Goal: Task Accomplishment & Management: Manage account settings

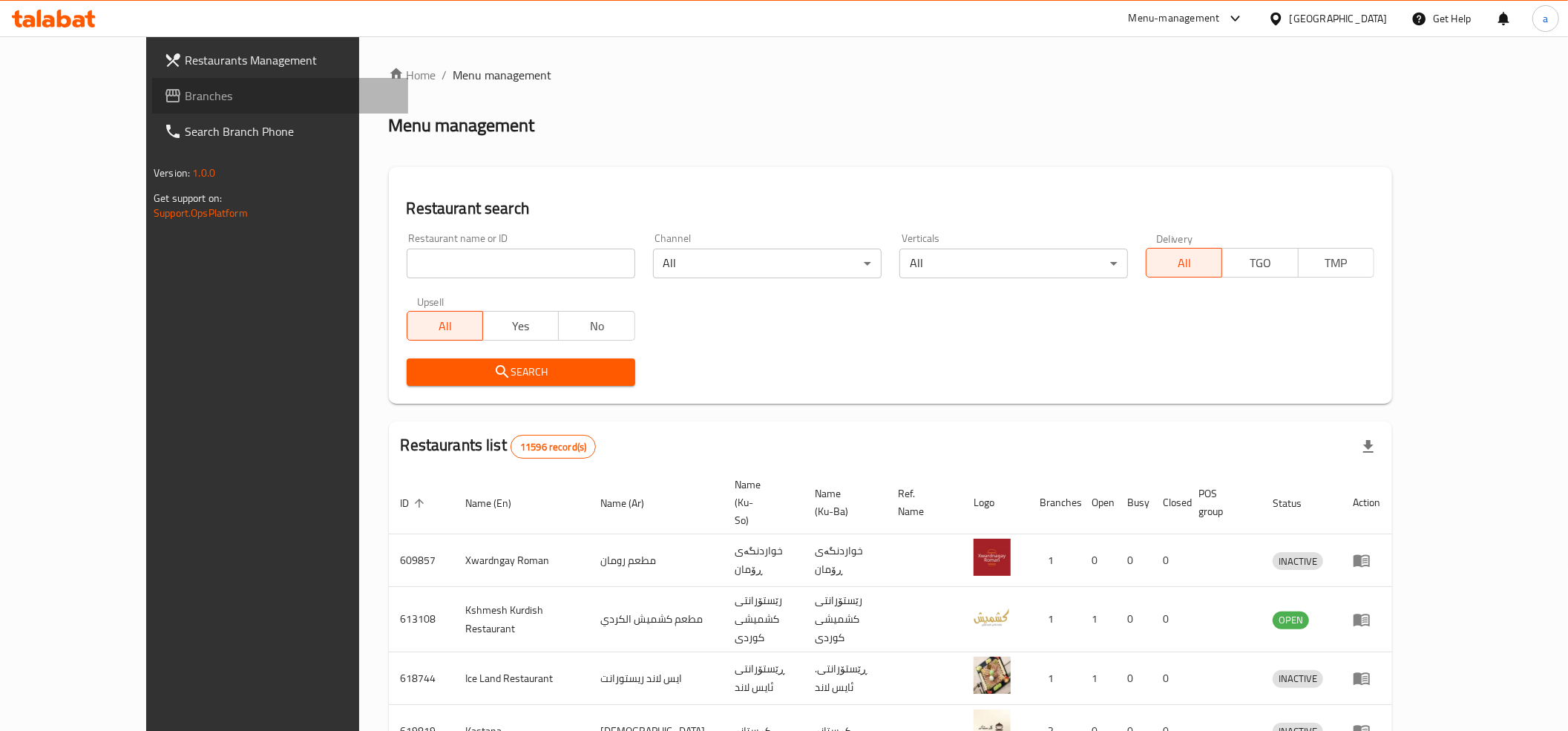
click at [184, 94] on span "Branches" at bounding box center [290, 96] width 211 height 18
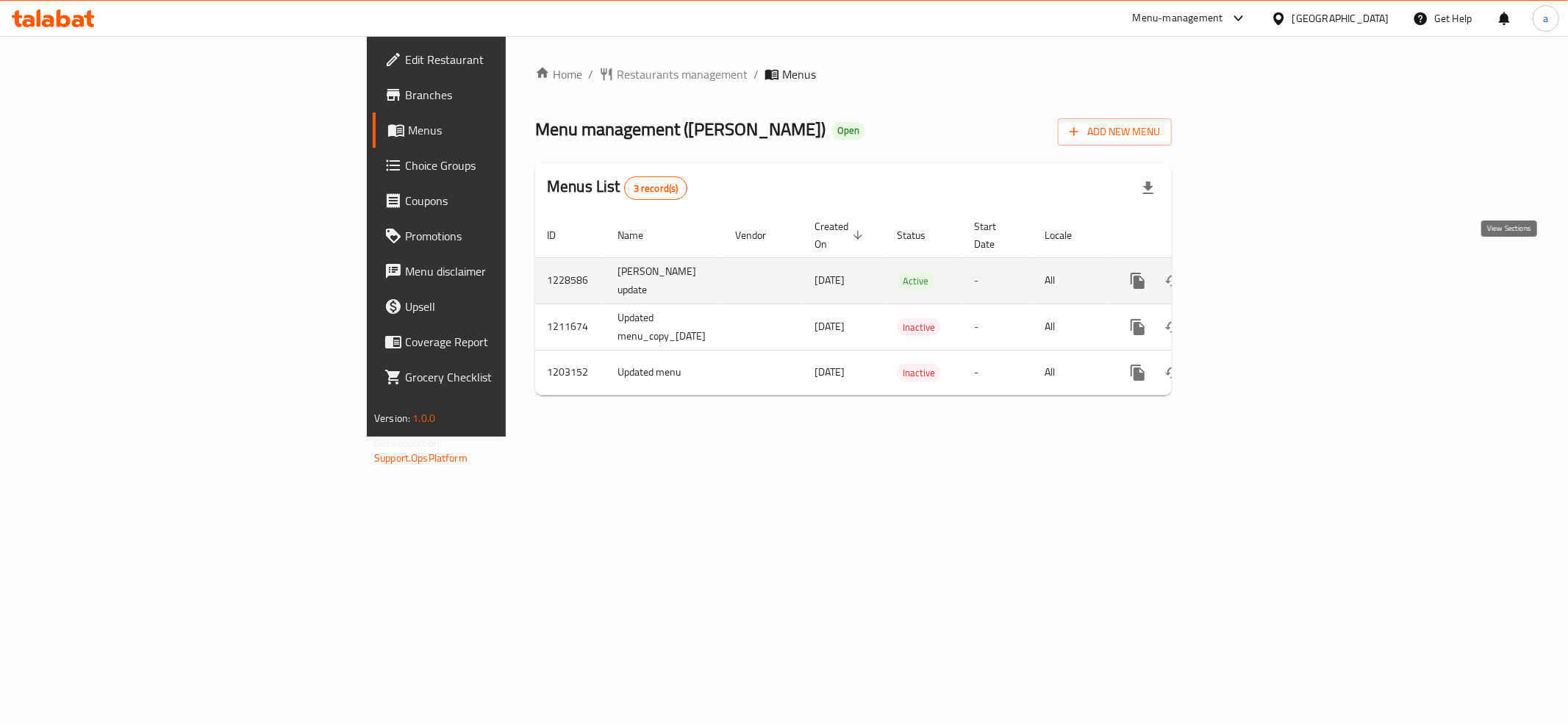
click at [1261, 266] on link "enhanced table" at bounding box center [1243, 281] width 36 height 36
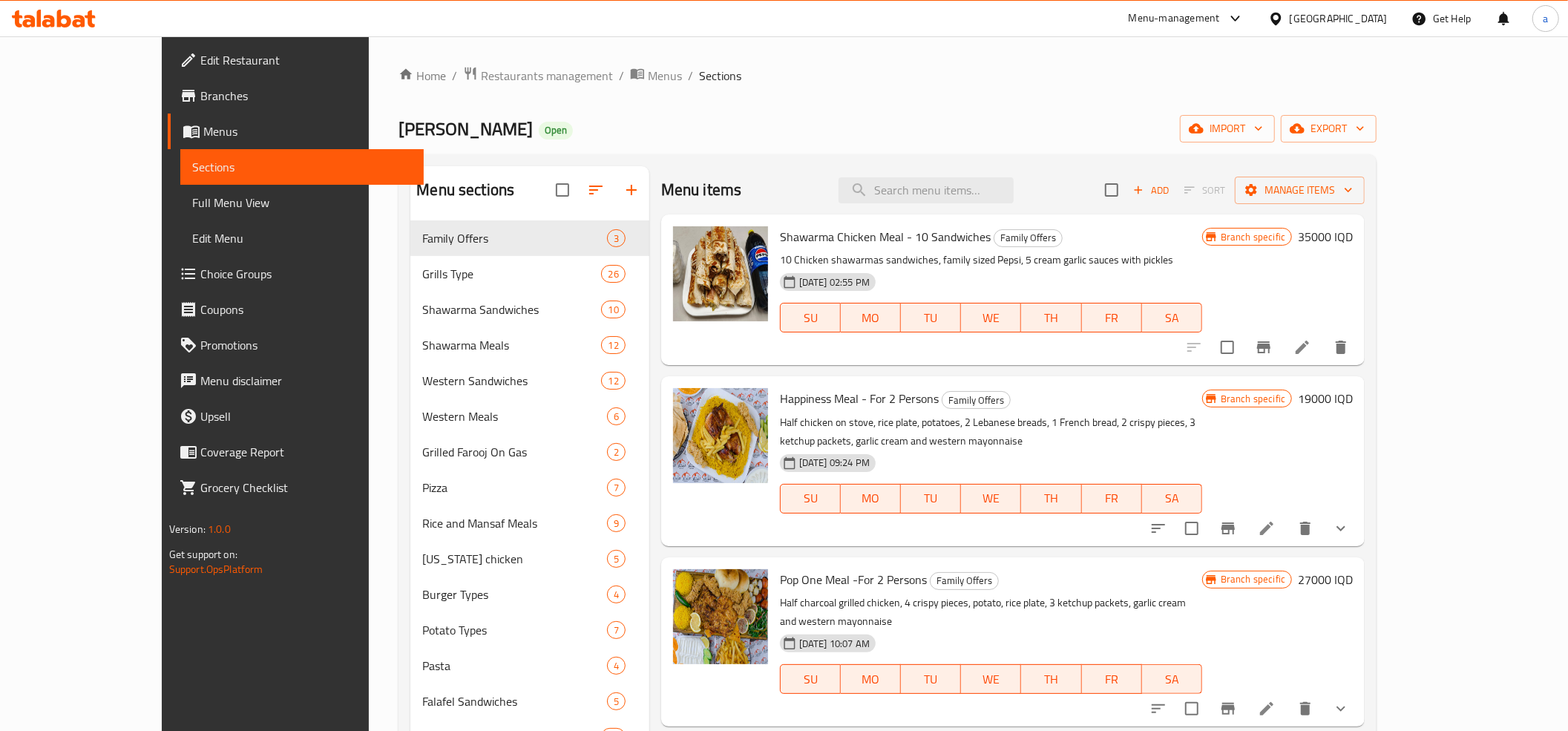
click at [192, 204] on span "Full Menu View" at bounding box center [302, 202] width 220 height 18
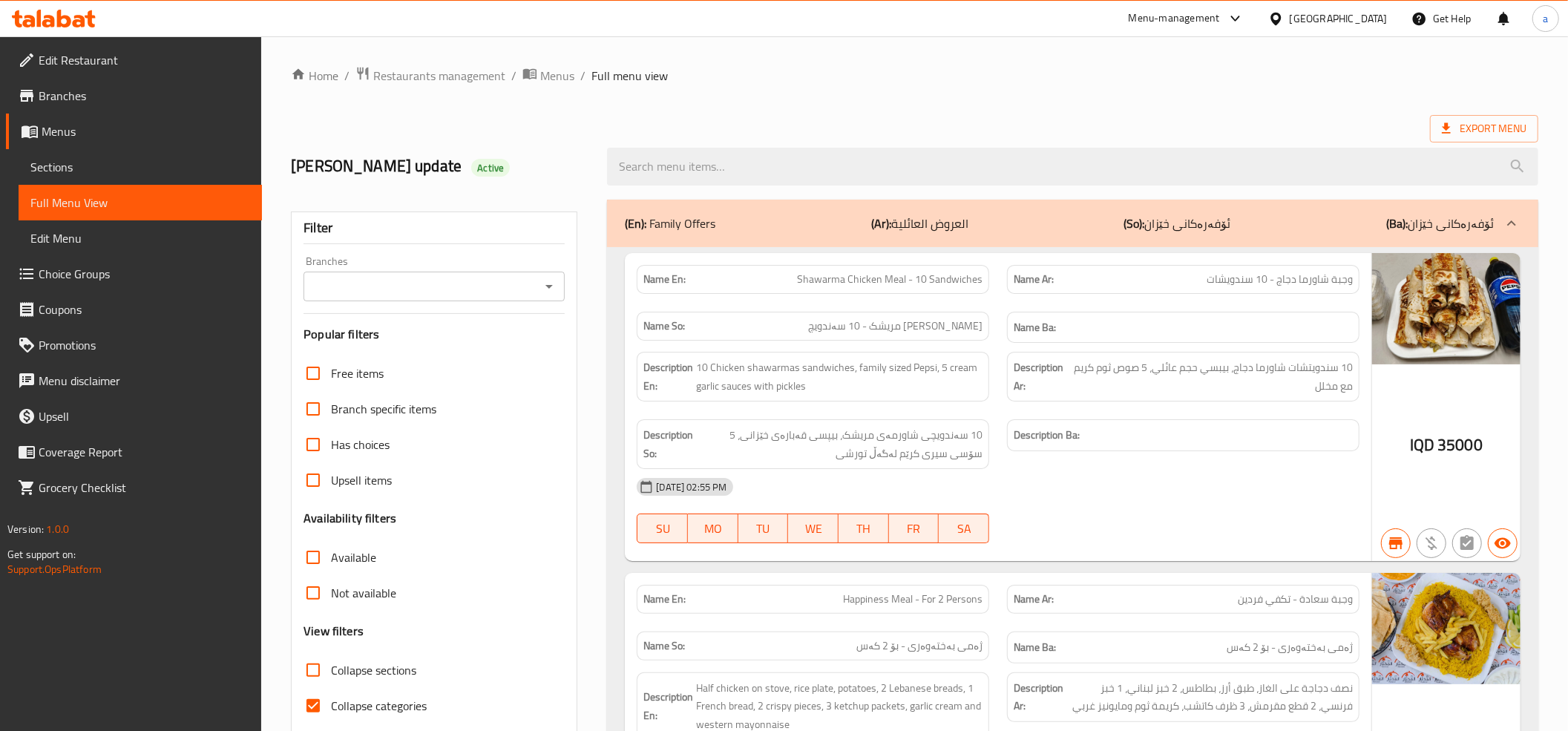
click at [558, 287] on icon "Open" at bounding box center [549, 286] width 18 height 18
click at [553, 288] on icon "Open" at bounding box center [549, 286] width 18 height 18
click at [551, 288] on icon "Open" at bounding box center [549, 287] width 8 height 3
click at [547, 288] on icon "Close" at bounding box center [549, 286] width 8 height 3
click at [547, 288] on icon "Open" at bounding box center [549, 287] width 8 height 3
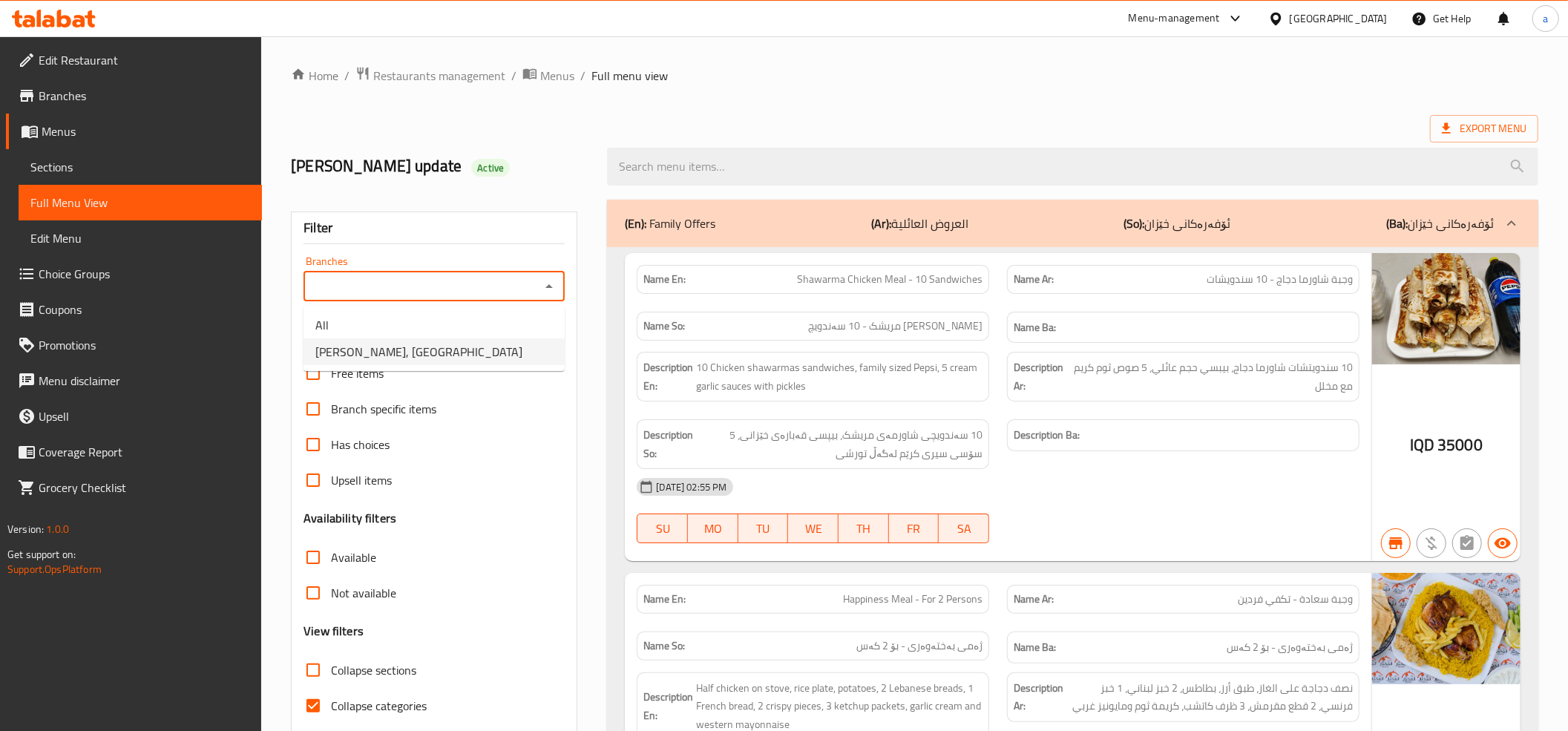
click at [434, 353] on span "Dhaif Almukhtar, Bakhtiary" at bounding box center [418, 351] width 207 height 18
type input "Dhaif Almukhtar, Bakhtiary"
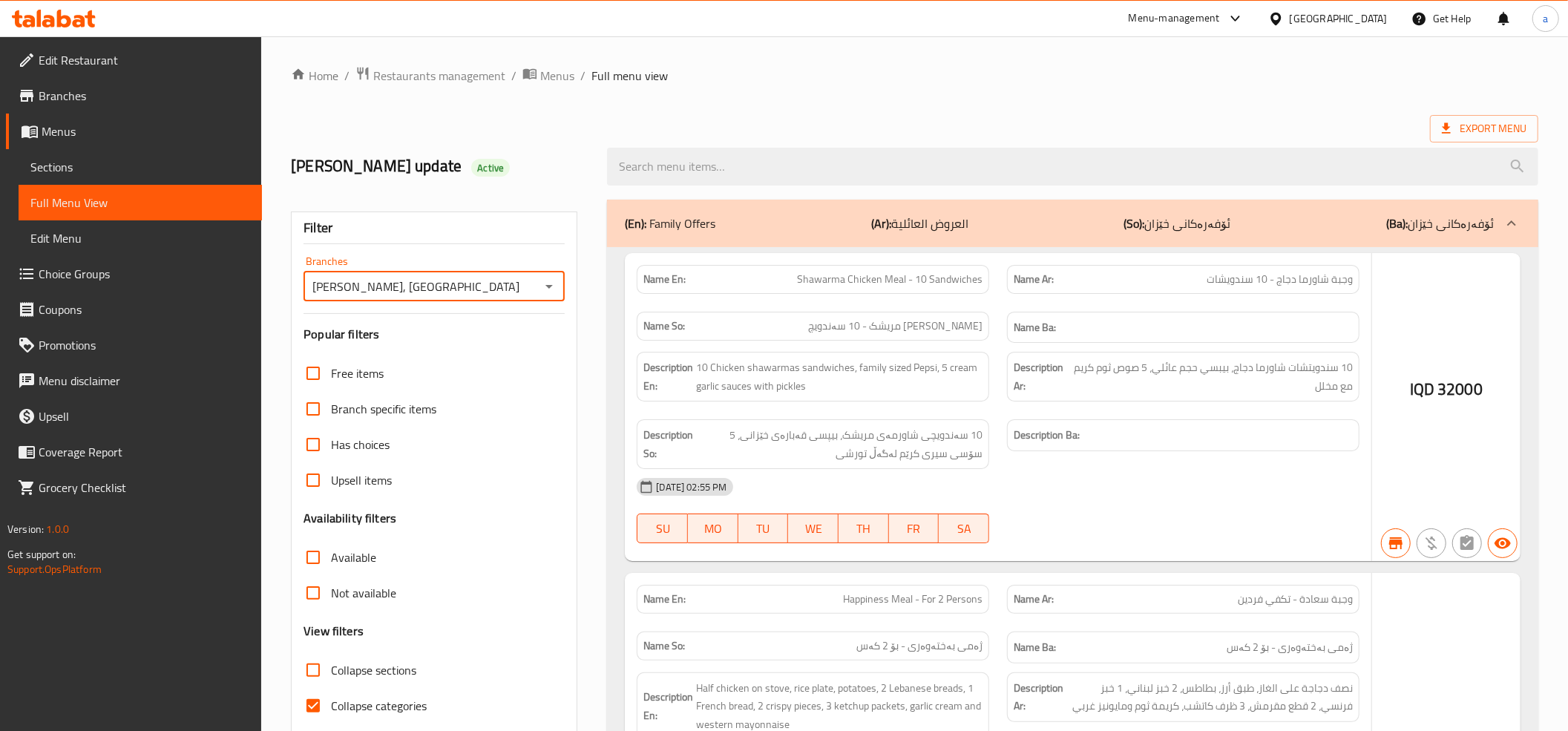
click at [318, 542] on input "Available" at bounding box center [313, 557] width 36 height 36
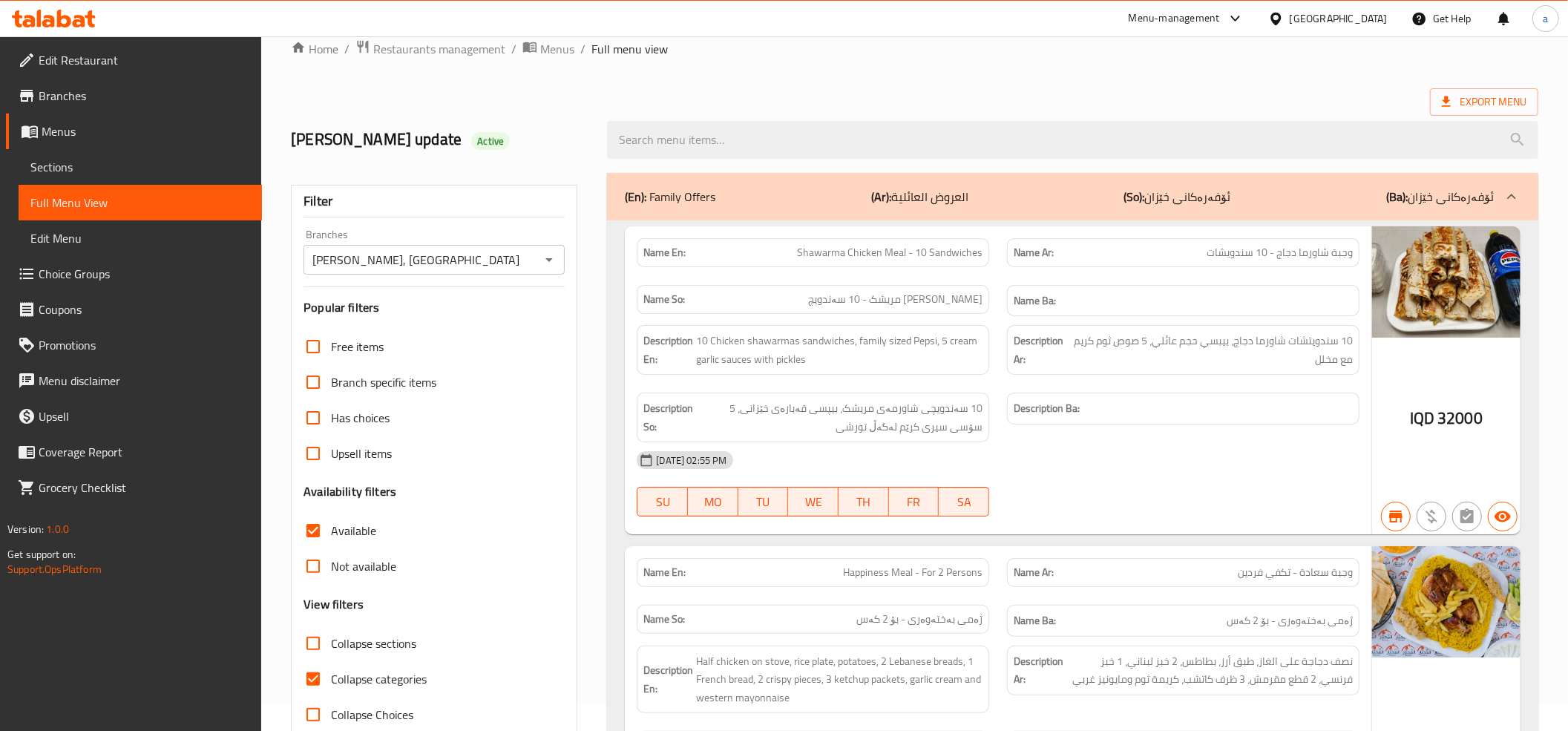
scroll to position [329, 0]
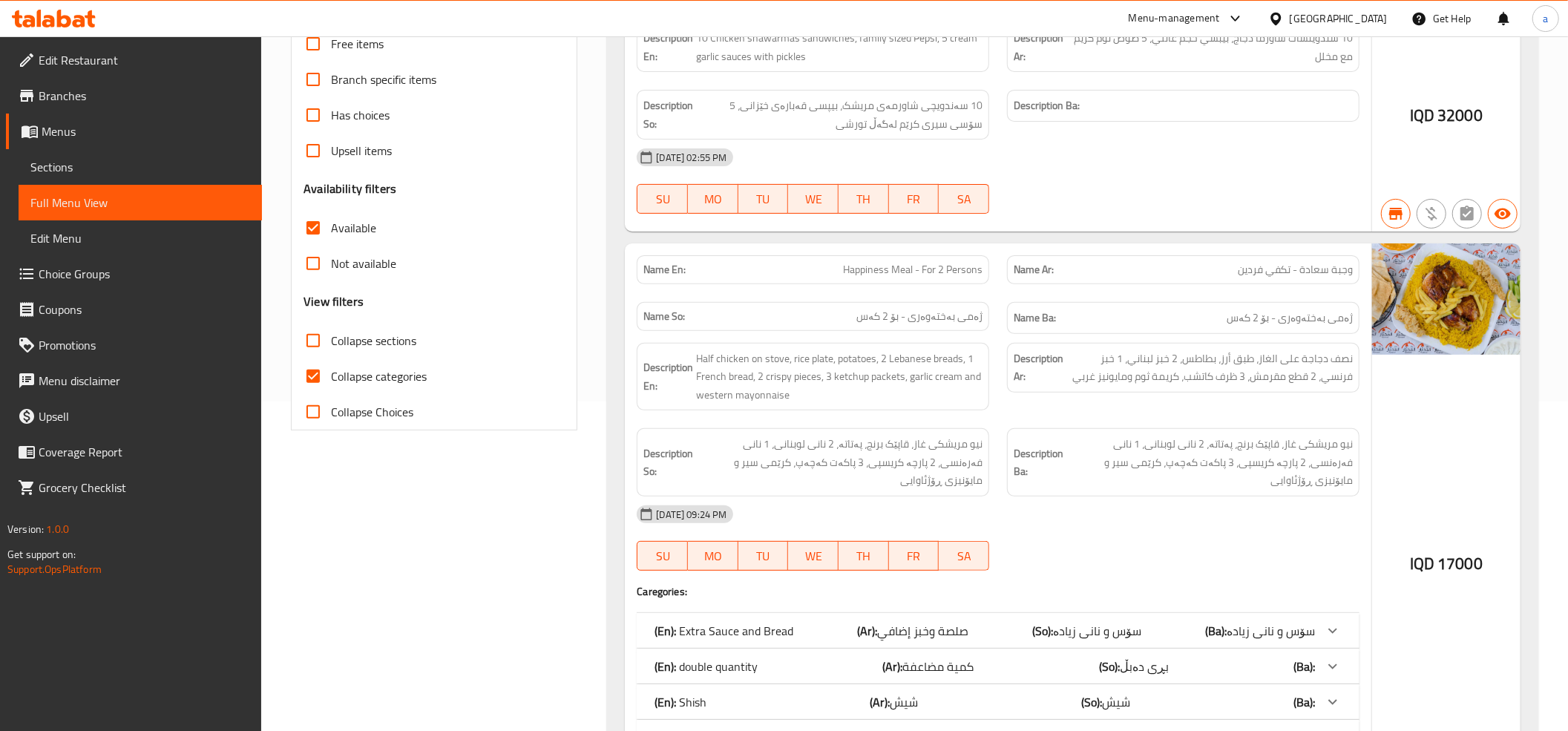
click at [321, 227] on input "Available" at bounding box center [313, 228] width 36 height 36
checkbox input "false"
click at [312, 378] on input "Collapse categories" at bounding box center [313, 376] width 36 height 36
checkbox input "false"
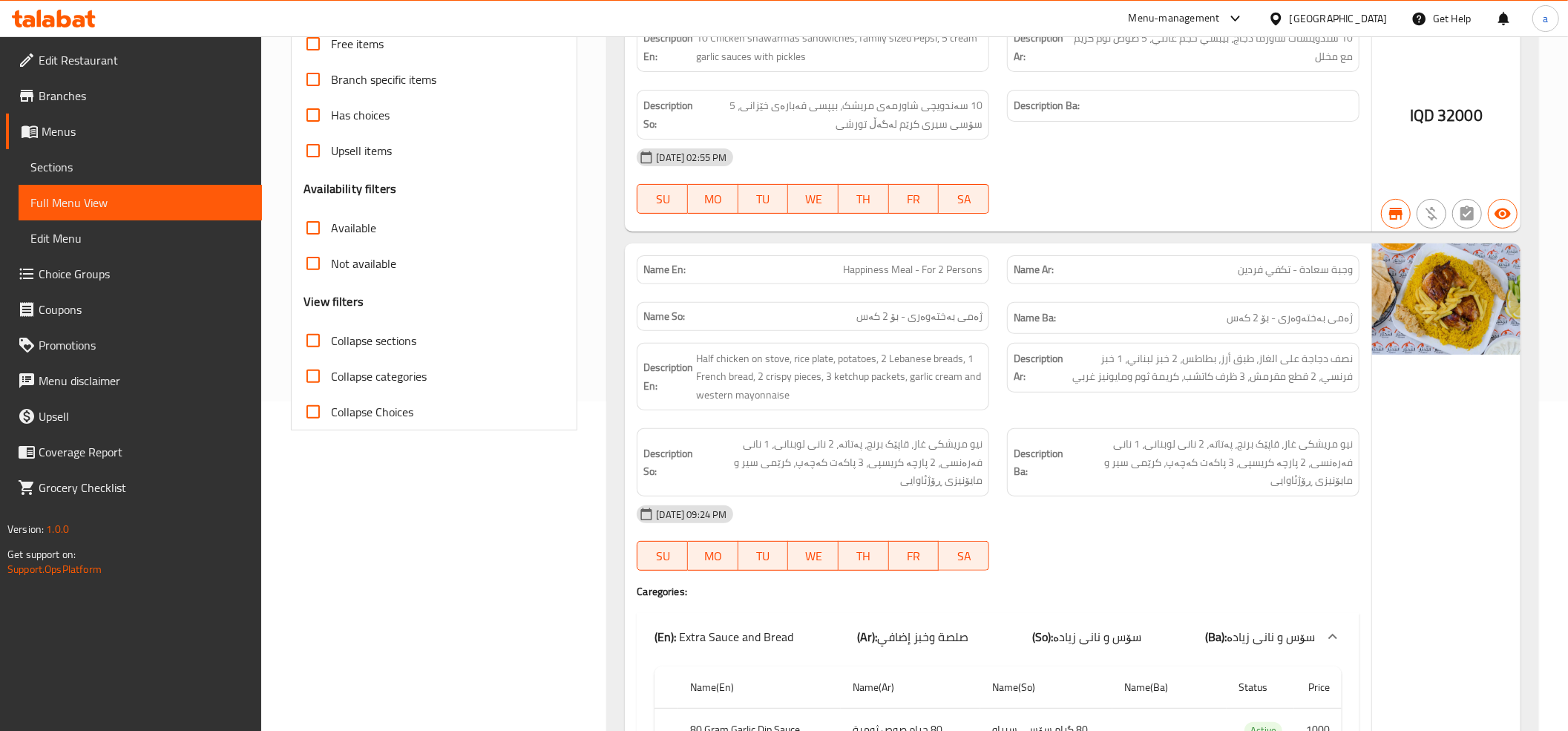
paste input "Whole Grilled Chicken"
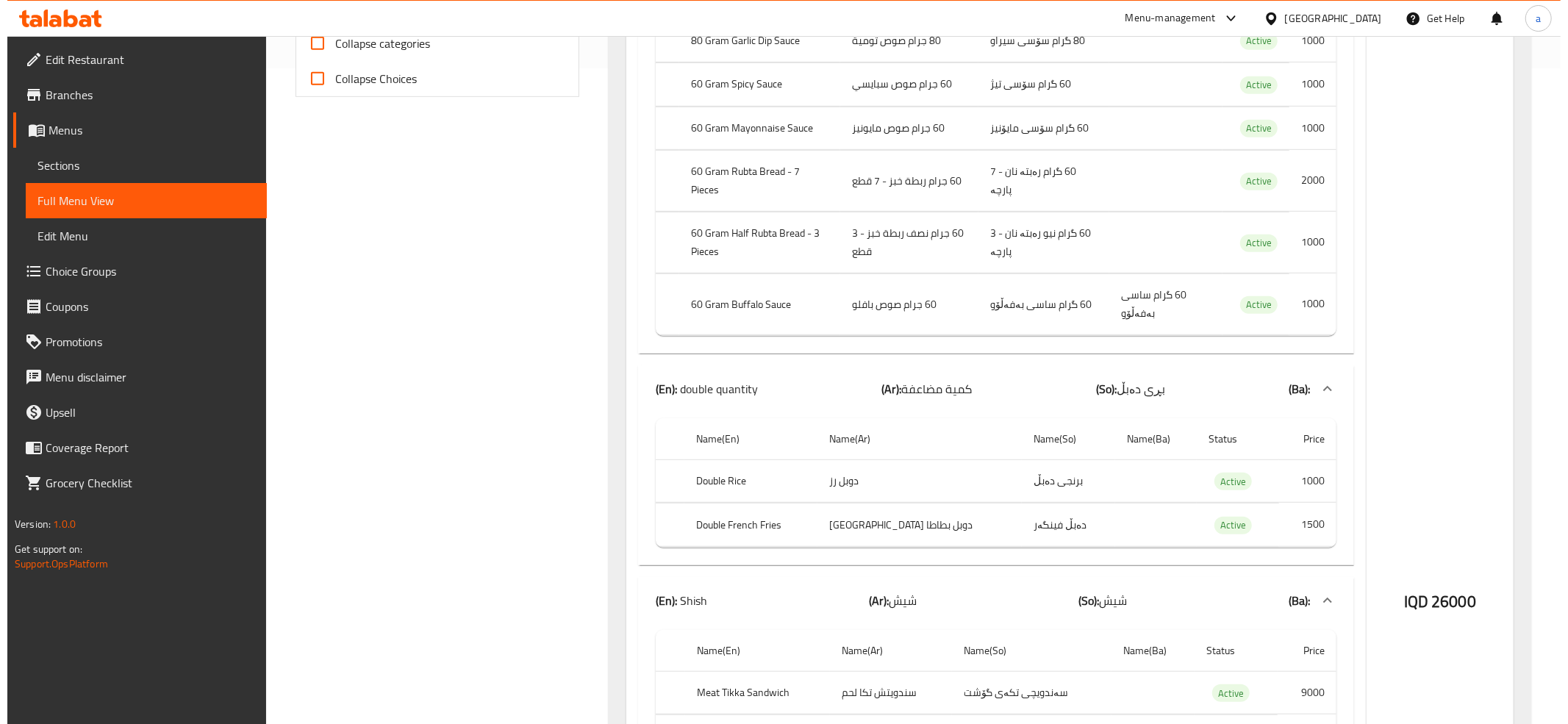
scroll to position [0, 0]
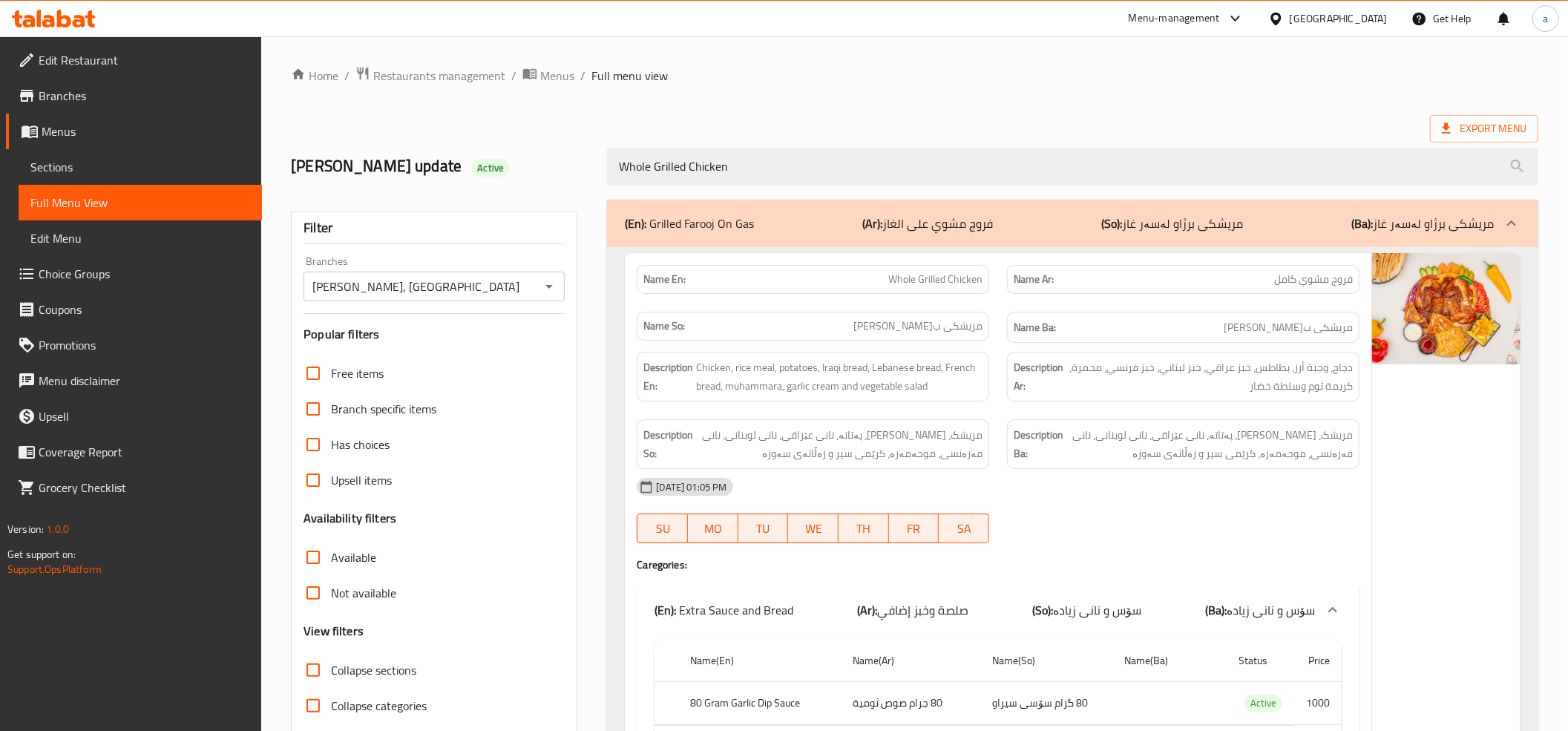
type input "Whole Grilled Chicken"
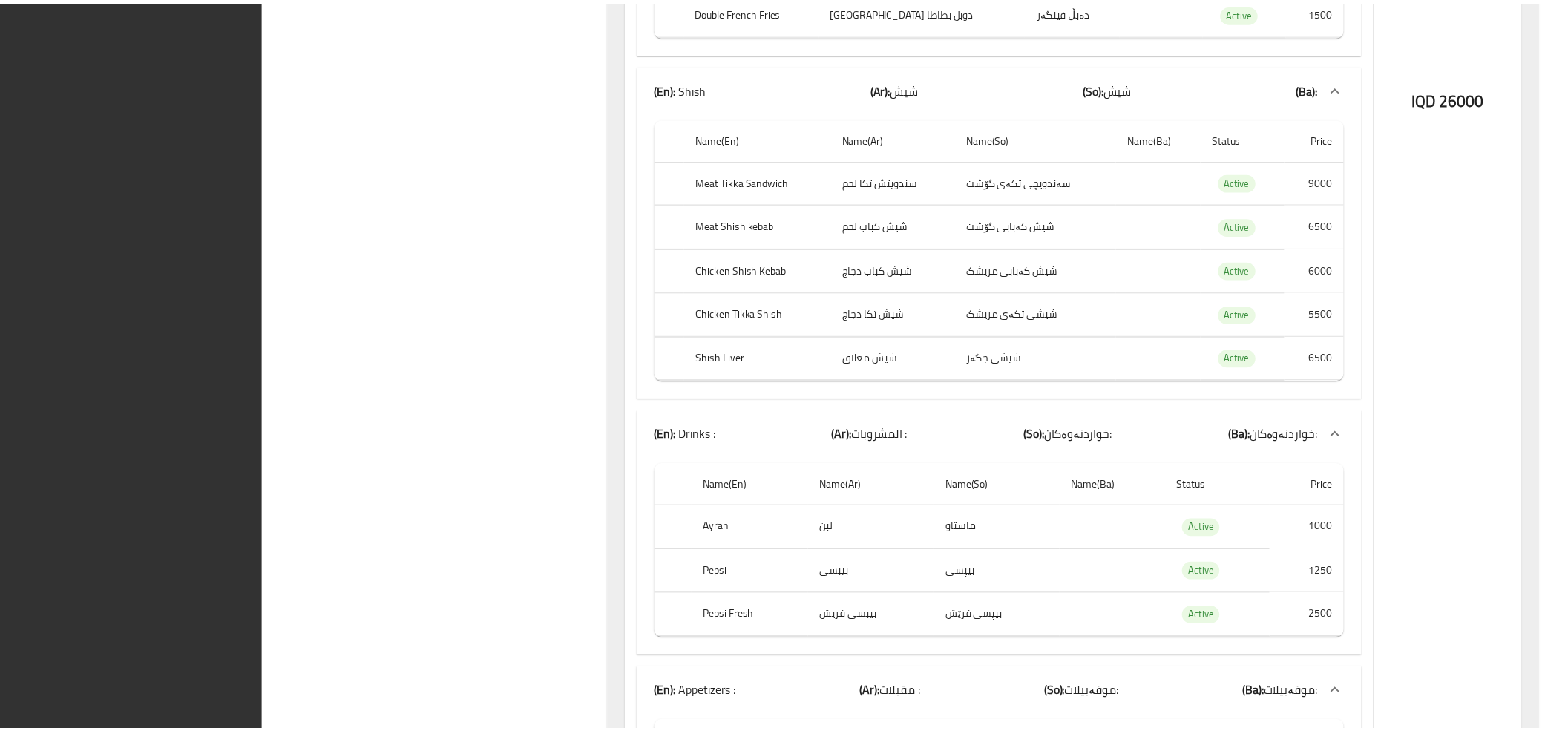
scroll to position [1485, 0]
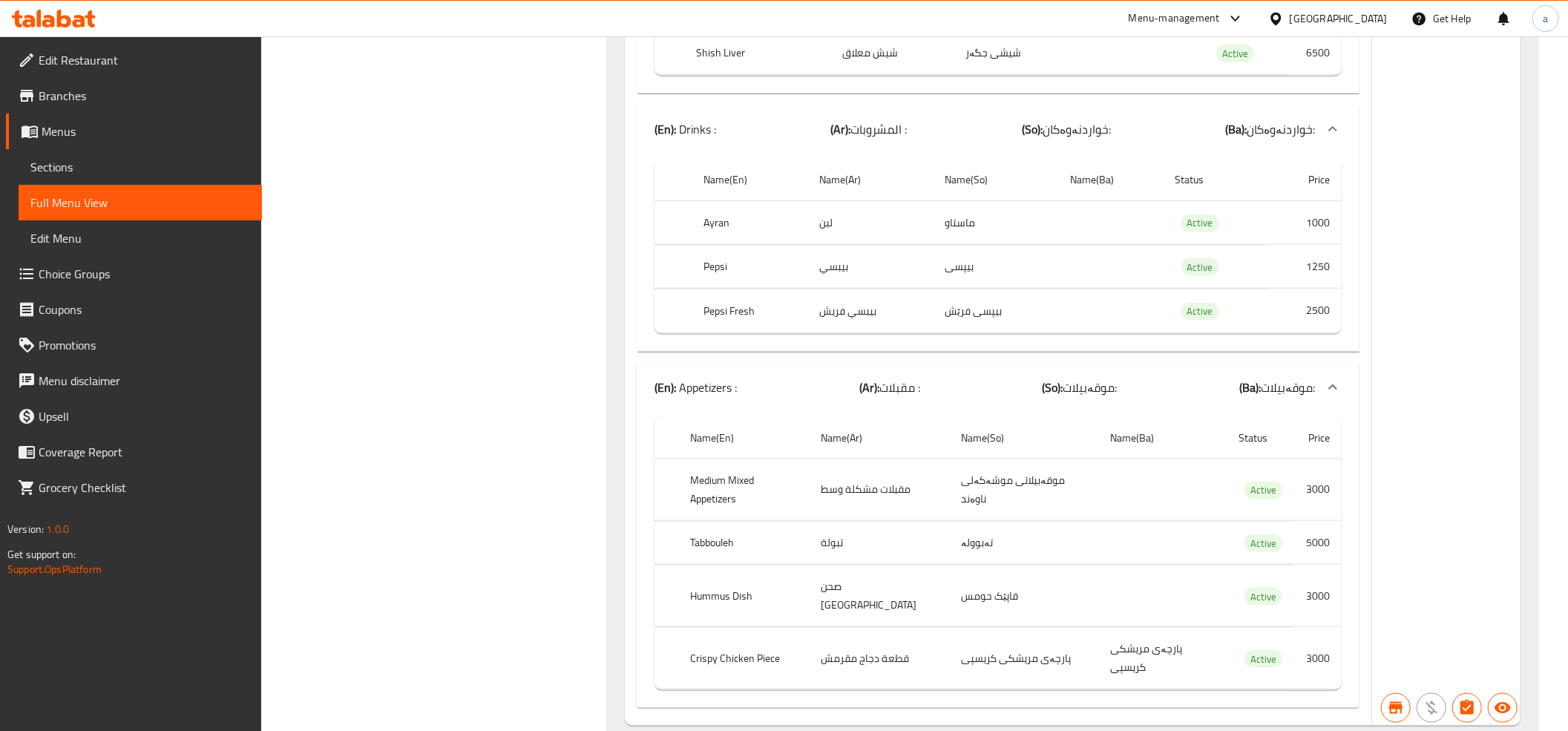
click at [61, 123] on span "Menus" at bounding box center [146, 131] width 209 height 18
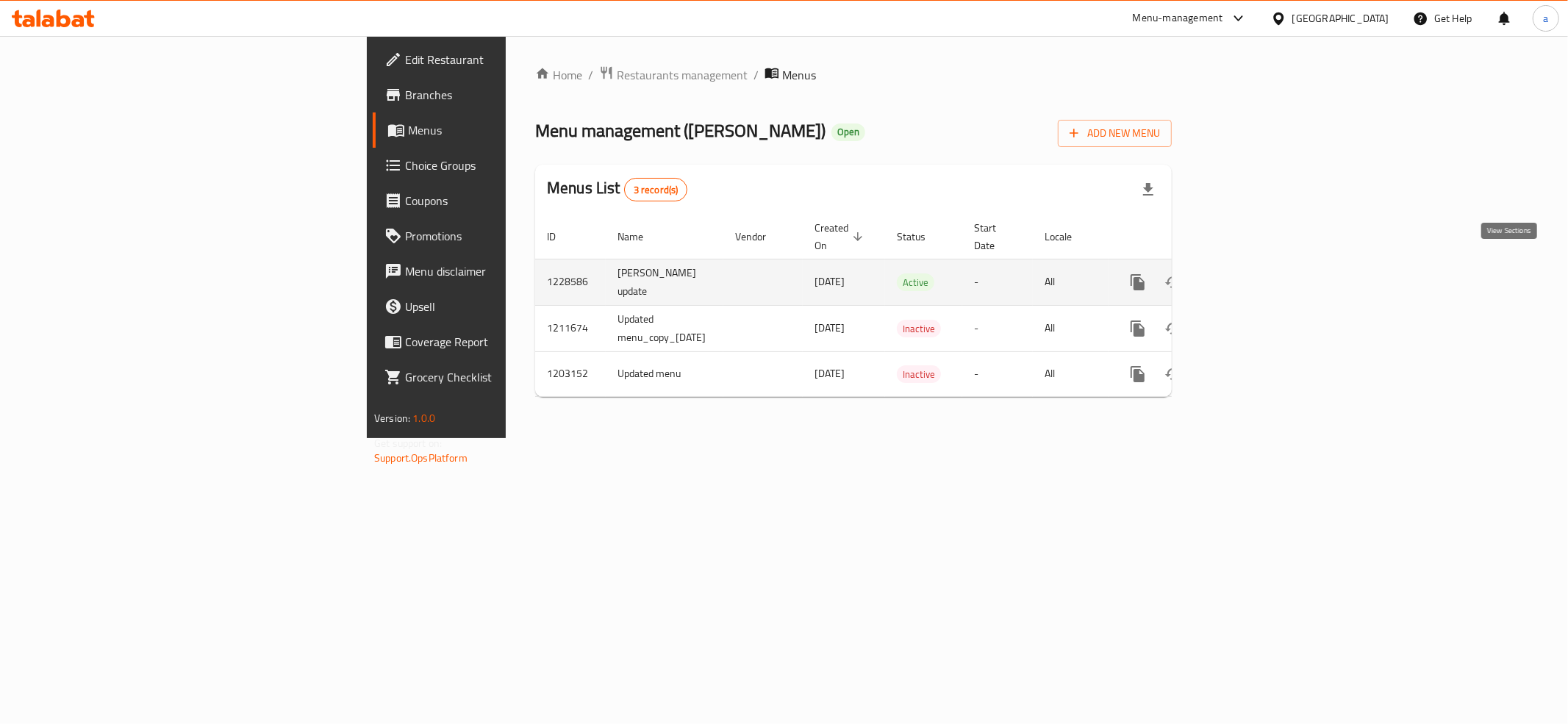
click at [1250, 276] on icon "enhanced table" at bounding box center [1243, 282] width 13 height 13
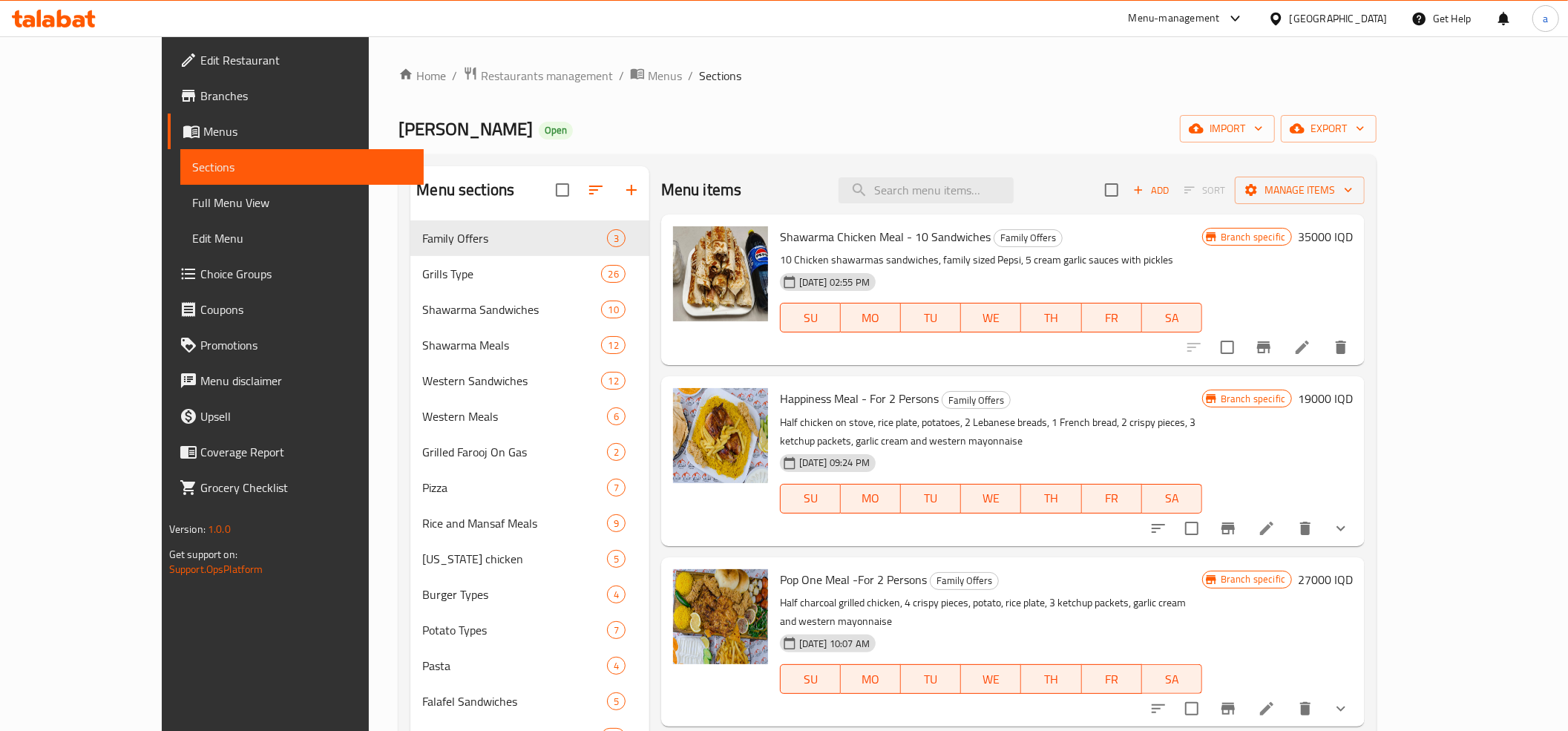
click at [192, 202] on span "Full Menu View" at bounding box center [302, 202] width 220 height 18
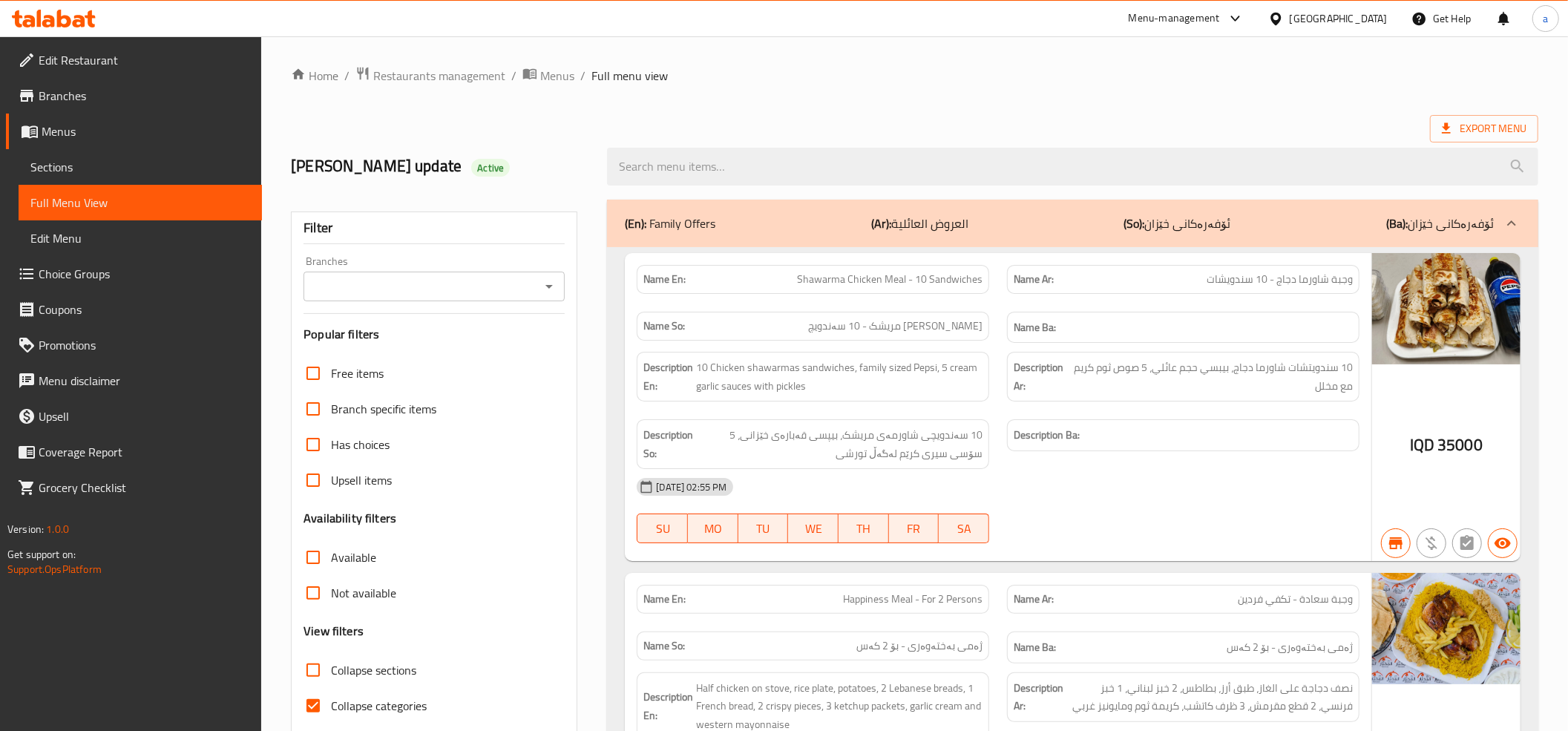
click at [550, 289] on icon "Open" at bounding box center [549, 286] width 18 height 18
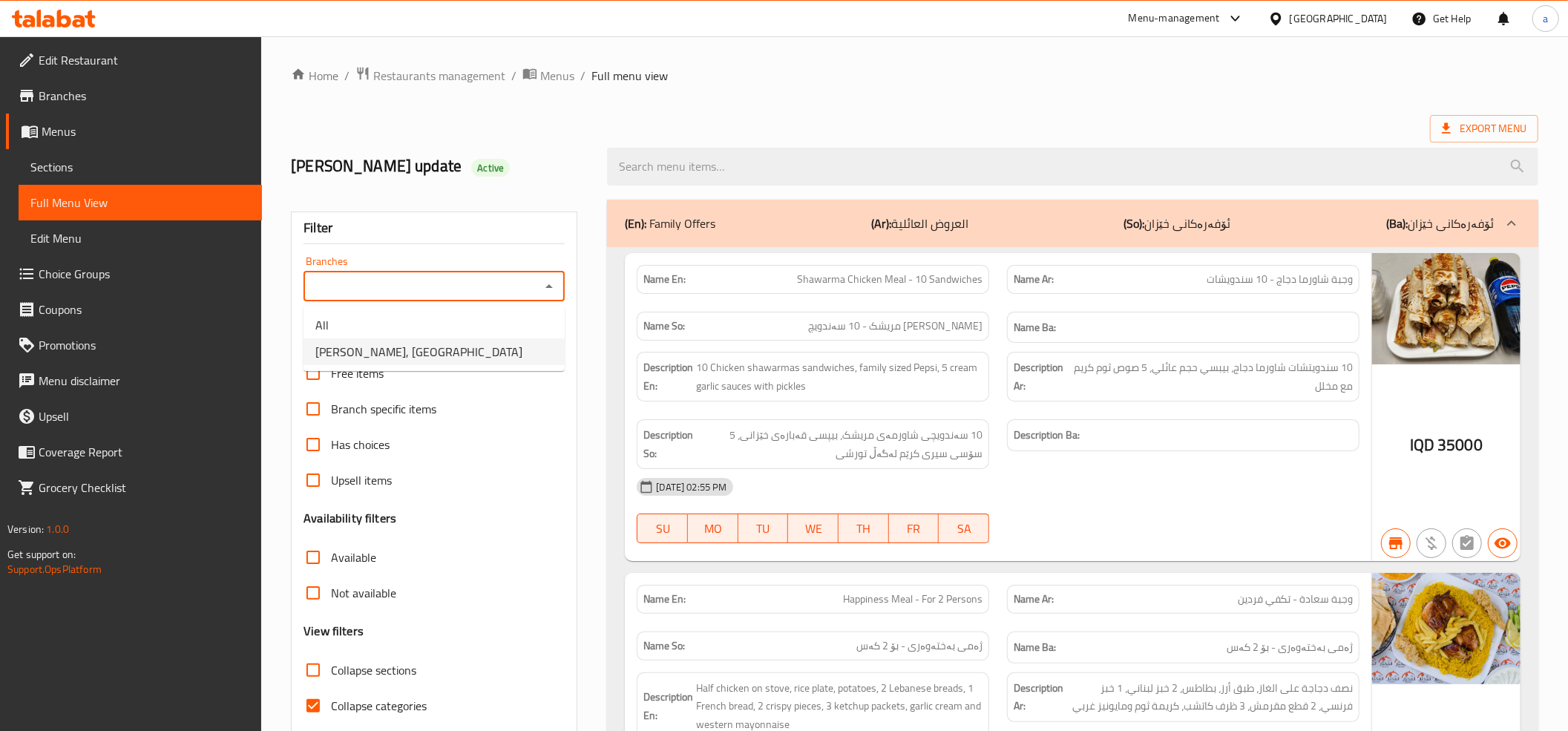
click at [429, 343] on span "Dhaif Almukhtar, Bakhtiary" at bounding box center [418, 351] width 207 height 18
type input "Dhaif Almukhtar, Bakhtiary"
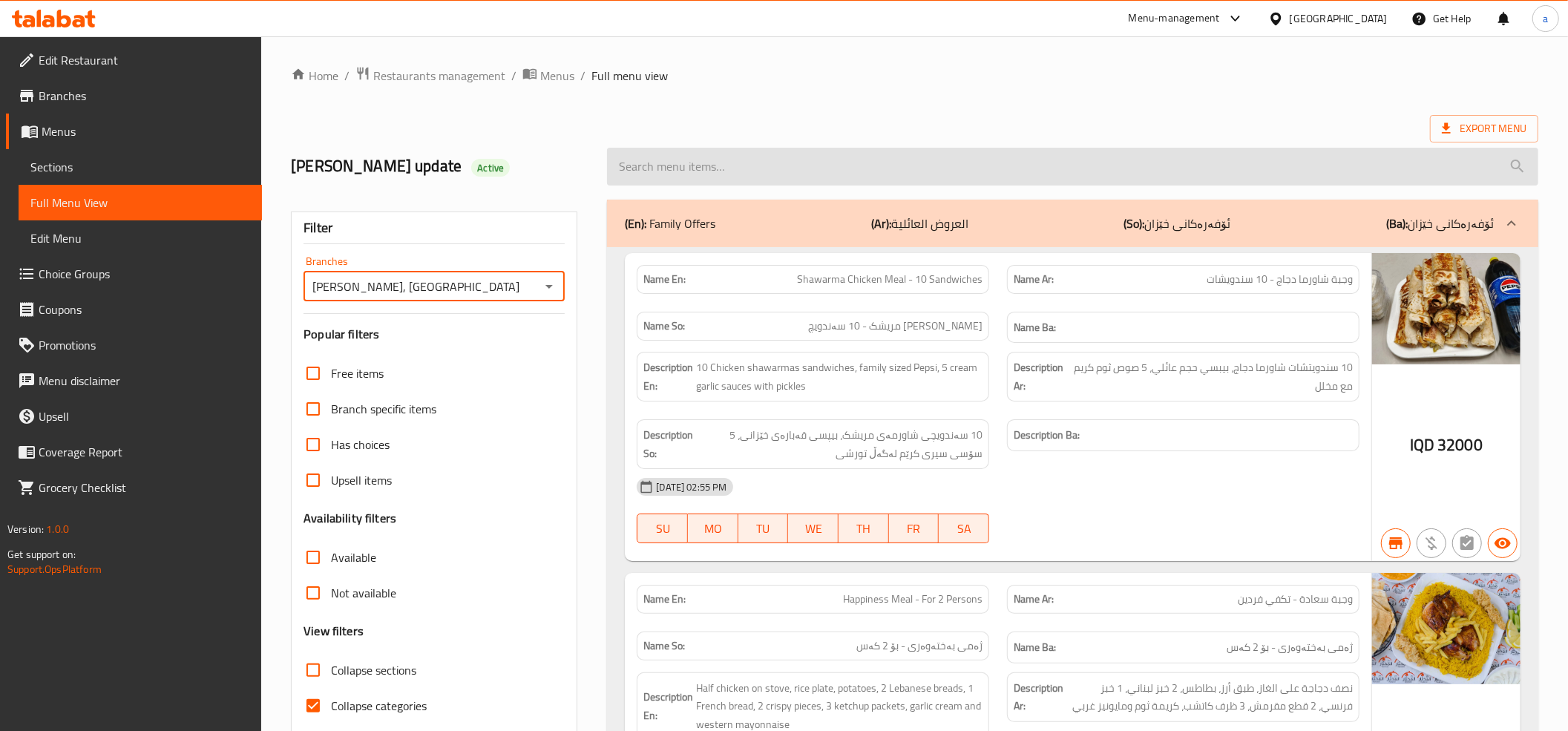
click at [665, 164] on input "search" at bounding box center [1072, 166] width 931 height 38
paste input "Mansaf Meat Shawarma Meal - 30 Pieces With Pepsi For 3 Persons"
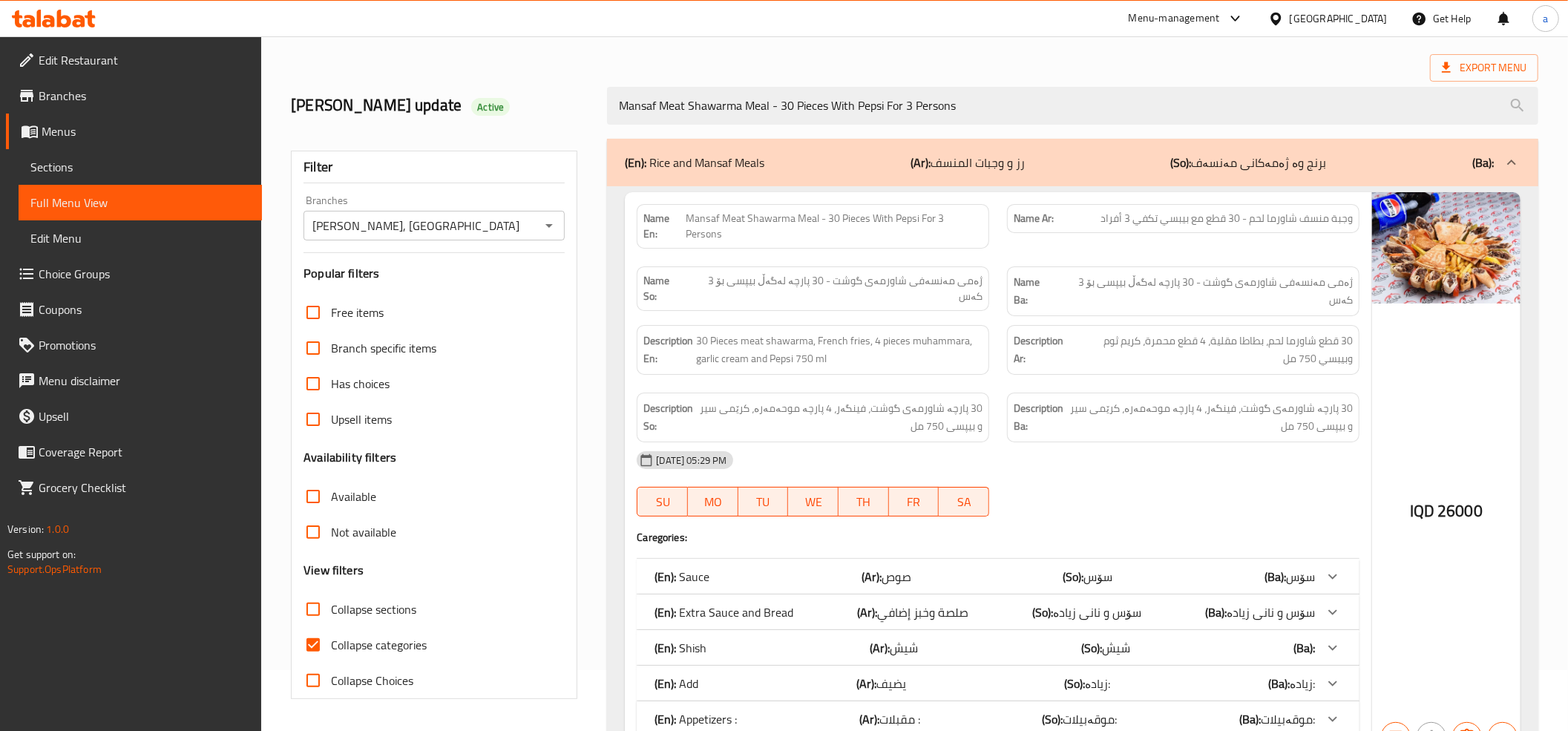
scroll to position [113, 0]
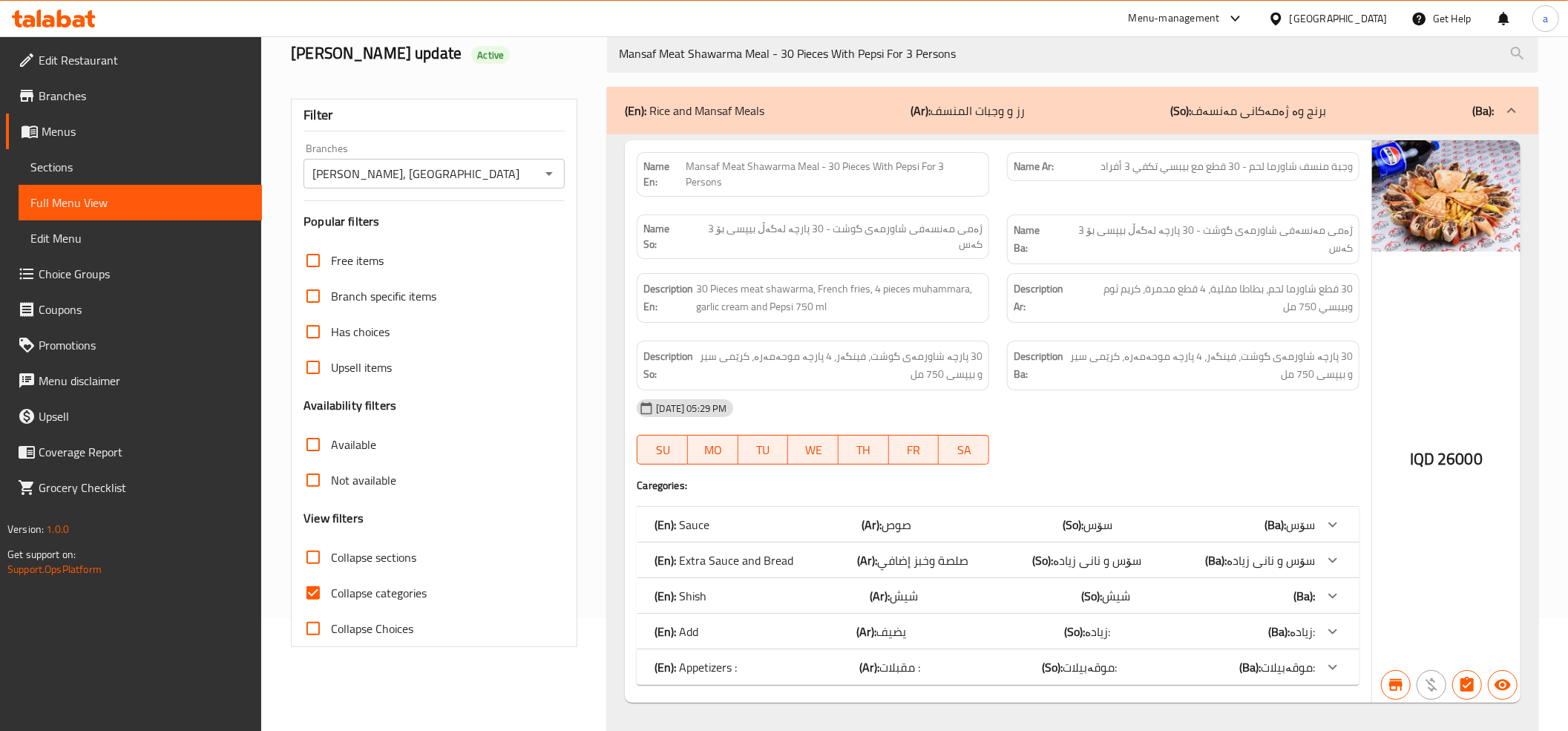
type input "Mansaf Meat Shawarma Meal - 30 Pieces With Pepsi For 3 Persons"
click at [315, 593] on input "Collapse categories" at bounding box center [313, 593] width 36 height 36
checkbox input "false"
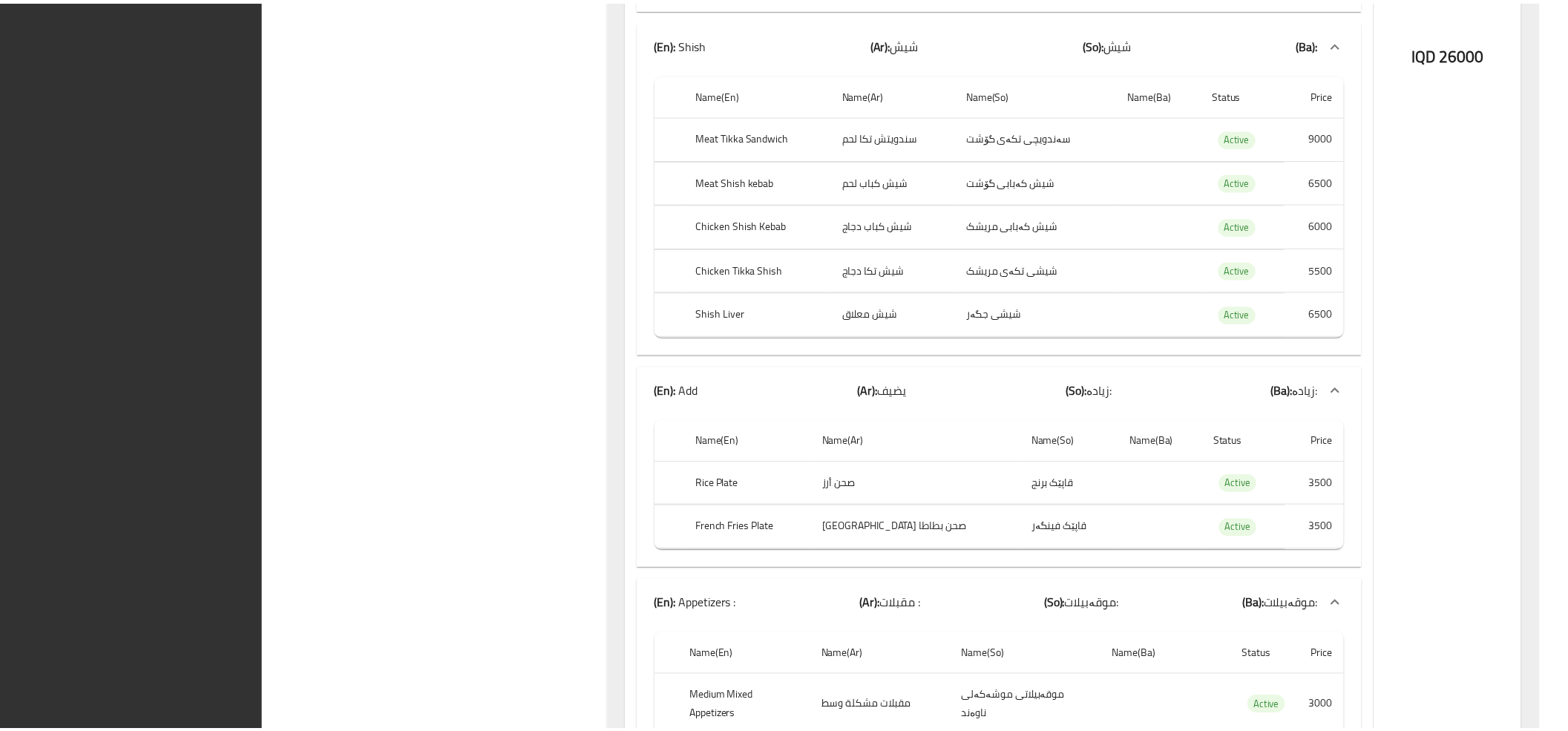
scroll to position [1396, 0]
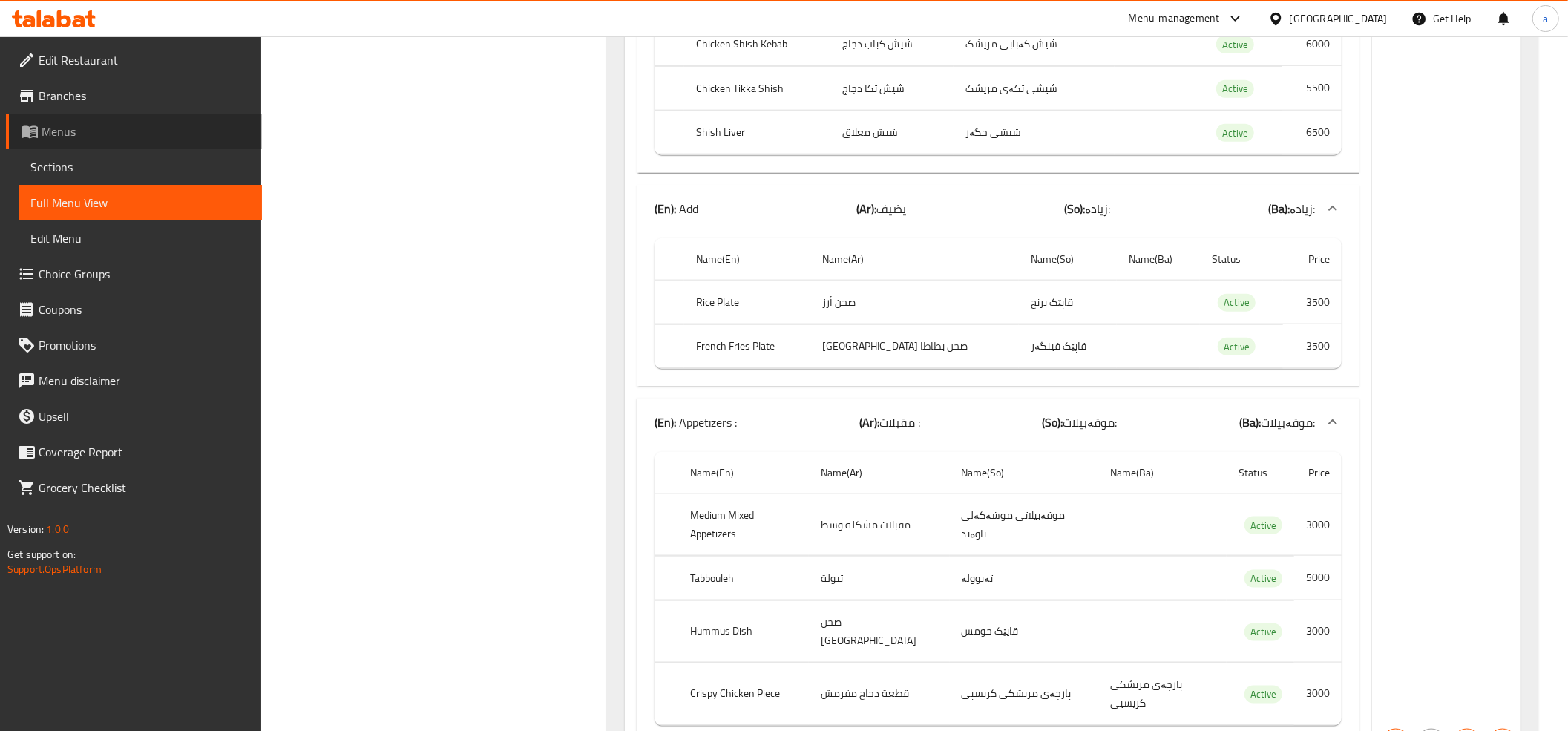
click at [70, 123] on span "Menus" at bounding box center [146, 131] width 209 height 18
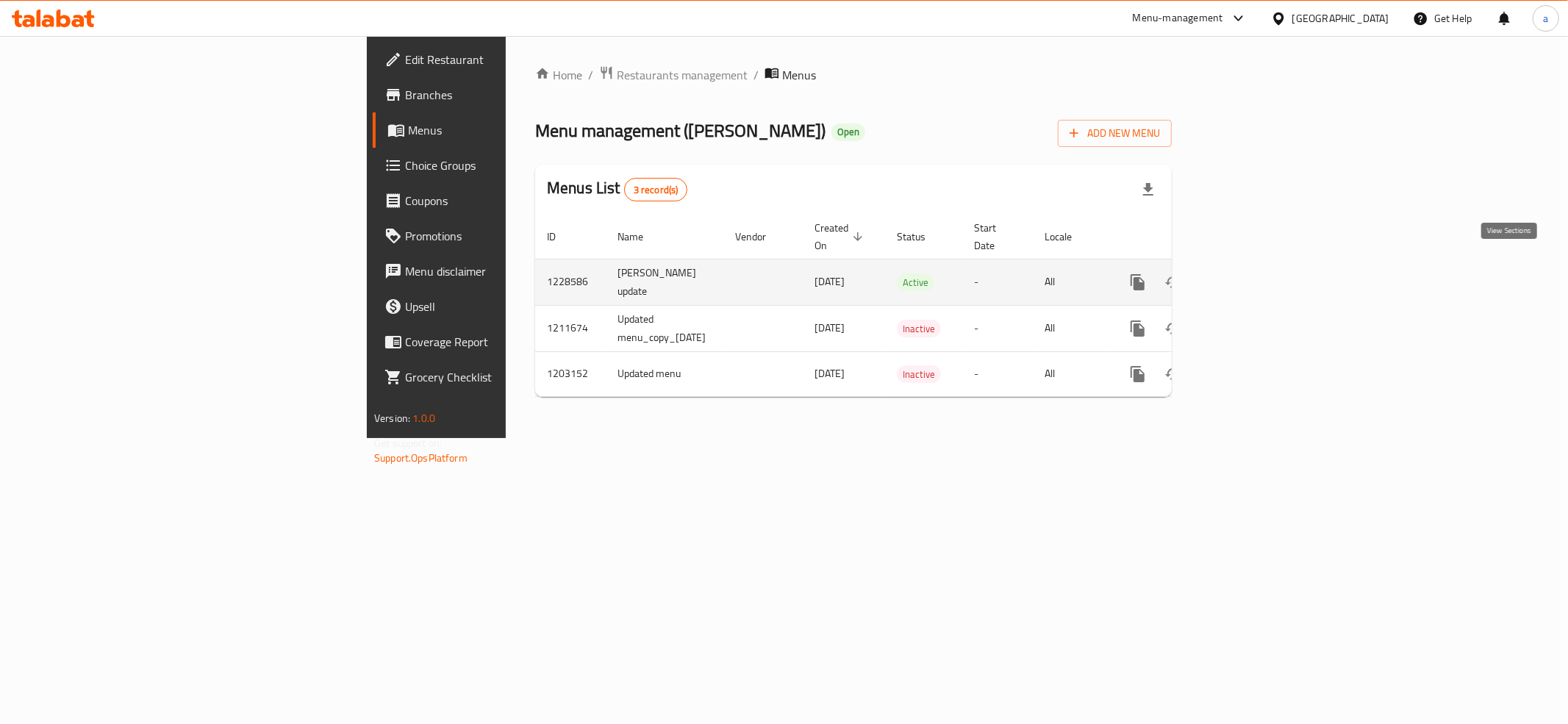
click at [1261, 269] on link "enhanced table" at bounding box center [1243, 282] width 36 height 36
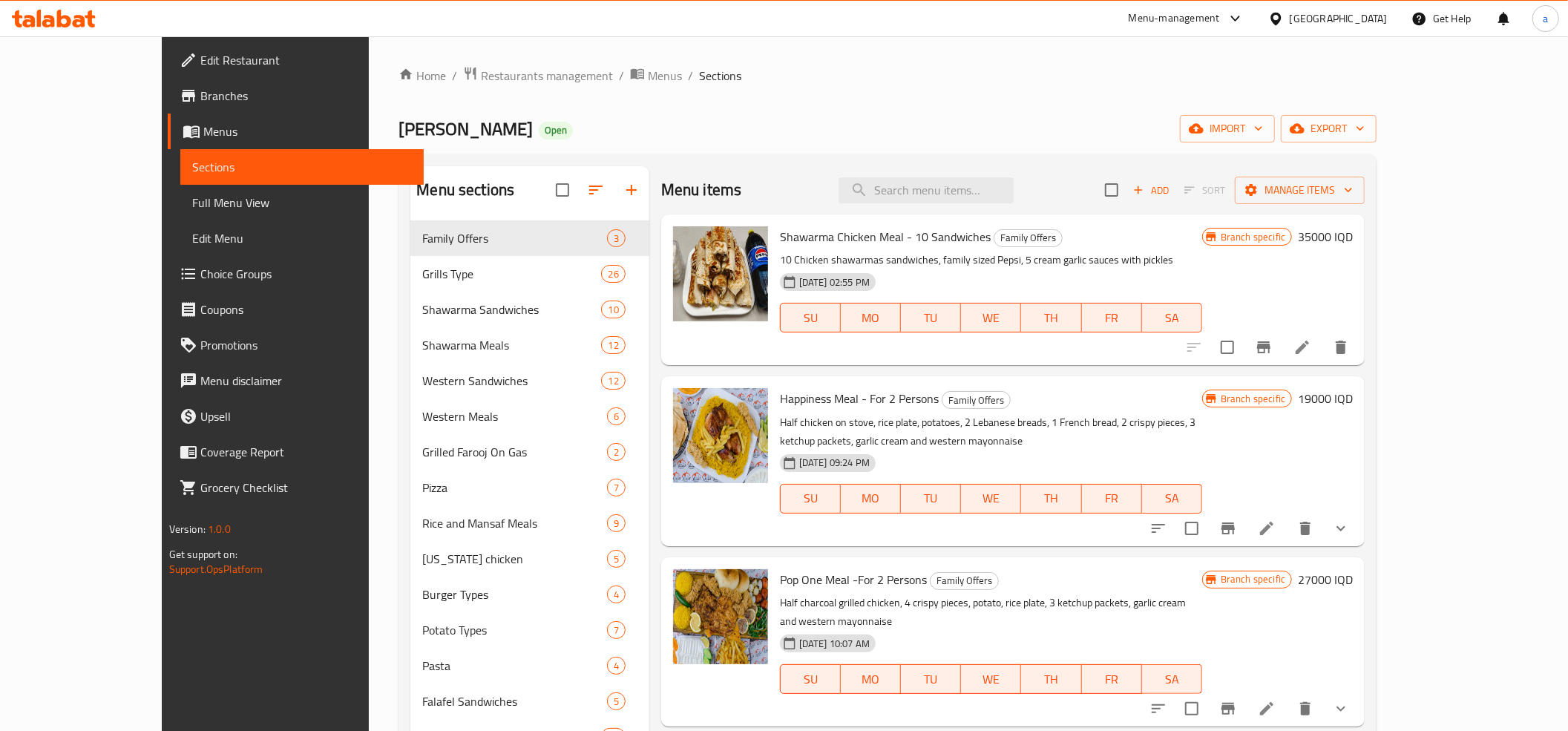
click at [192, 205] on span "Full Menu View" at bounding box center [302, 202] width 220 height 18
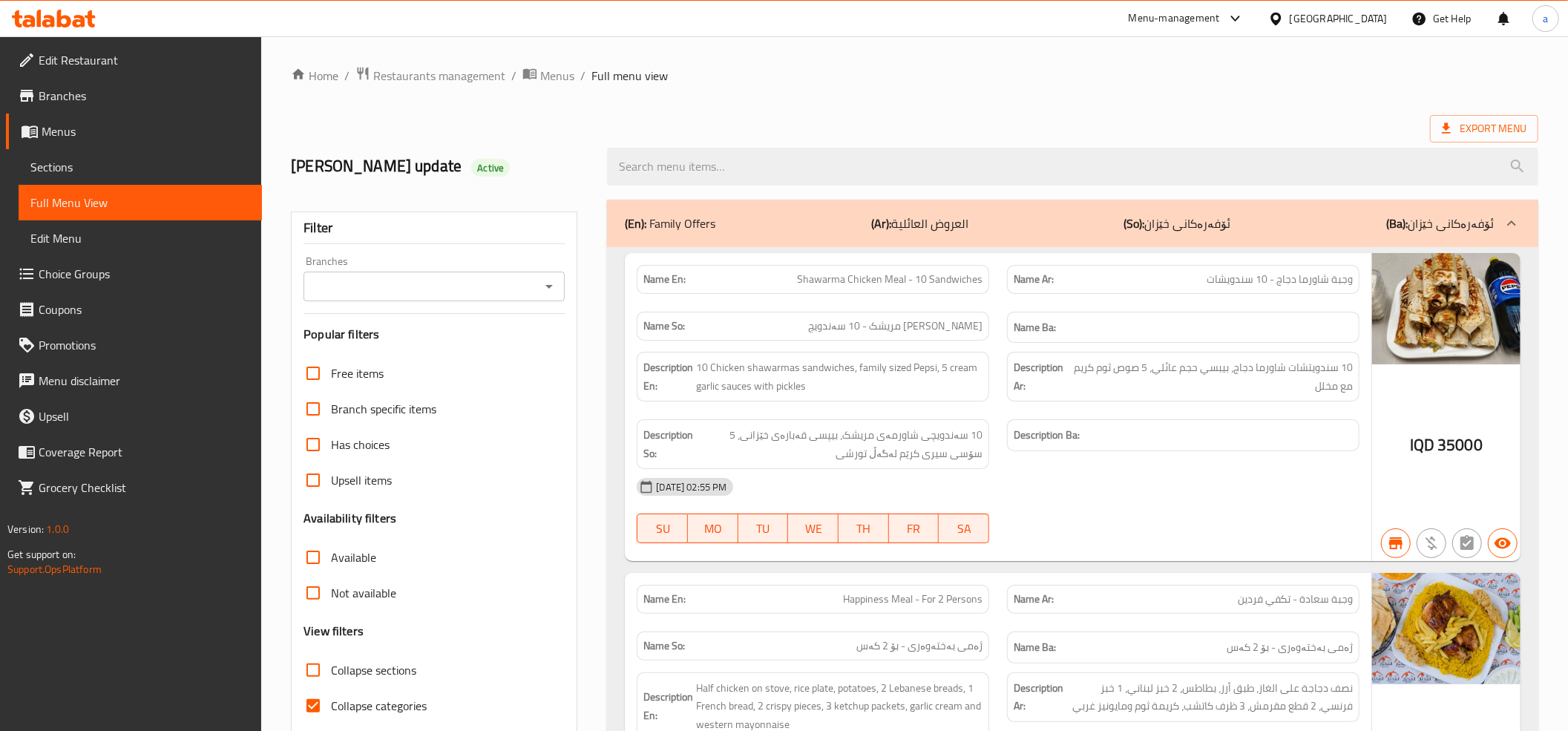
click at [547, 286] on icon "Open" at bounding box center [549, 286] width 18 height 18
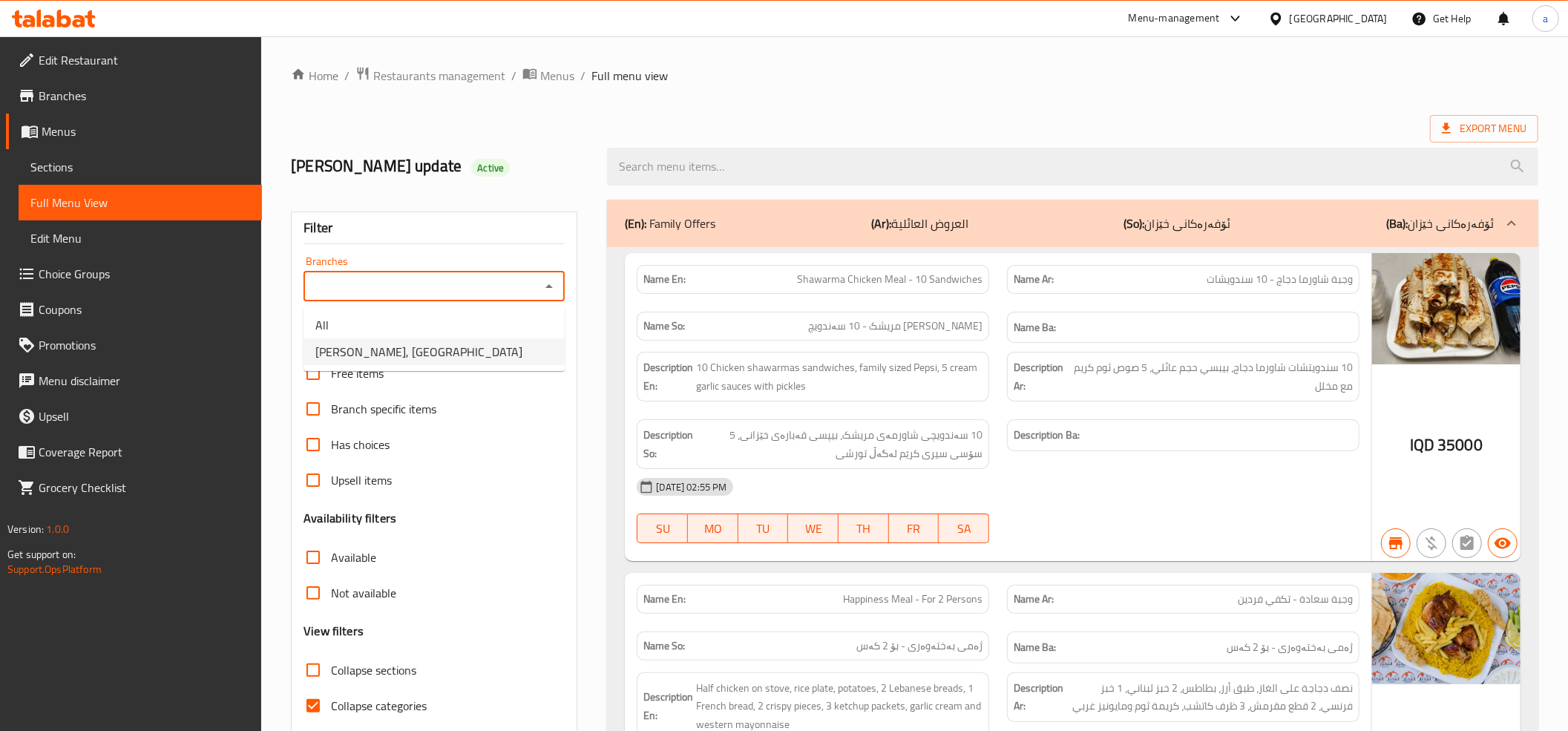
click at [442, 345] on span "Dhaif Almukhtar, Bakhtiary" at bounding box center [418, 351] width 207 height 18
type input "Dhaif Almukhtar, Bakhtiary"
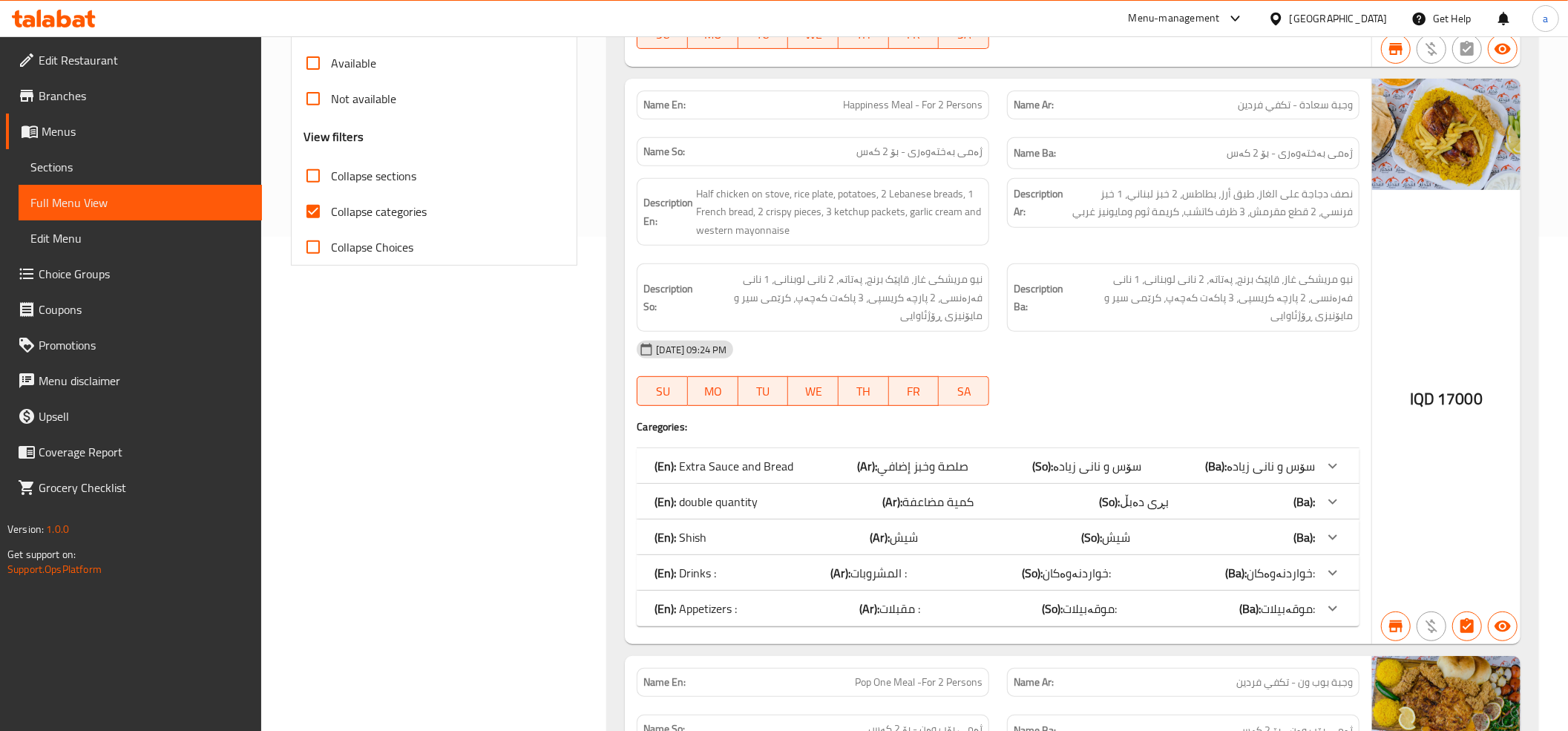
click at [315, 210] on input "Collapse categories" at bounding box center [313, 211] width 36 height 36
checkbox input "false"
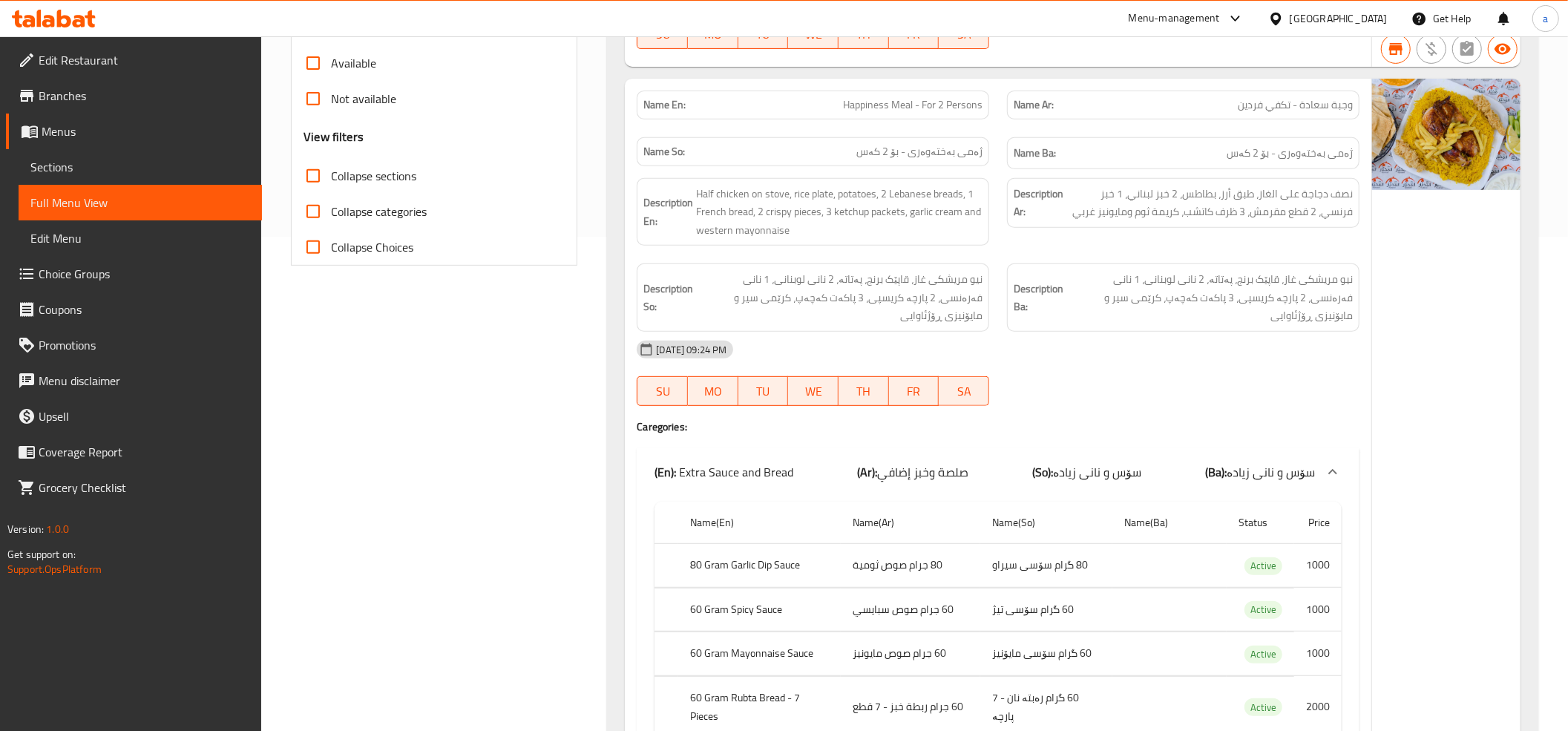
scroll to position [0, 0]
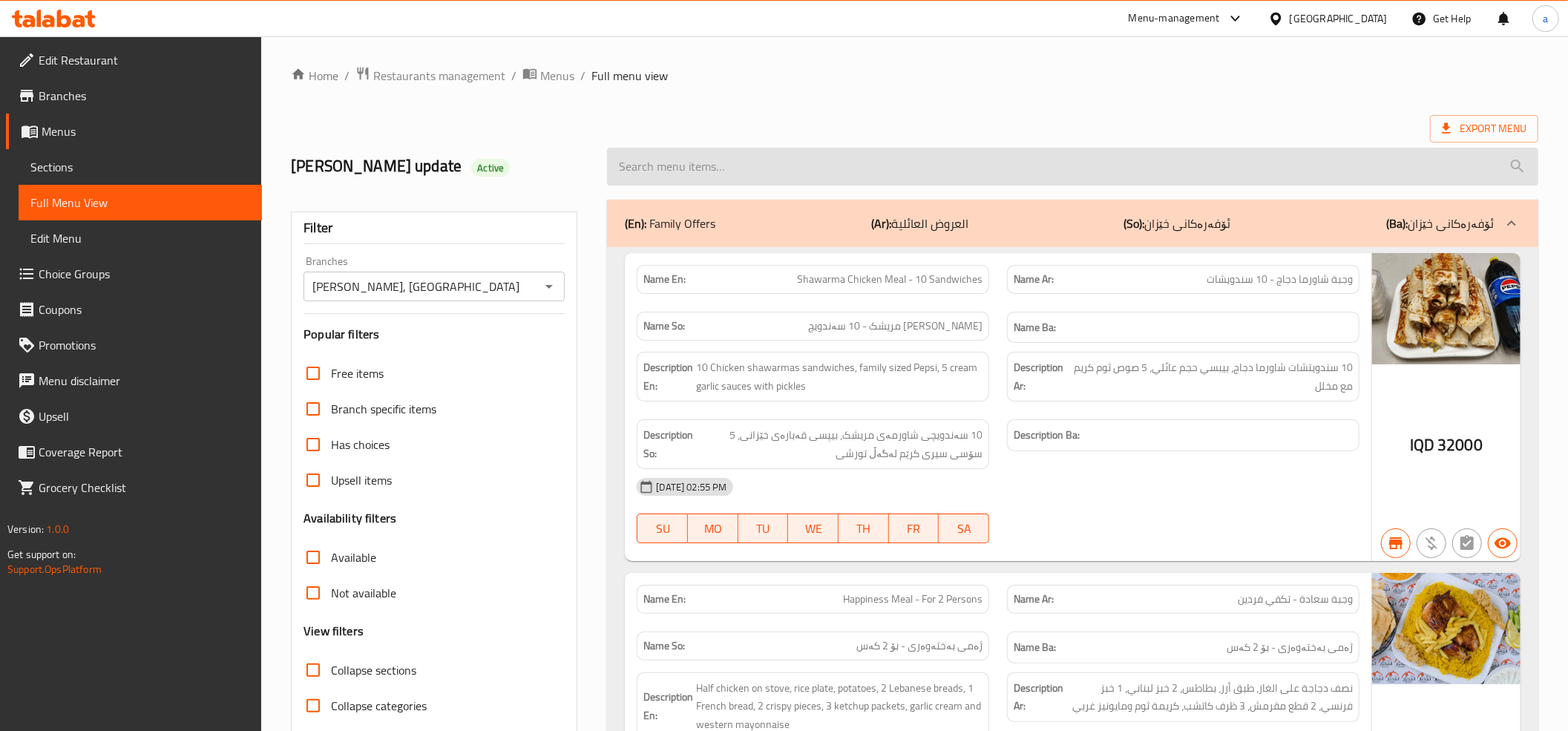
click at [755, 164] on input "search" at bounding box center [1072, 166] width 931 height 38
paste input "Mansaf Chicken And Meat Shawarma Meal - 15 Chicken Pieces And 15 Meat Pieces Wi…"
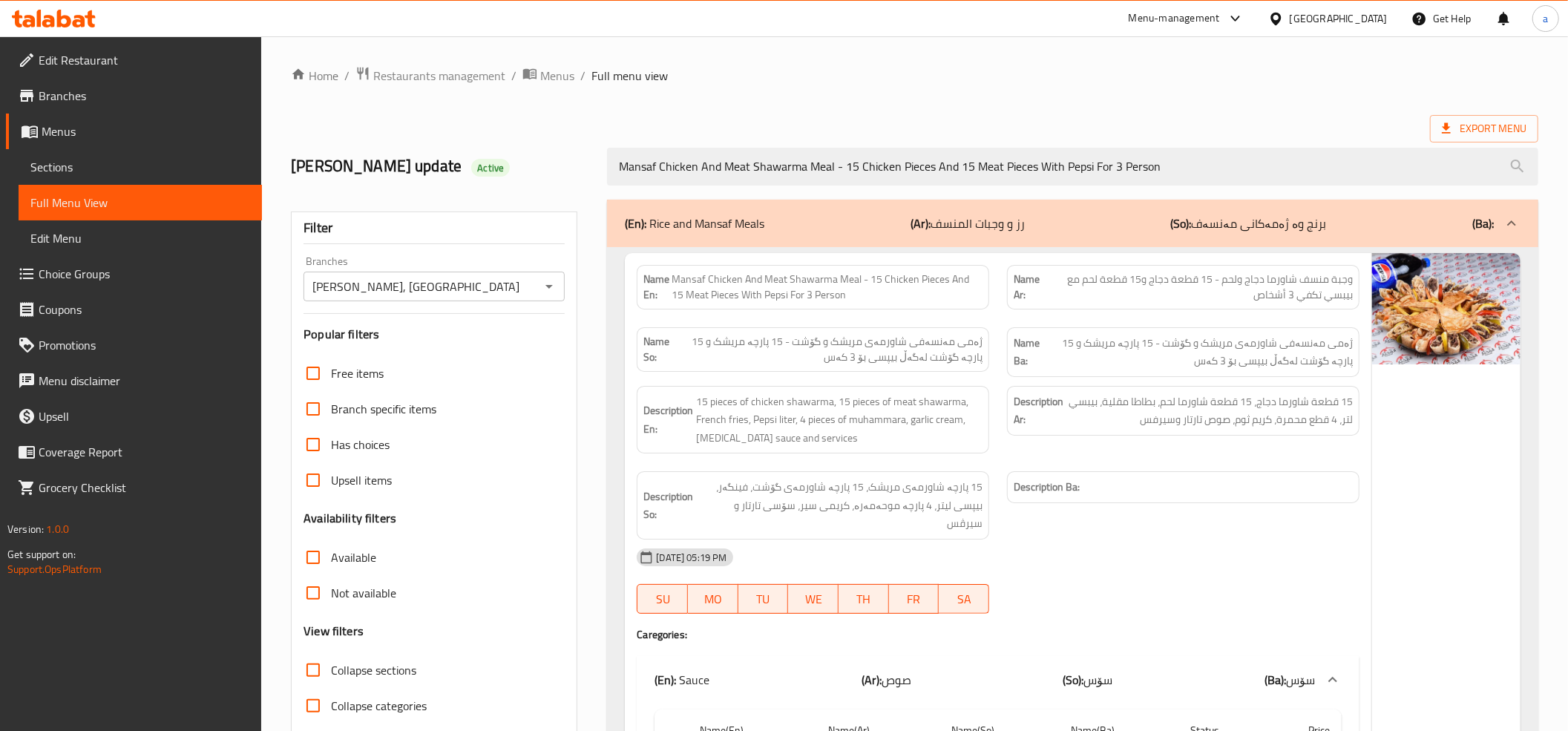
type input "Mansaf Chicken And Meat Shawarma Meal - 15 Chicken Pieces And 15 Meat Pieces Wi…"
drag, startPoint x: 509, startPoint y: 239, endPoint x: 527, endPoint y: 29, distance: 210.8
click at [51, 24] on icon at bounding box center [48, 21] width 13 height 13
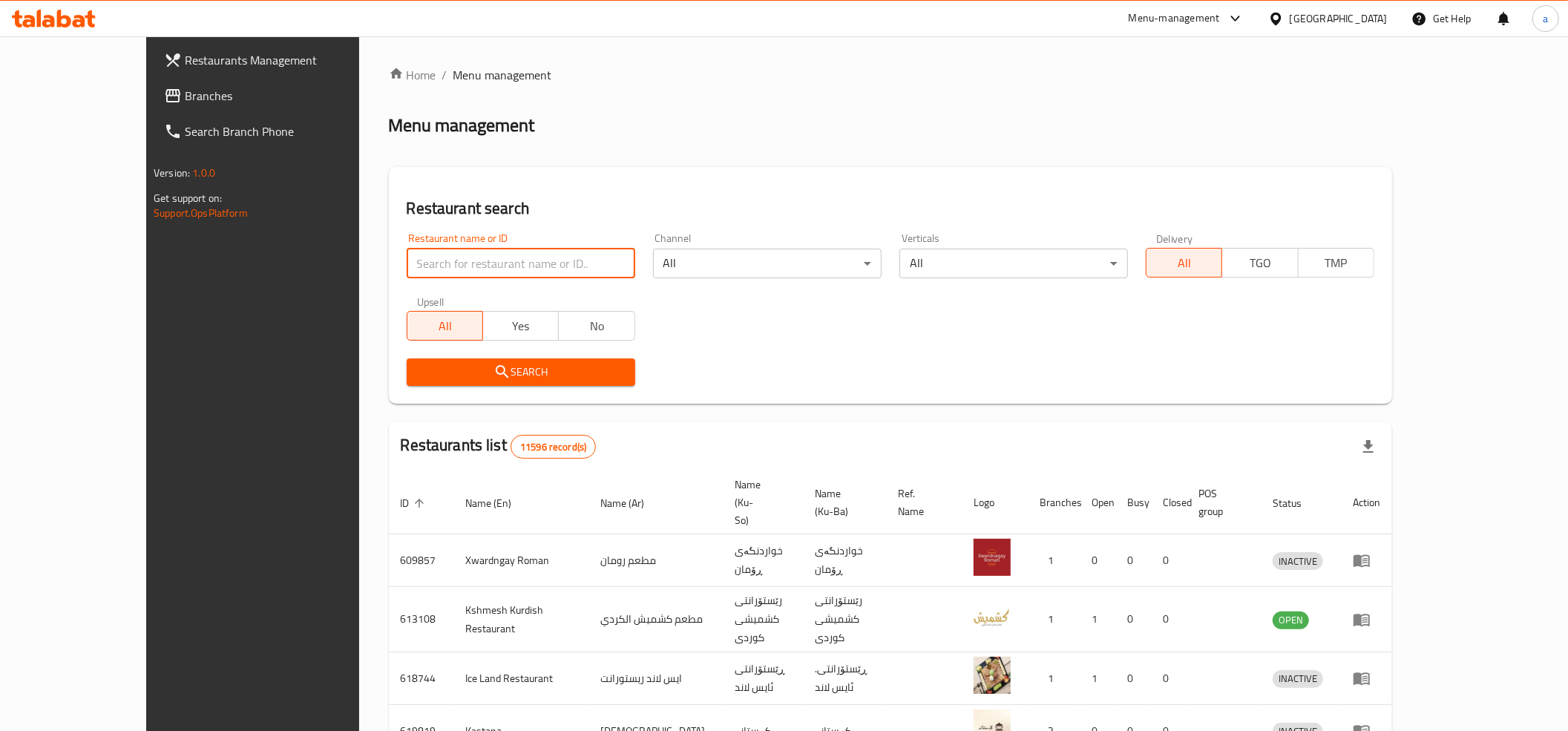
click at [406, 256] on input "search" at bounding box center [520, 263] width 229 height 29
paste input "705656"
type input "705656"
click button "Search" at bounding box center [520, 372] width 229 height 28
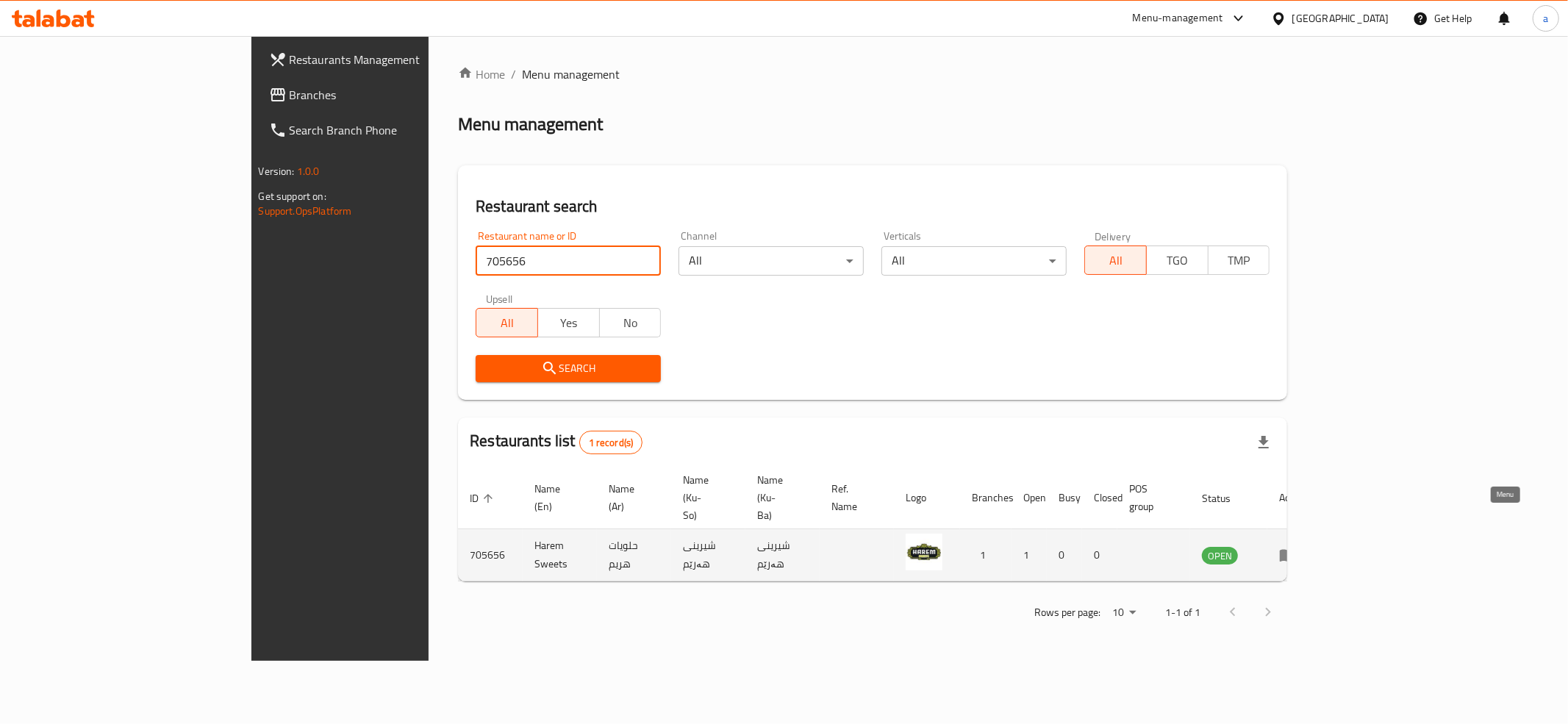
click at [1306, 546] on link "enhanced table" at bounding box center [1292, 555] width 27 height 17
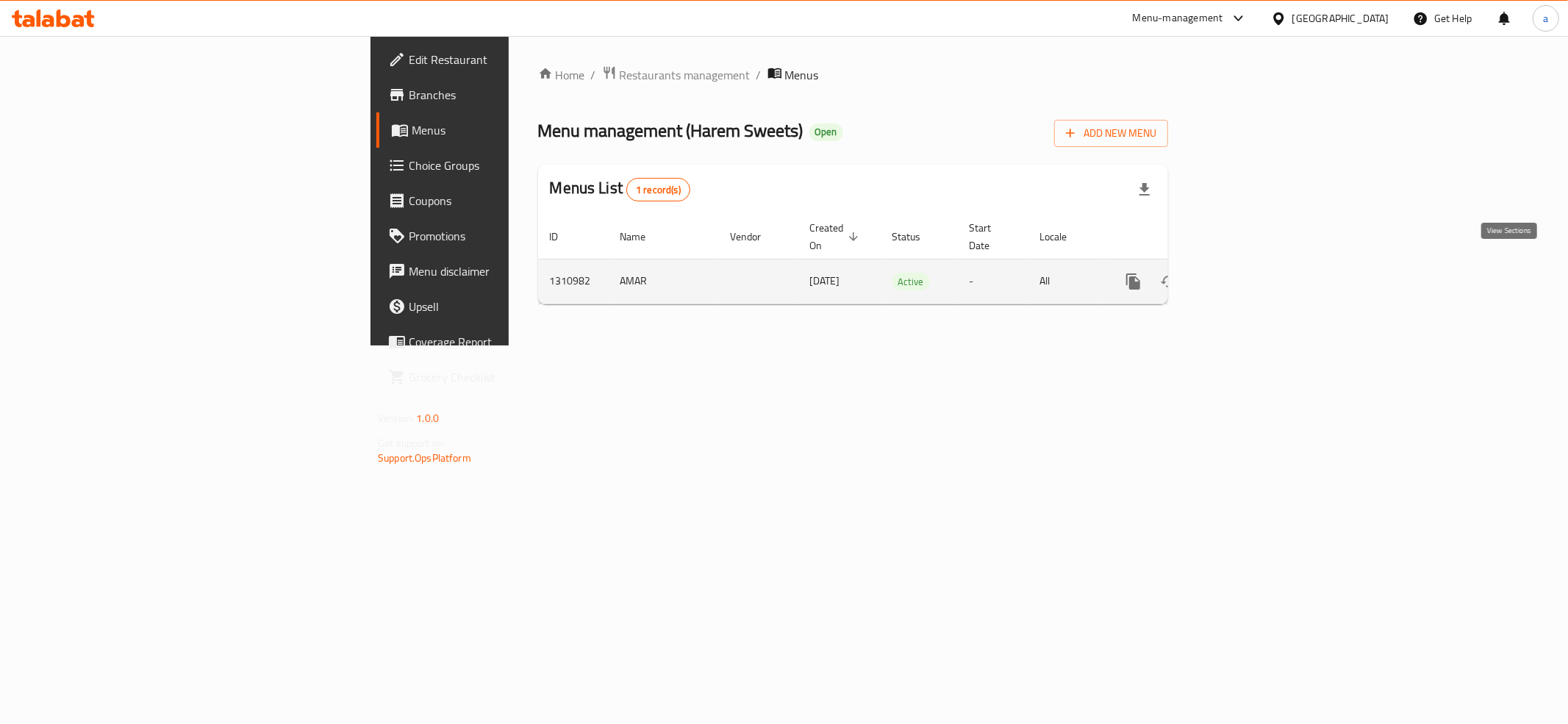
click at [1248, 273] on icon "enhanced table" at bounding box center [1238, 281] width 17 height 17
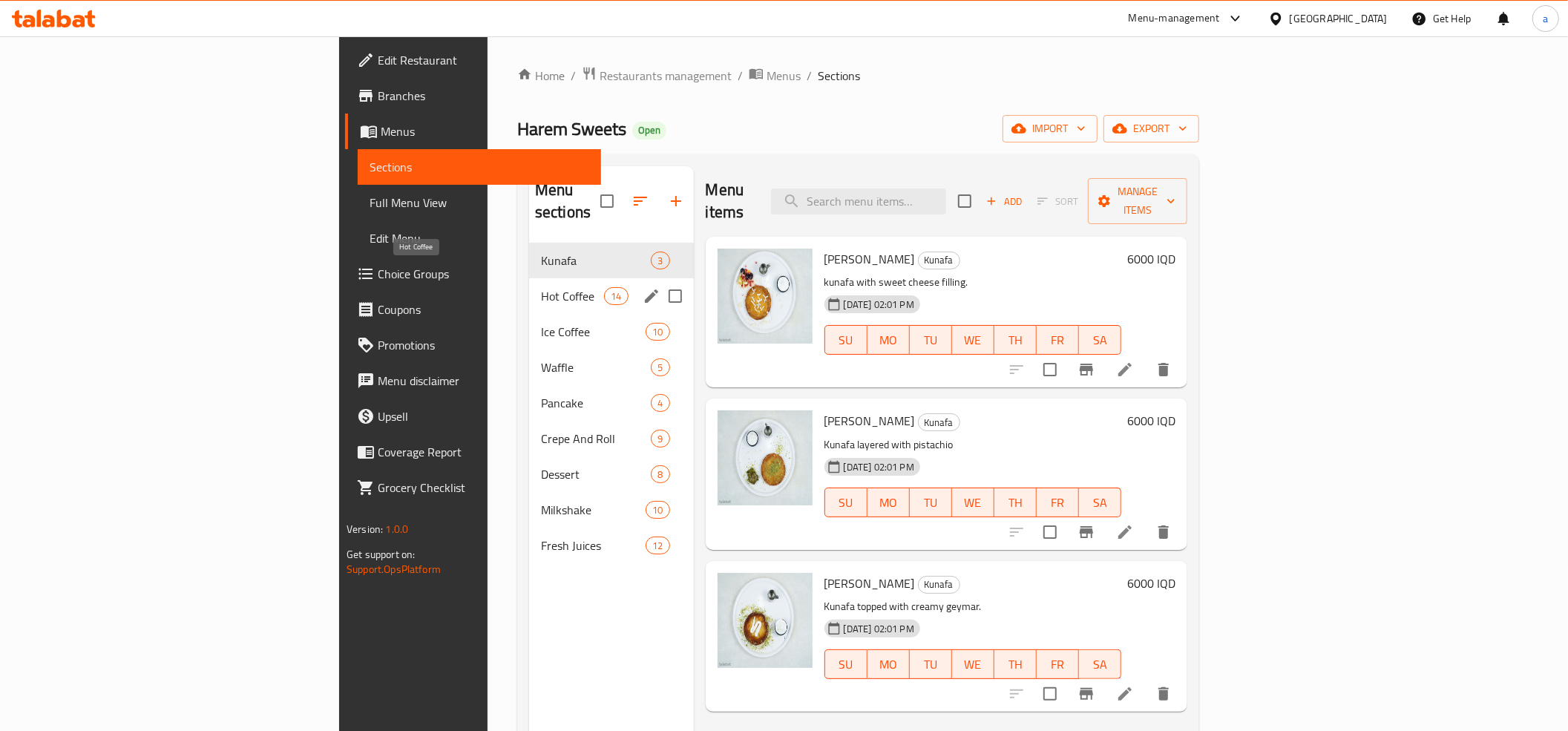
click at [541, 288] on span "Hot Coffee" at bounding box center [572, 296] width 63 height 18
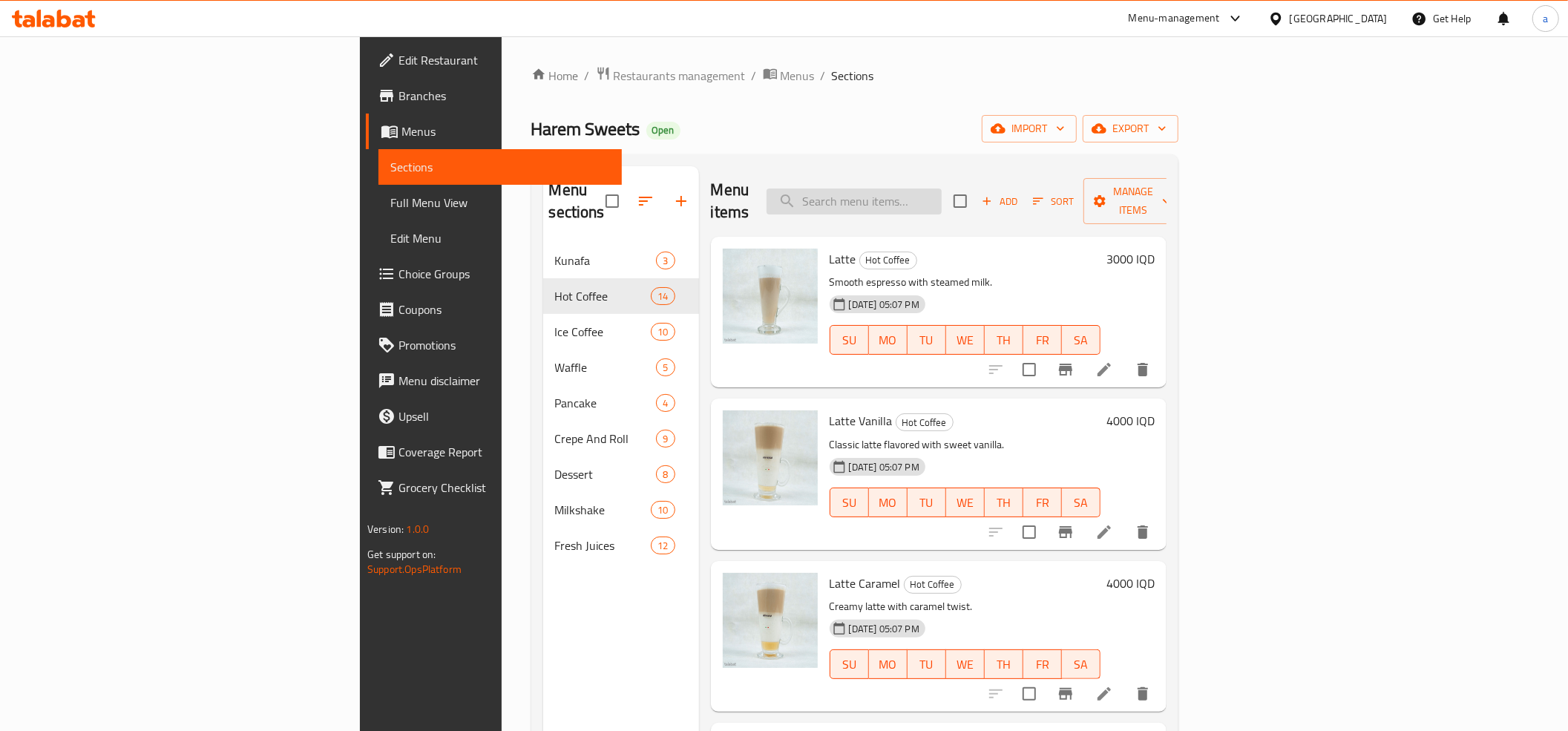
click at [942, 189] on input "search" at bounding box center [854, 201] width 175 height 26
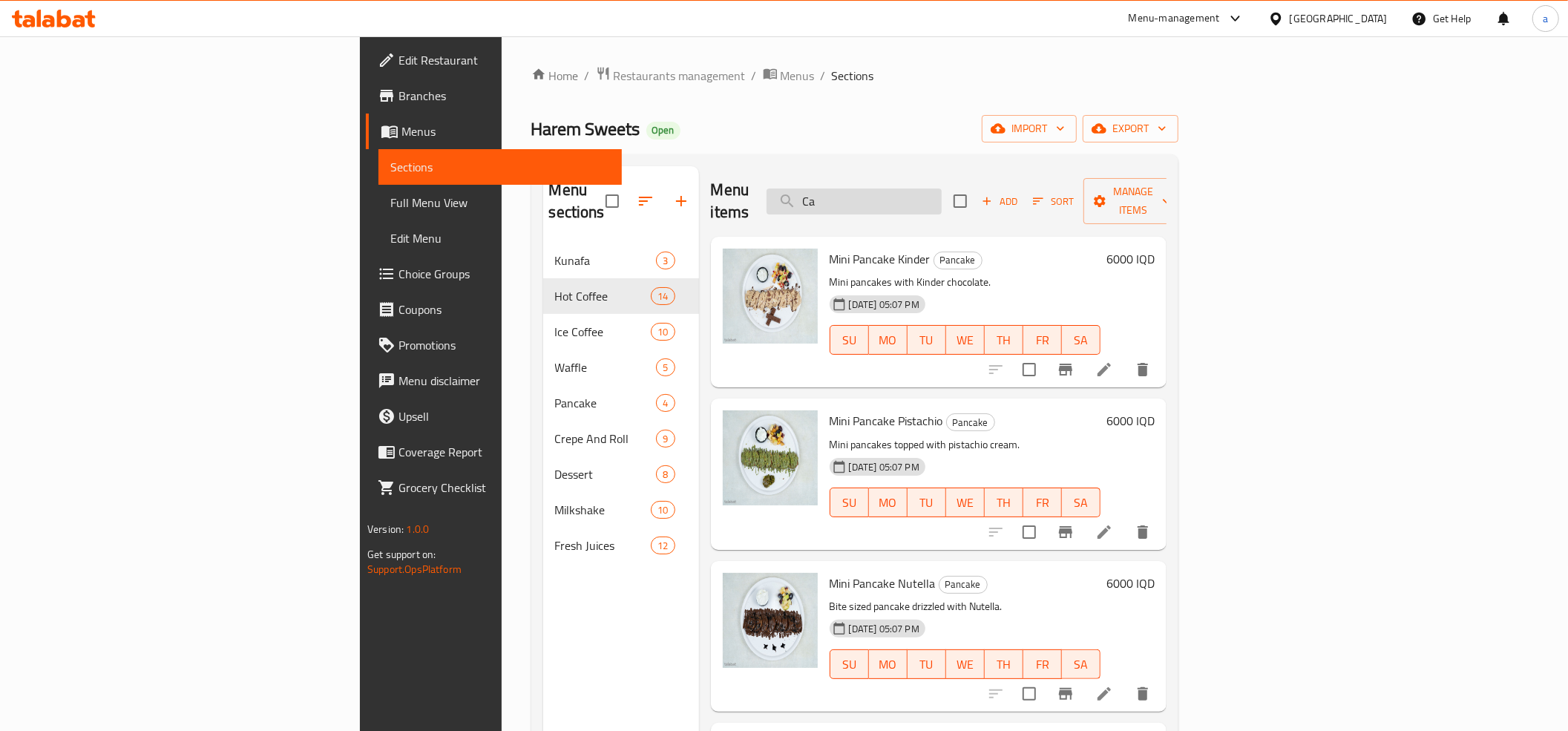
type input "C"
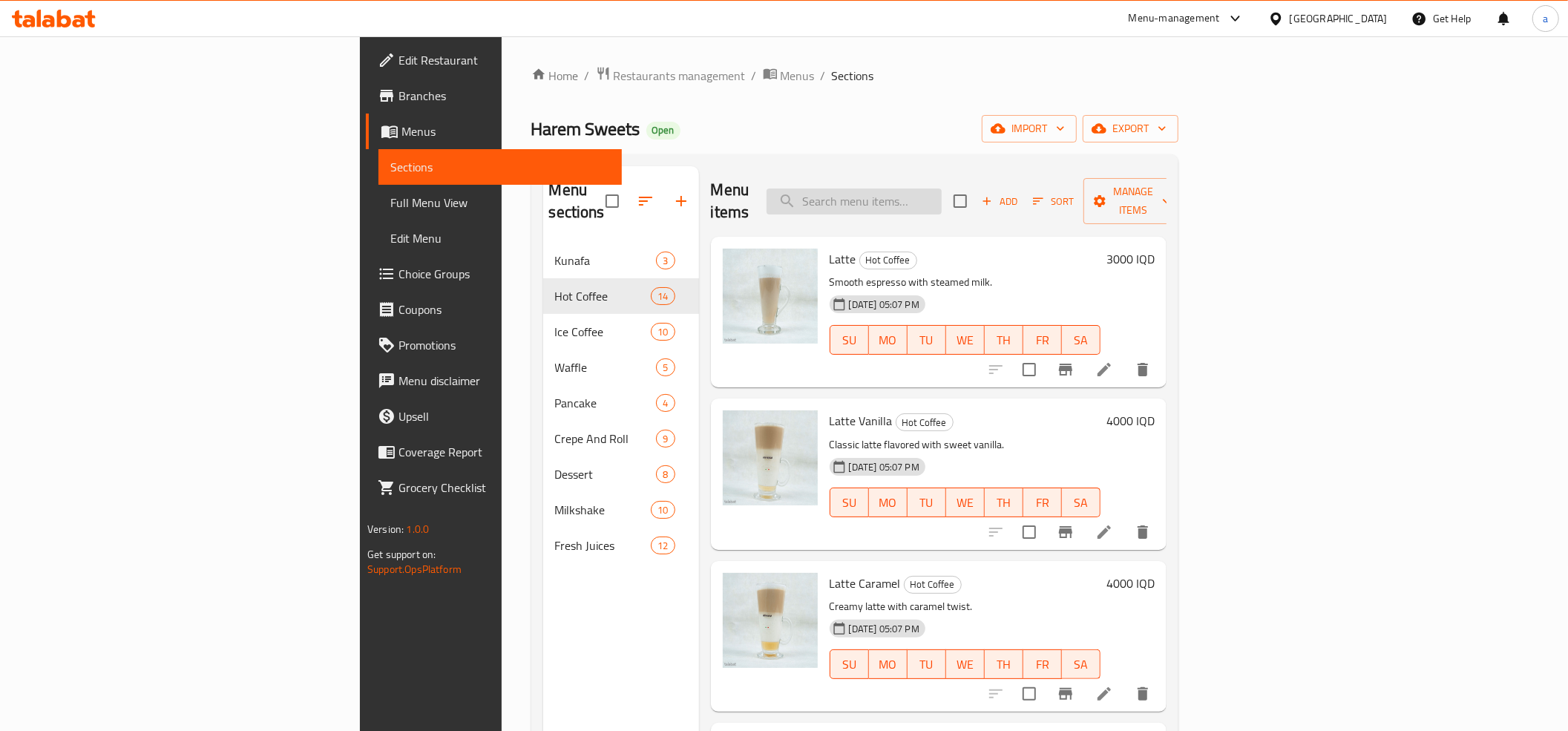
click at [942, 189] on input "search" at bounding box center [854, 201] width 175 height 26
click at [879, 128] on div "Harem Sweets Open import export" at bounding box center [855, 128] width 647 height 28
click at [943, 152] on div "Home / Restaurants management / Menus / Sections Harem Sweets Open import expor…" at bounding box center [855, 488] width 647 height 843
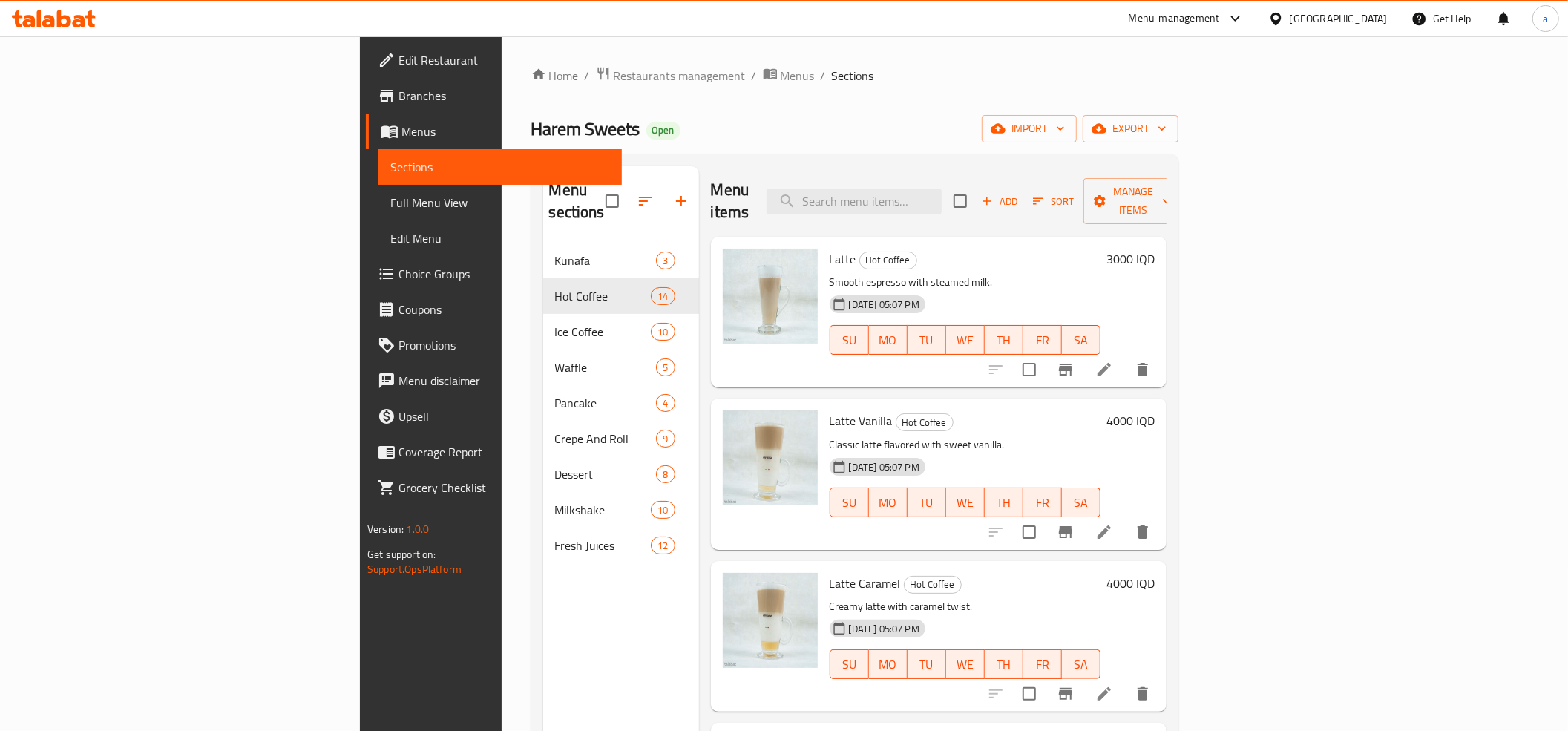
click at [1031, 169] on div "Menu items Add Sort Manage items" at bounding box center [939, 201] width 456 height 70
click at [942, 189] on input "search" at bounding box center [854, 201] width 175 height 26
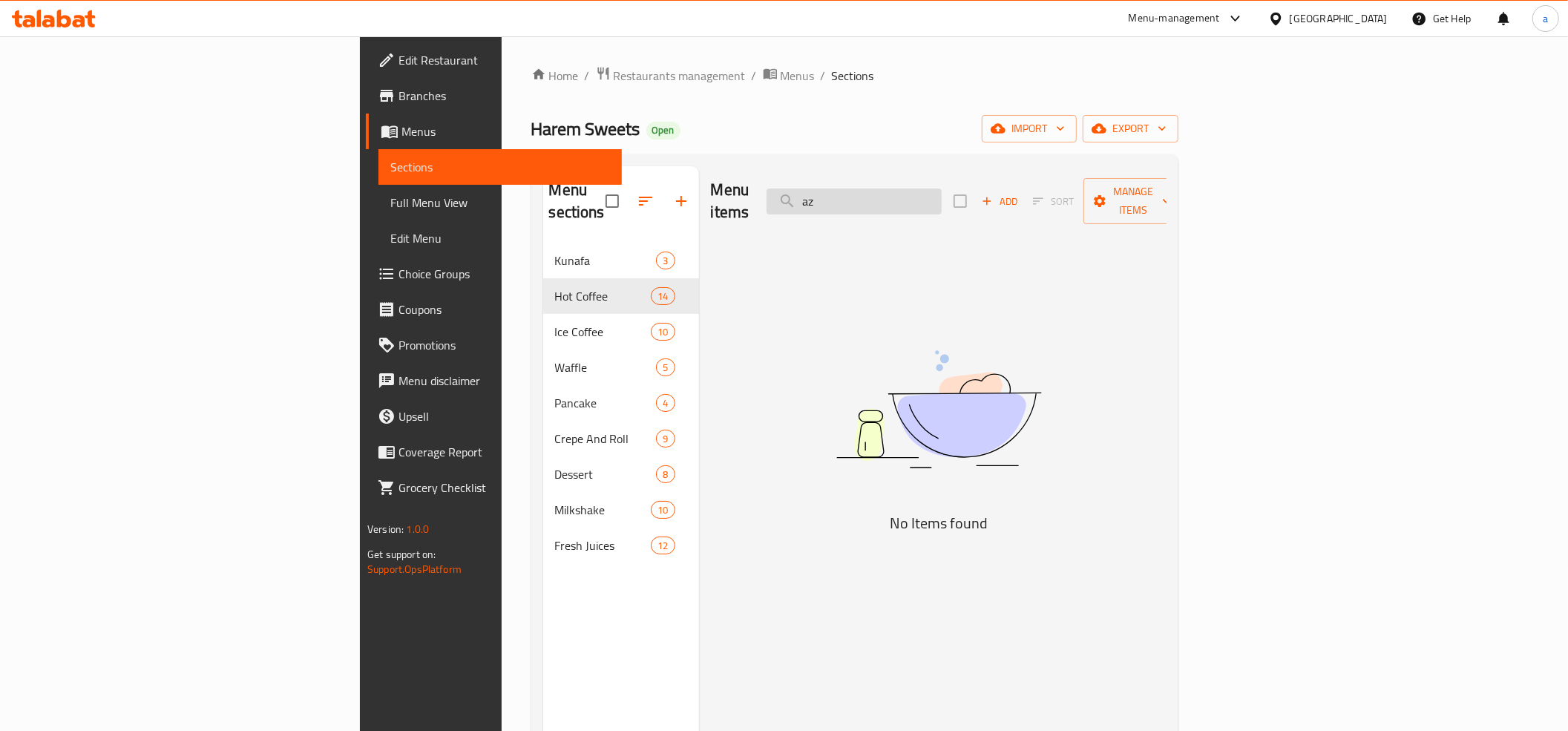
type input "a"
type input "s"
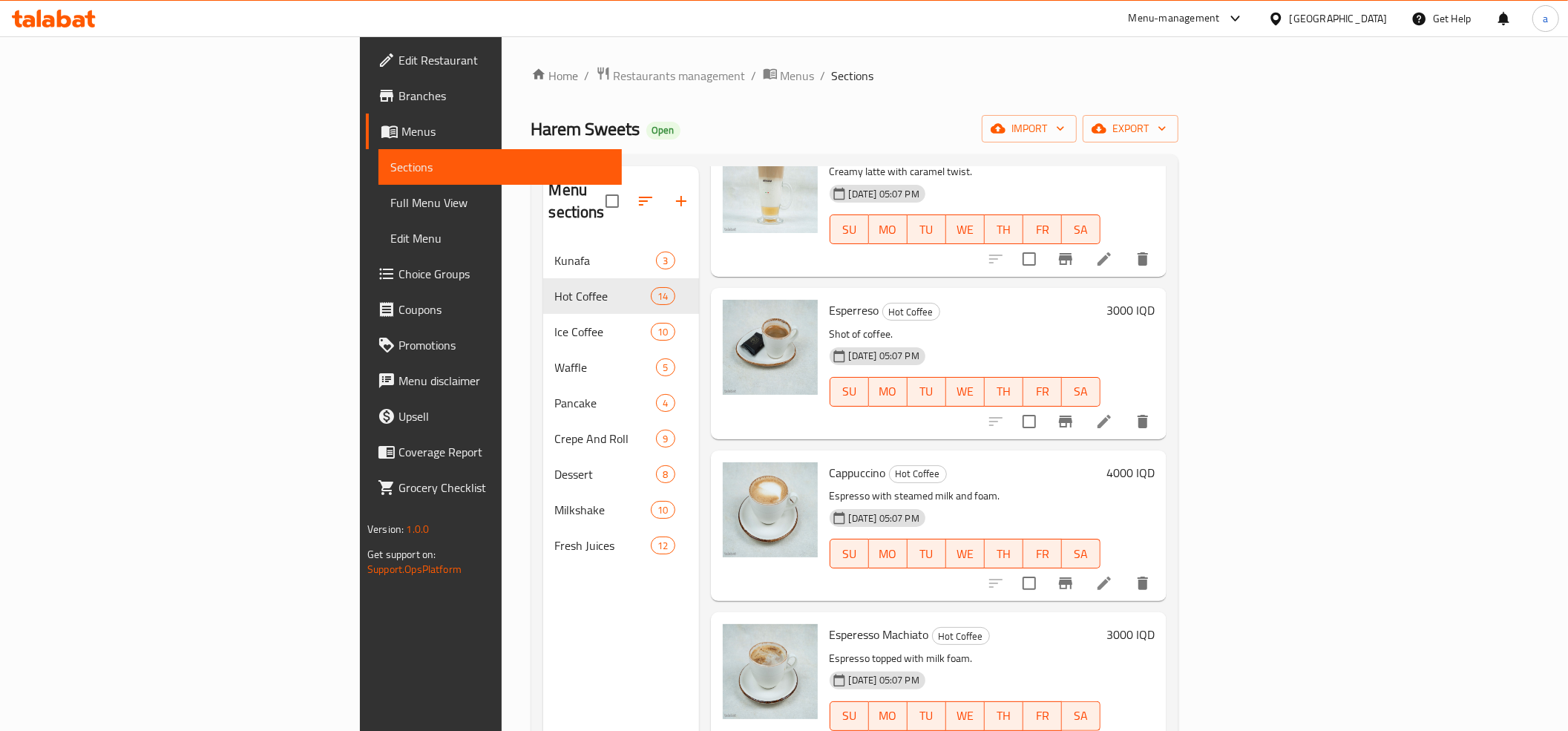
scroll to position [660, 0]
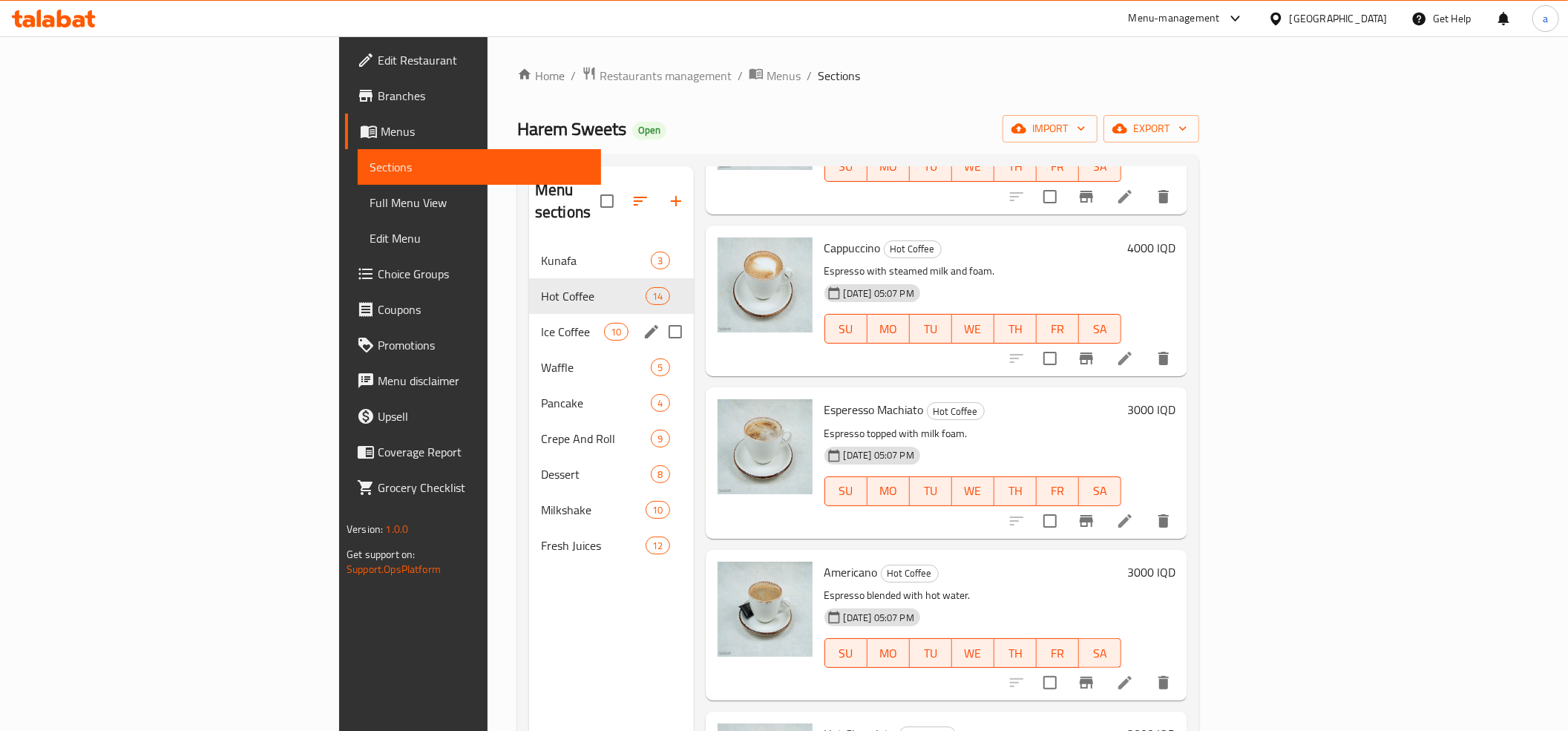
click at [541, 323] on span "Ice Coffee" at bounding box center [572, 331] width 63 height 18
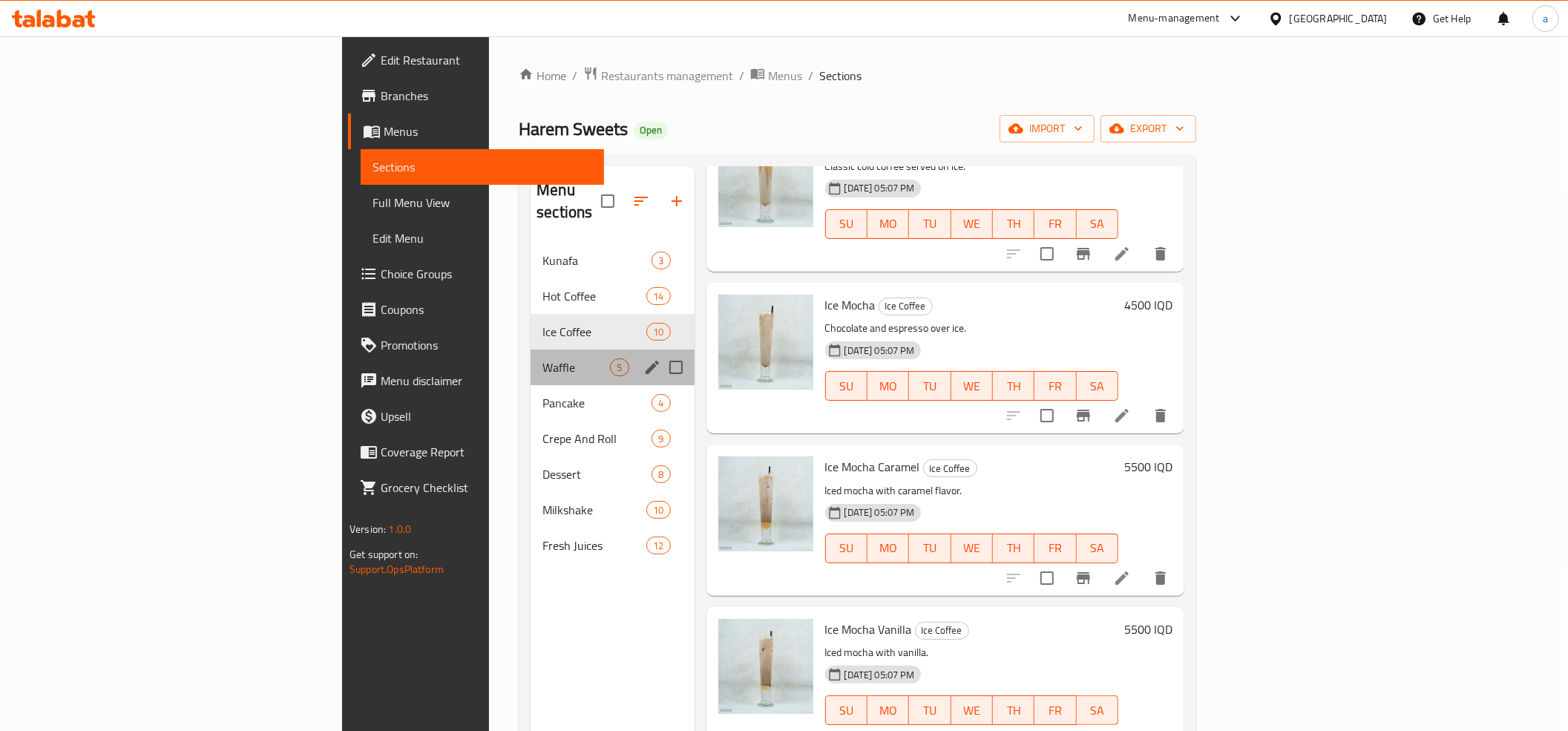
click at [530, 356] on div "Waffle 5" at bounding box center [612, 367] width 163 height 36
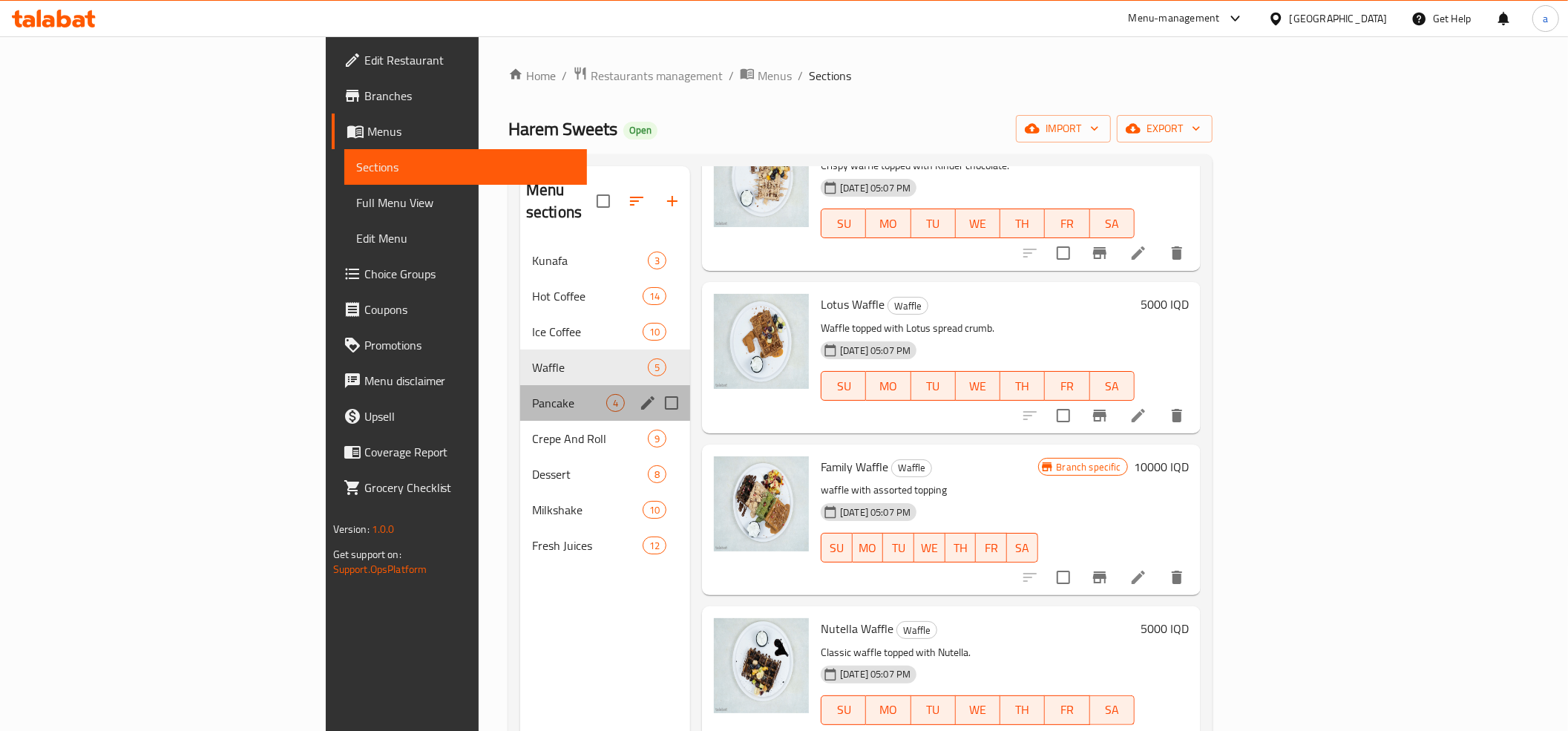
click at [520, 386] on div "Pancake 4" at bounding box center [605, 403] width 170 height 36
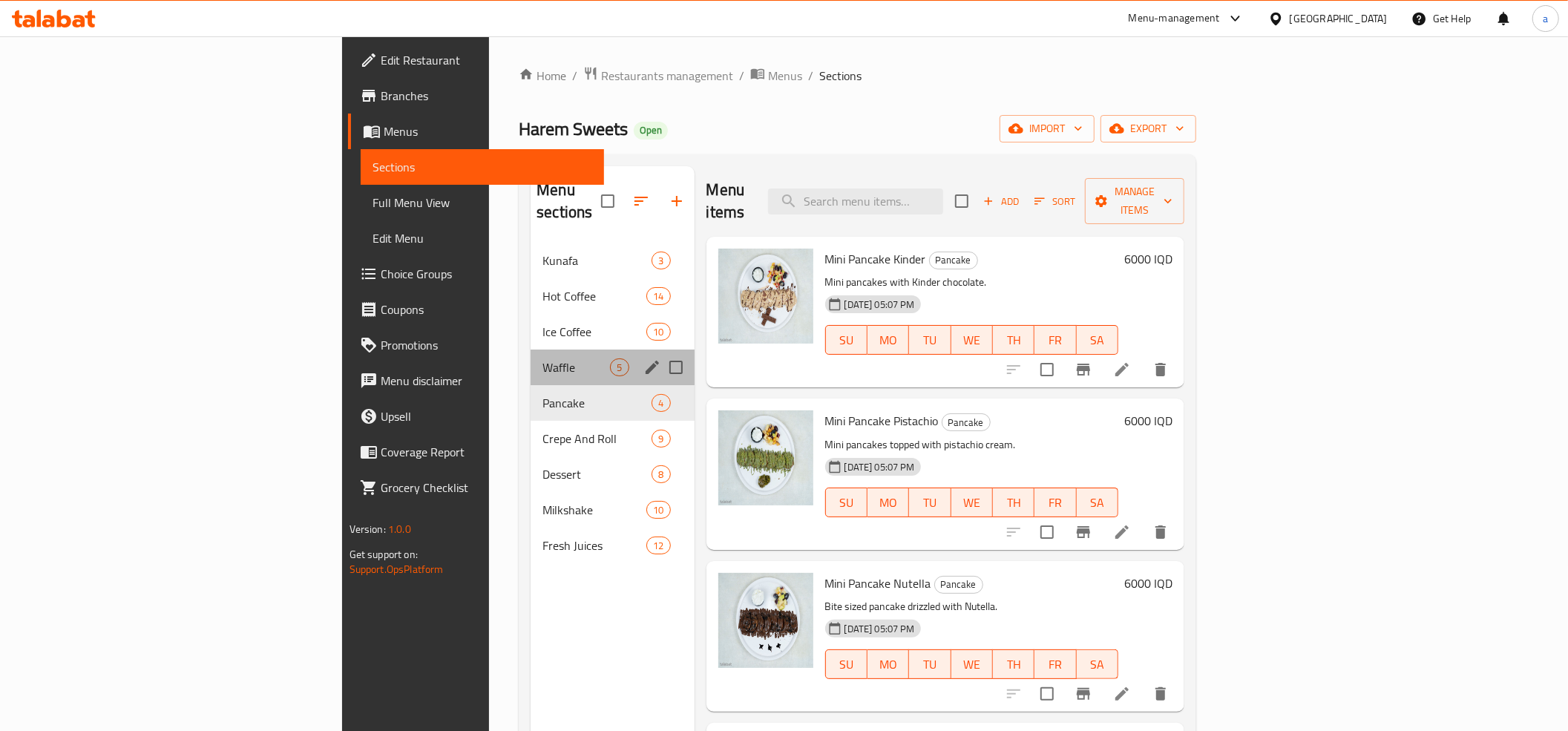
click at [530, 350] on div "Waffle 5" at bounding box center [612, 367] width 163 height 36
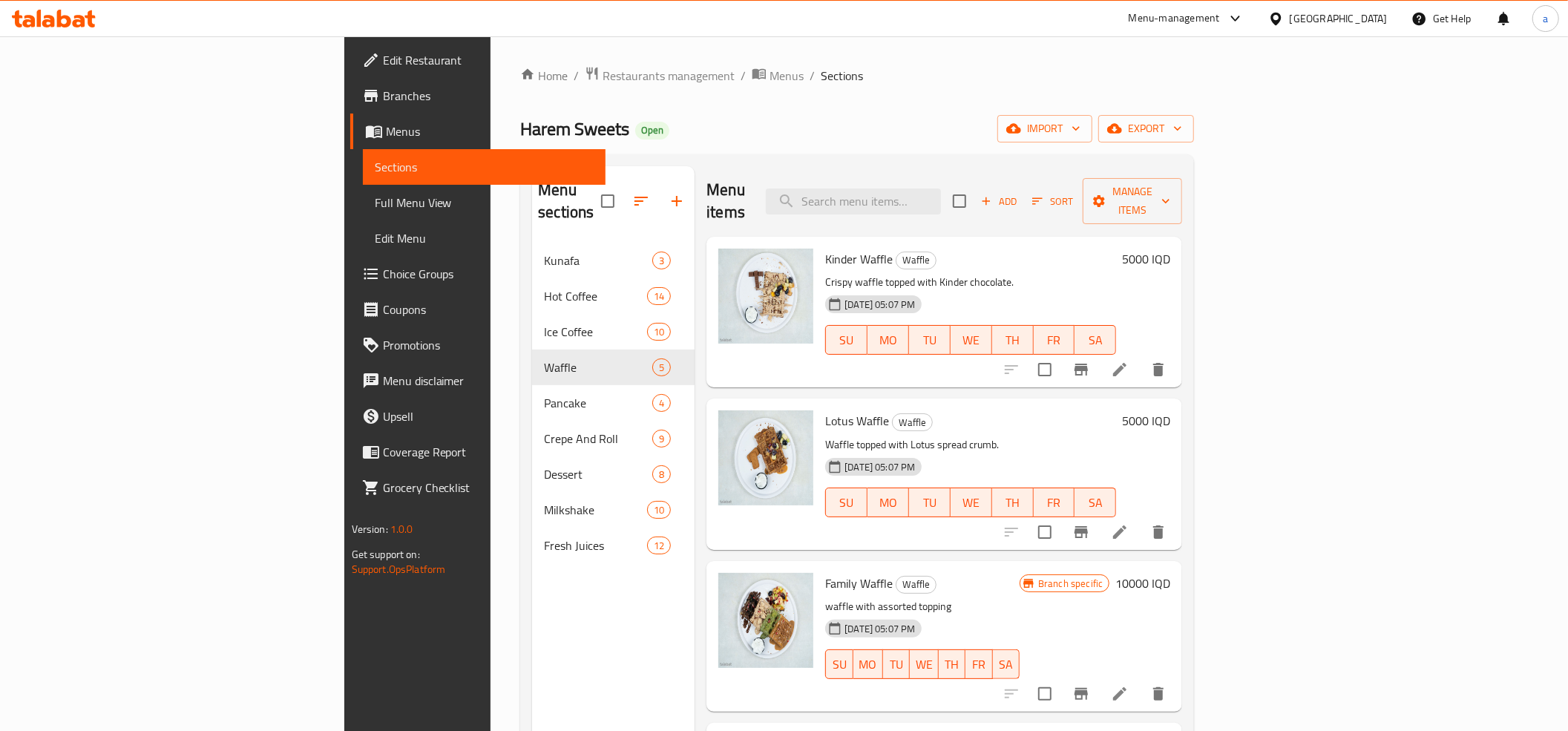
scroll to position [117, 0]
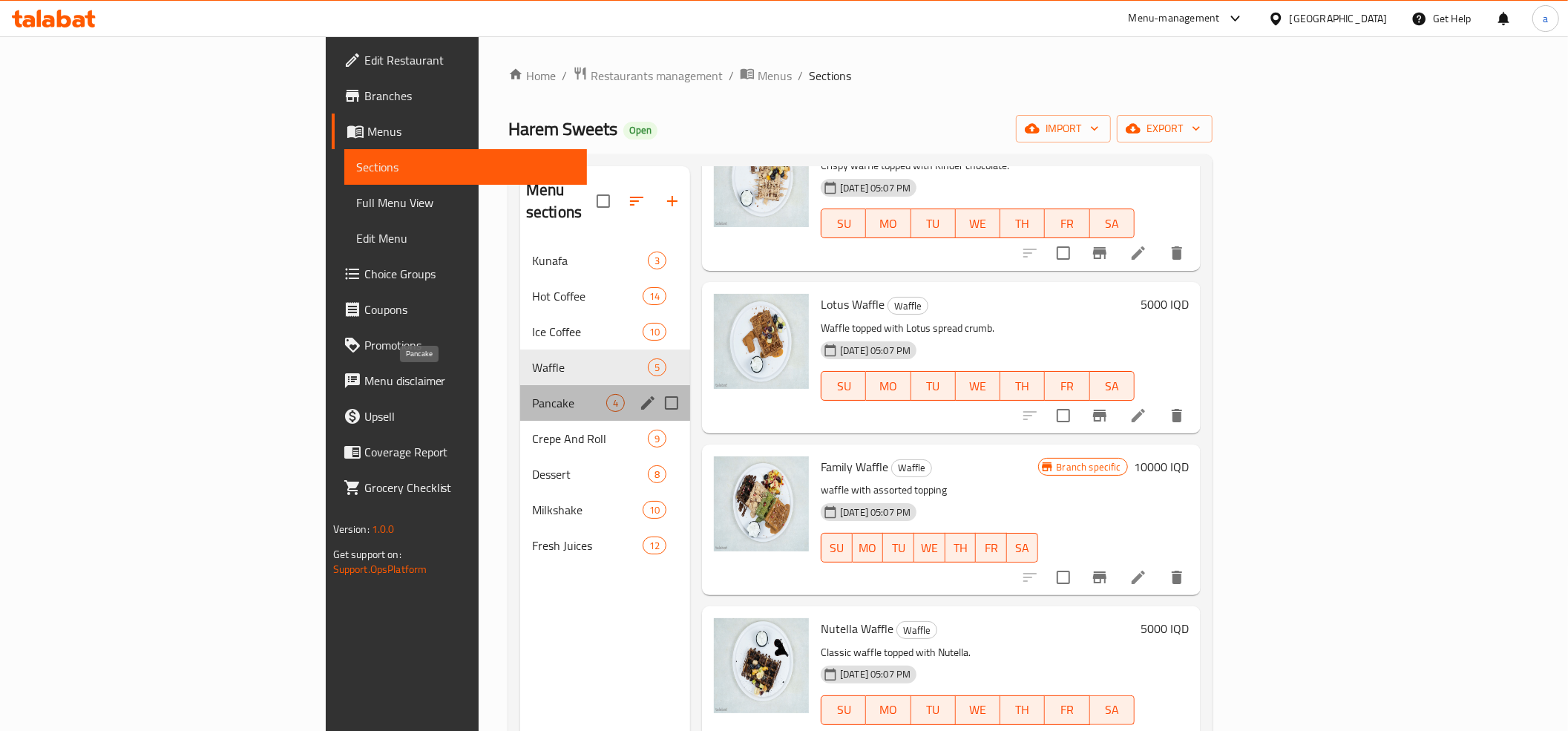
click at [532, 394] on span "Pancake" at bounding box center [569, 402] width 75 height 18
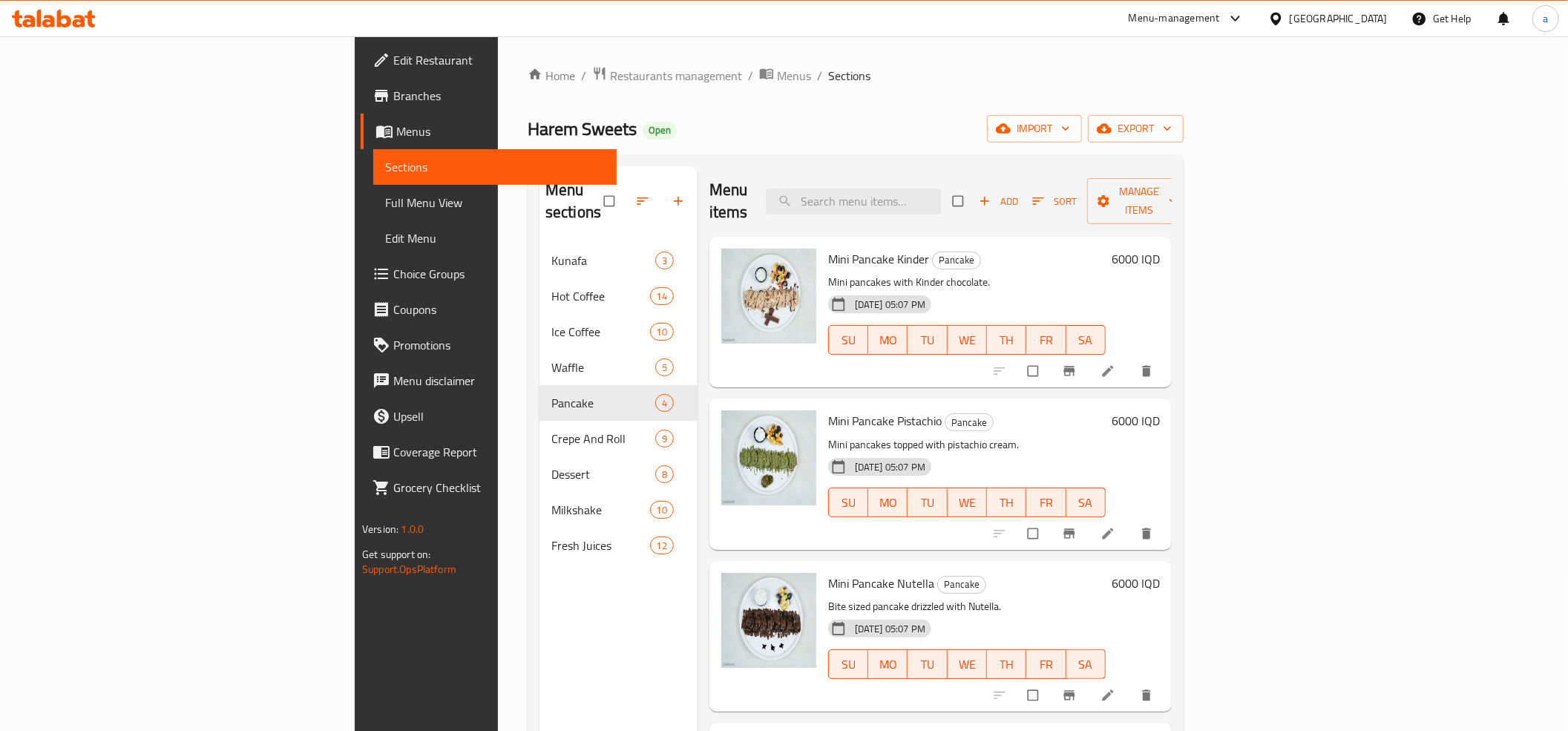
click at [393, 95] on span "Branches" at bounding box center [499, 96] width 211 height 18
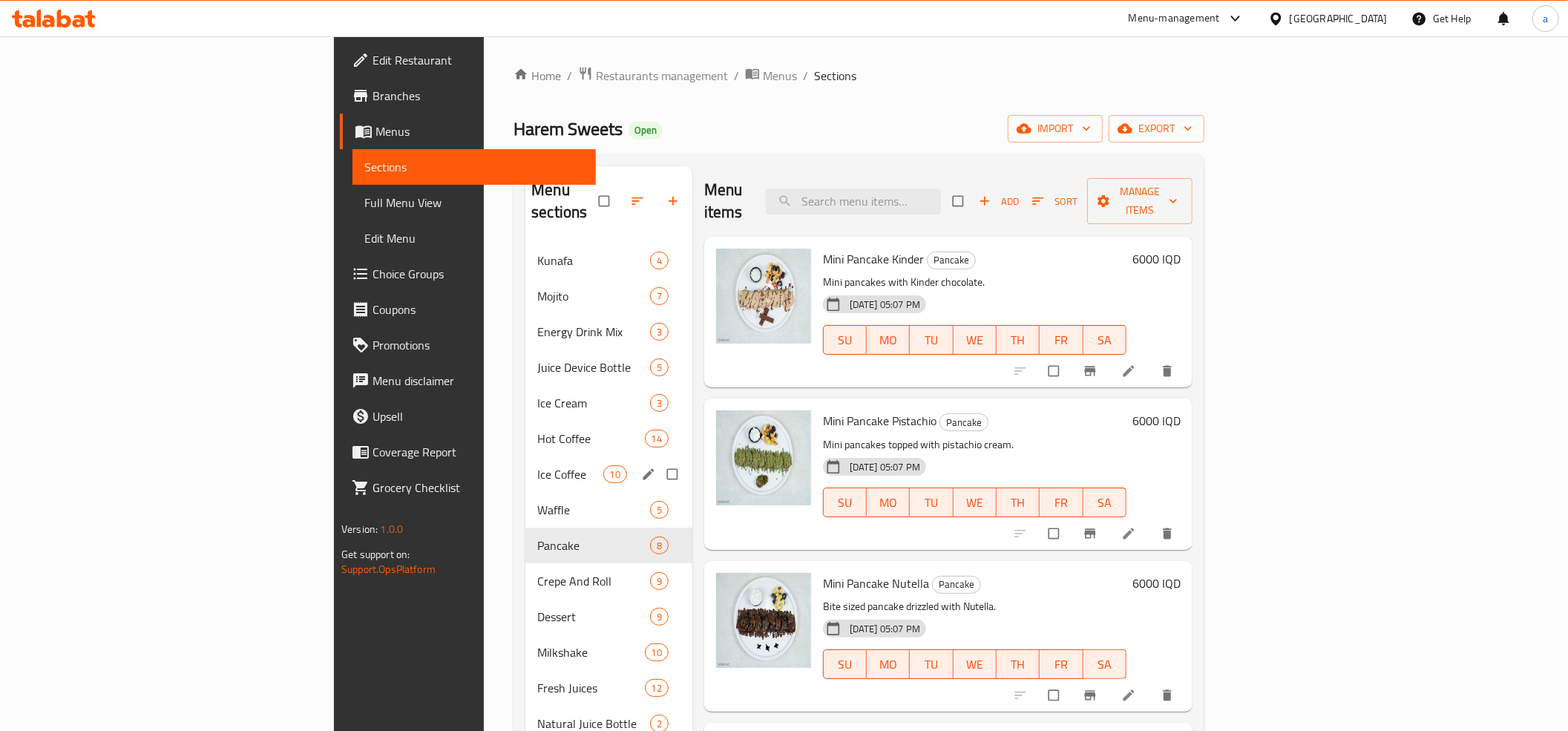
scroll to position [165, 0]
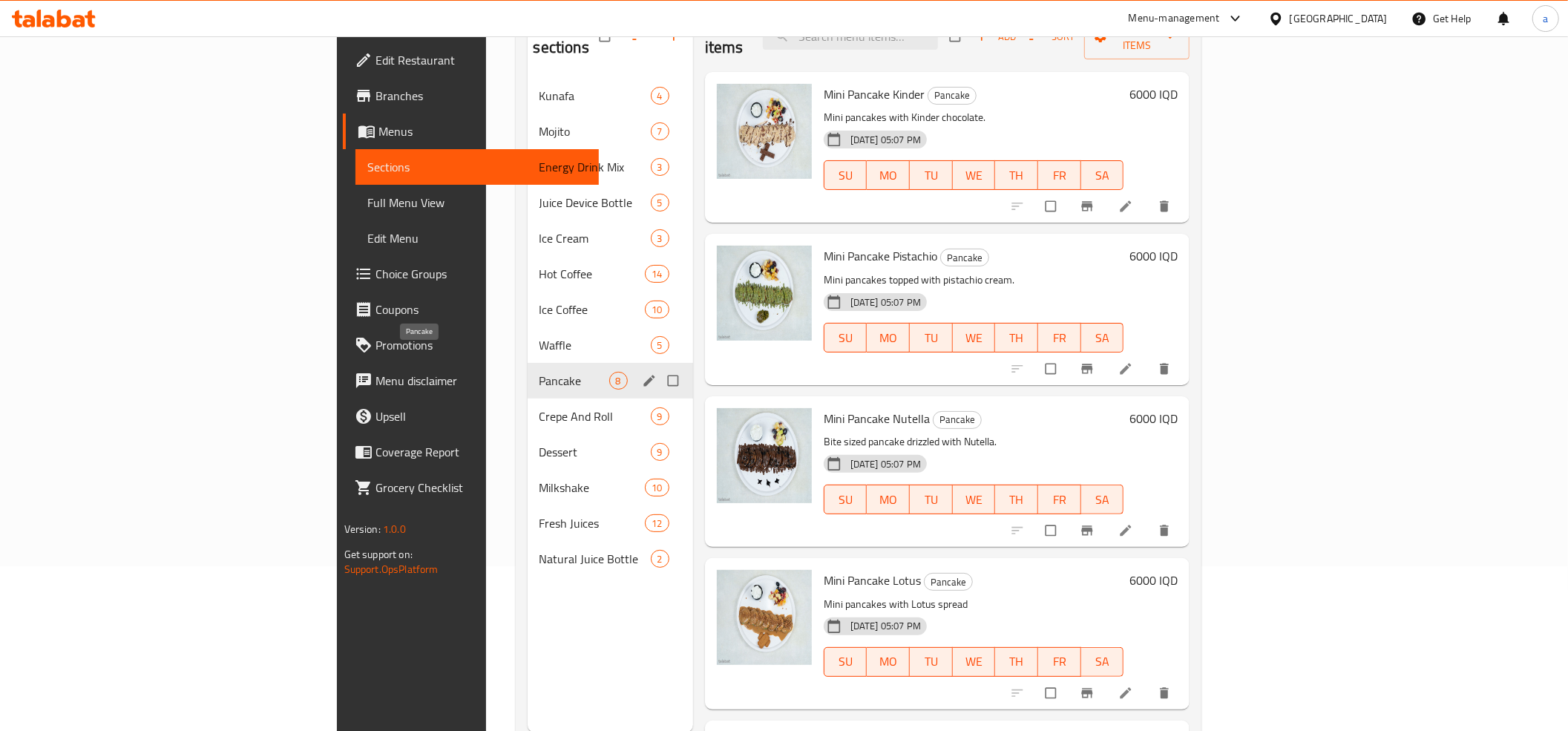
click at [540, 372] on span "Pancake" at bounding box center [574, 381] width 70 height 18
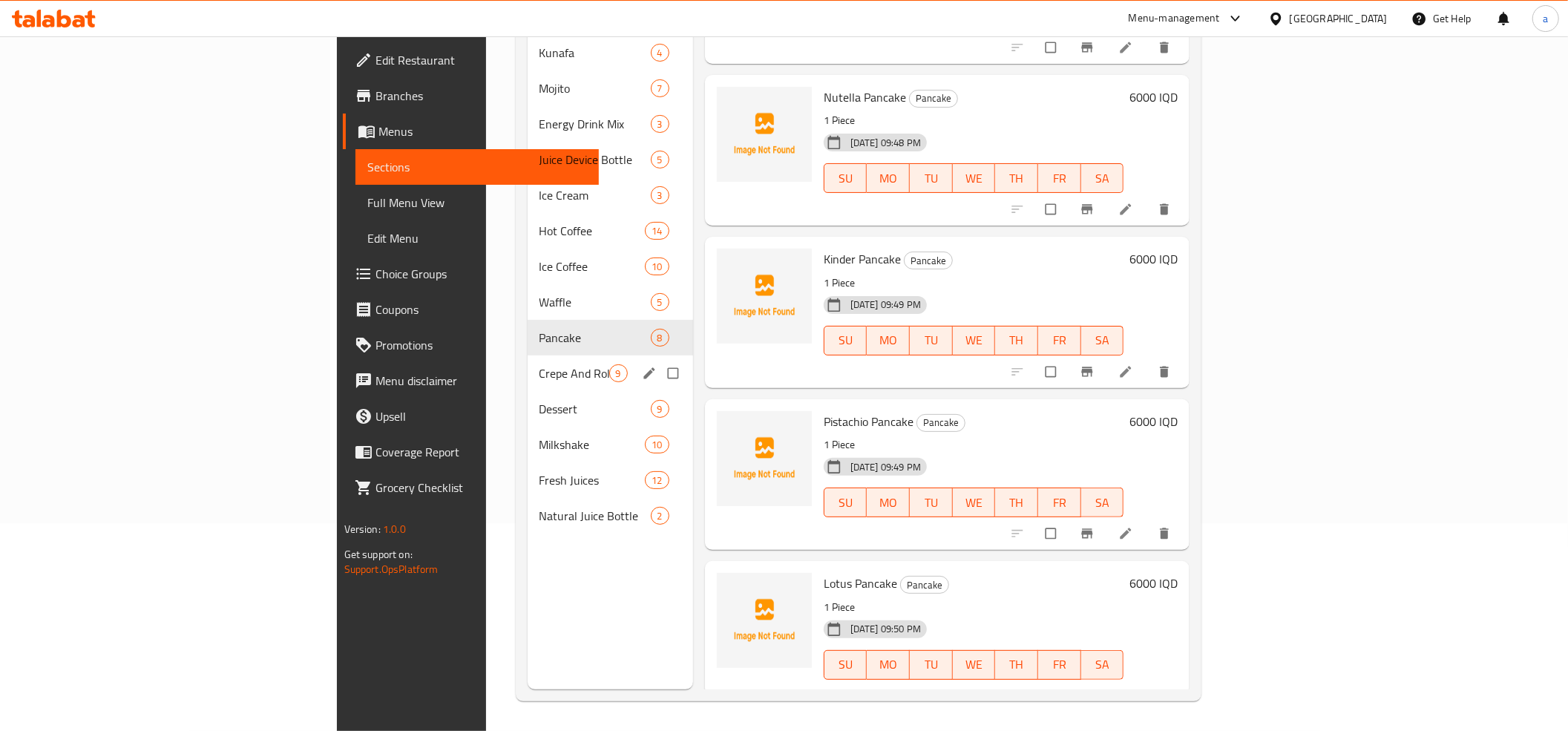
scroll to position [0, 0]
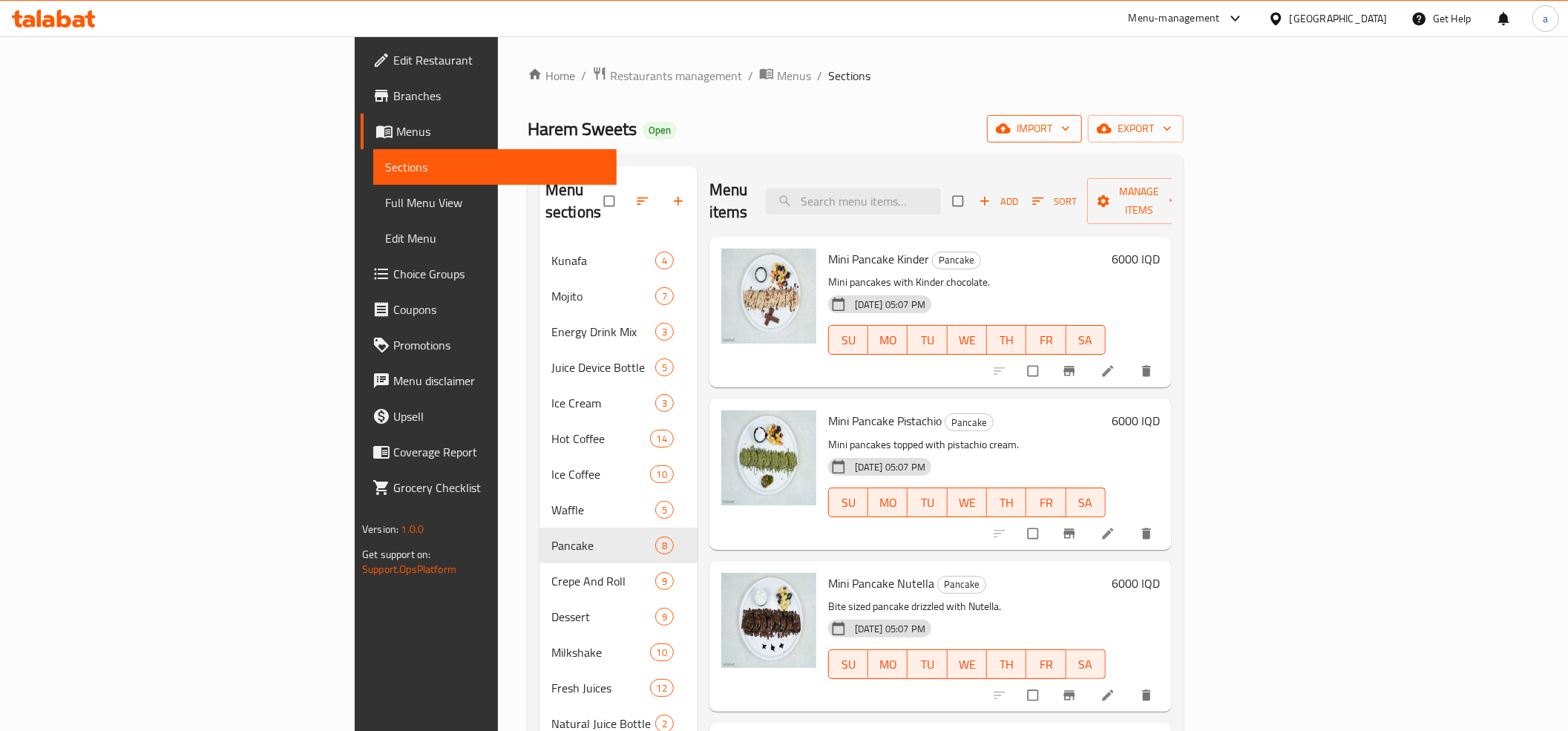
click at [1070, 126] on span "import" at bounding box center [1034, 129] width 71 height 18
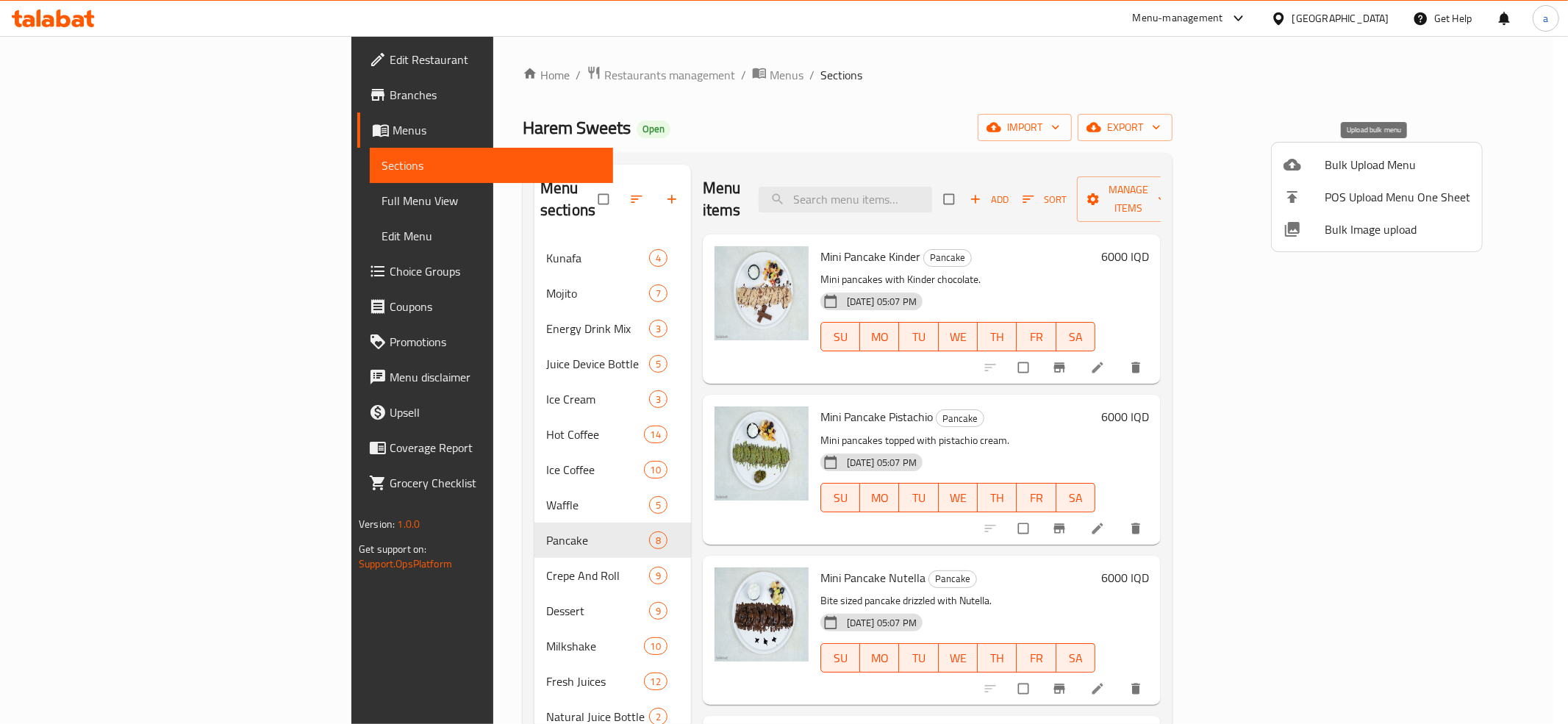
click at [1341, 165] on span "Bulk Upload Menu" at bounding box center [1397, 164] width 145 height 17
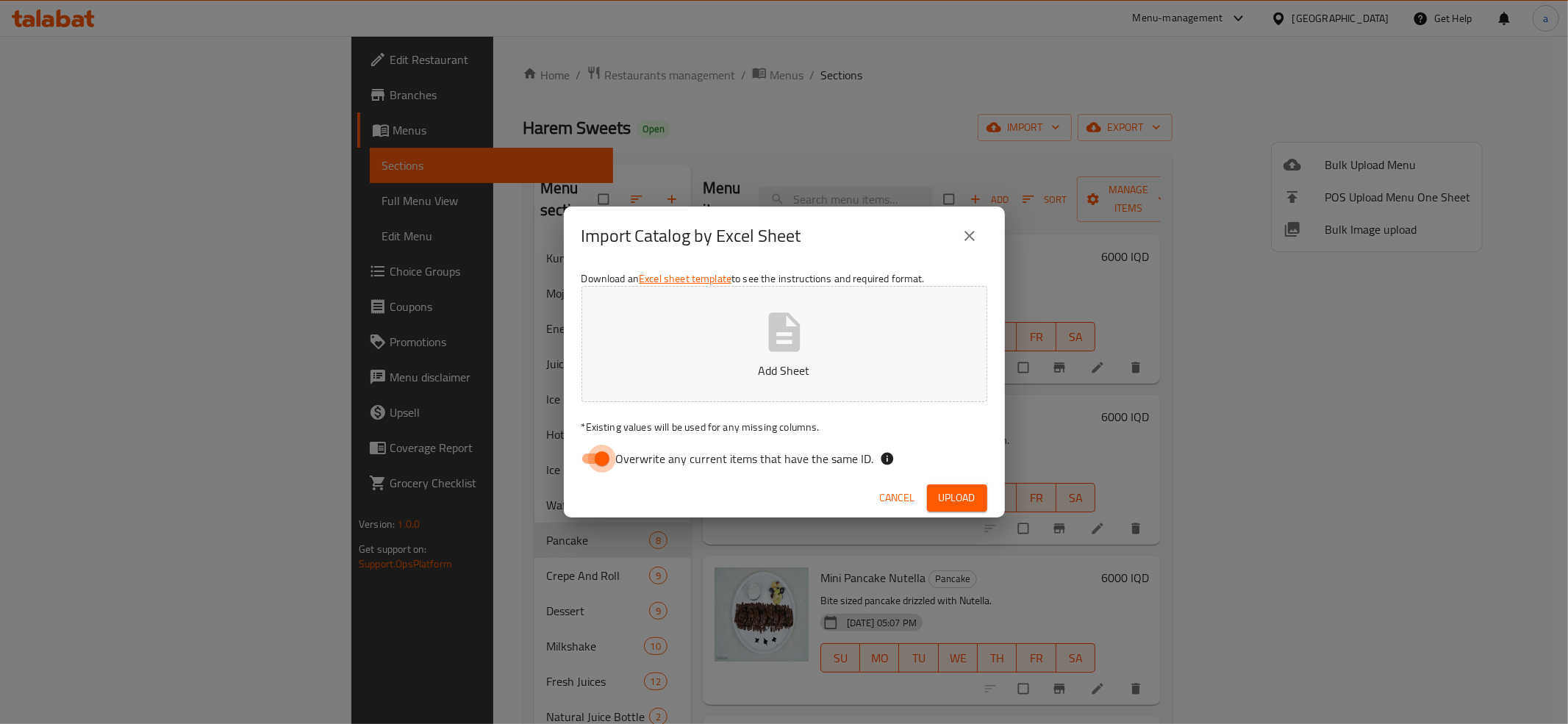
drag, startPoint x: 591, startPoint y: 460, endPoint x: 755, endPoint y: 353, distance: 195.8
click at [592, 460] on input "Overwrite any current items that have the same ID." at bounding box center [602, 459] width 84 height 28
checkbox input "false"
click at [756, 353] on button "Add Sheet" at bounding box center [784, 344] width 406 height 116
click at [754, 353] on button "Add Sheet" at bounding box center [784, 344] width 406 height 116
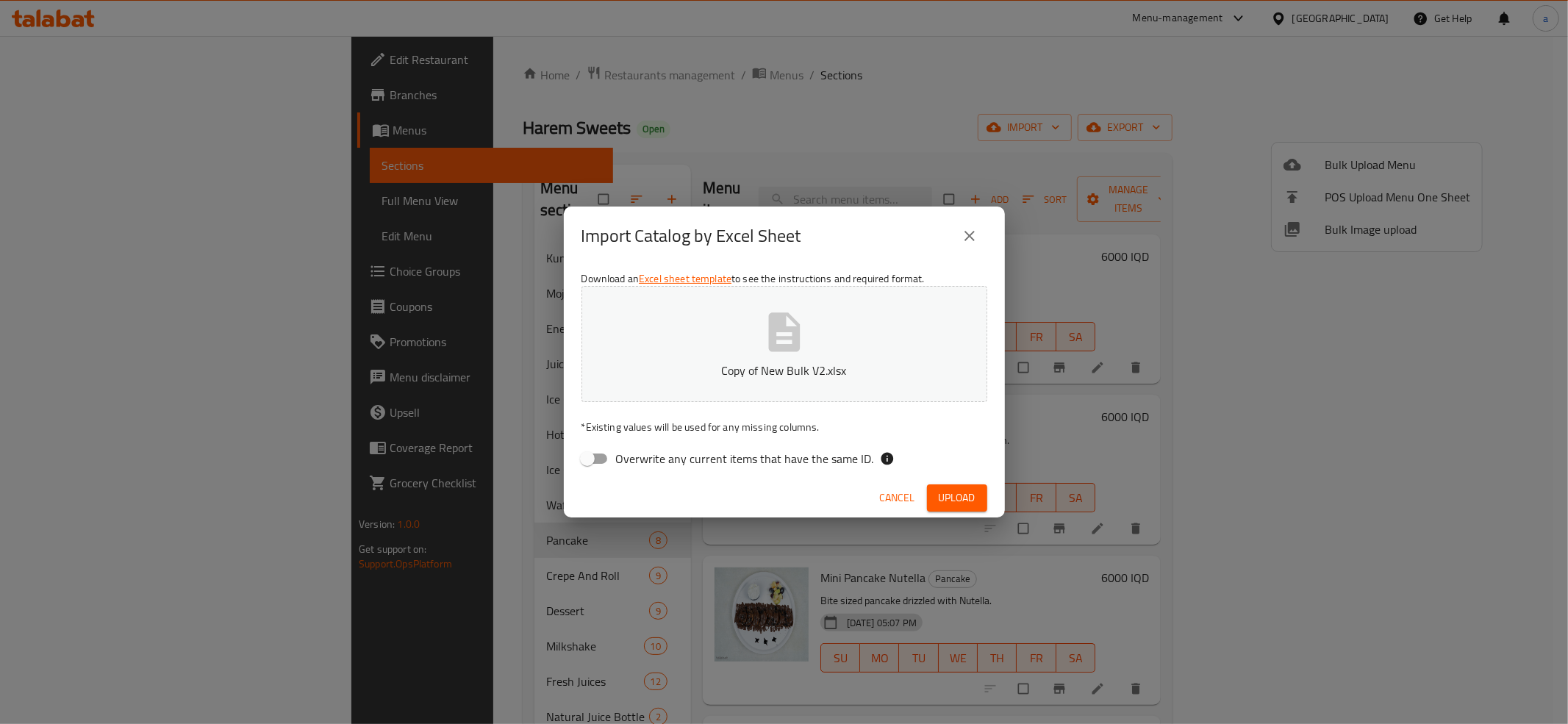
click at [962, 489] on span "Upload" at bounding box center [957, 498] width 37 height 18
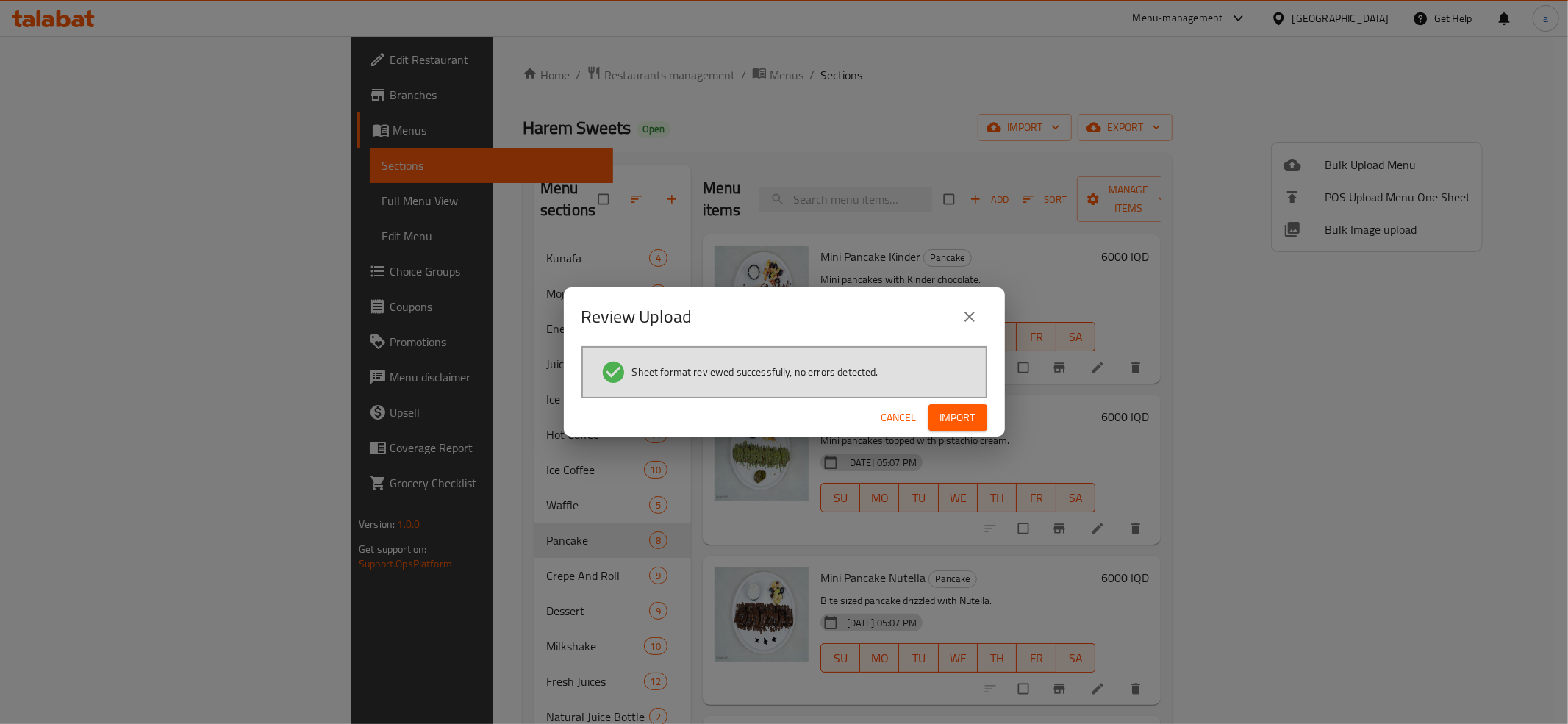
click at [977, 409] on button "Import" at bounding box center [957, 418] width 59 height 27
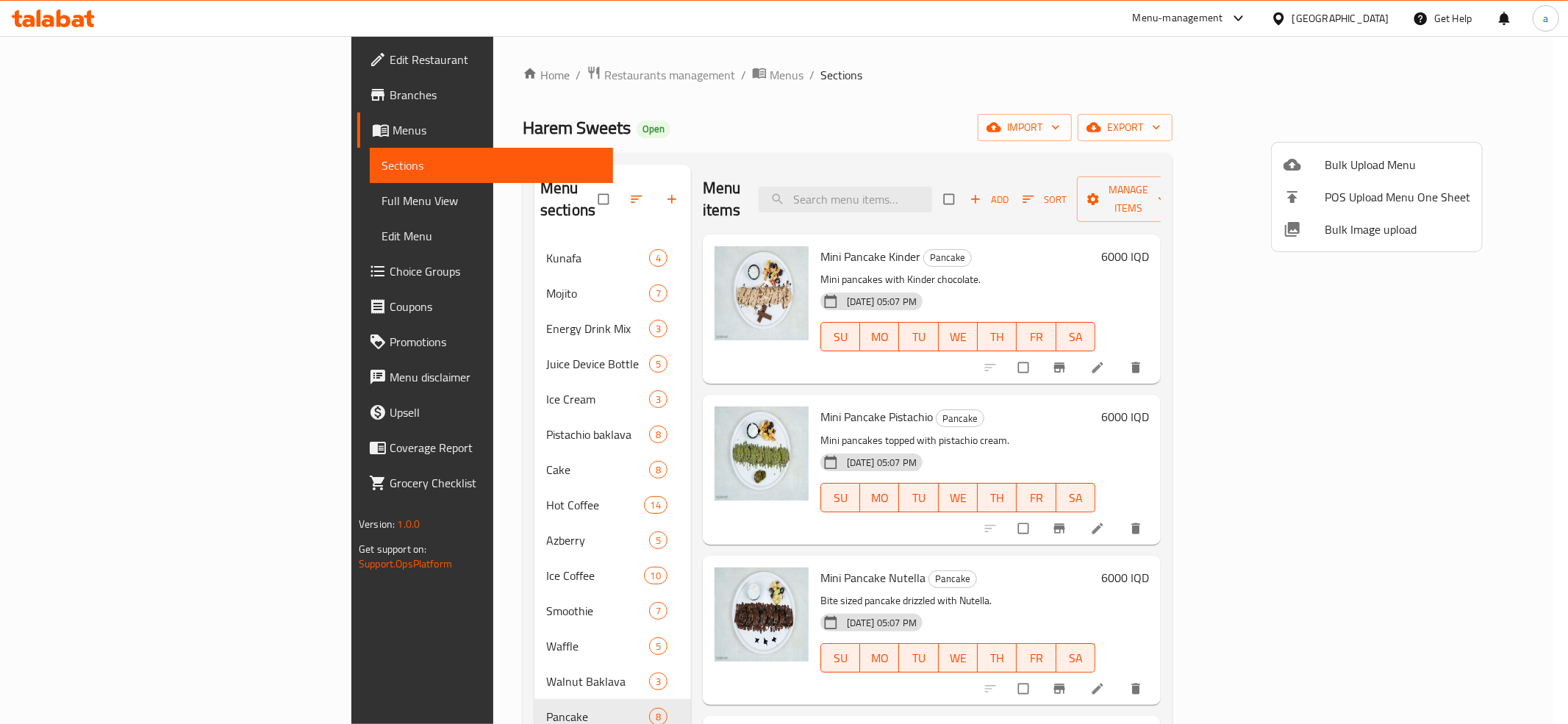
click at [798, 98] on div at bounding box center [784, 362] width 1568 height 724
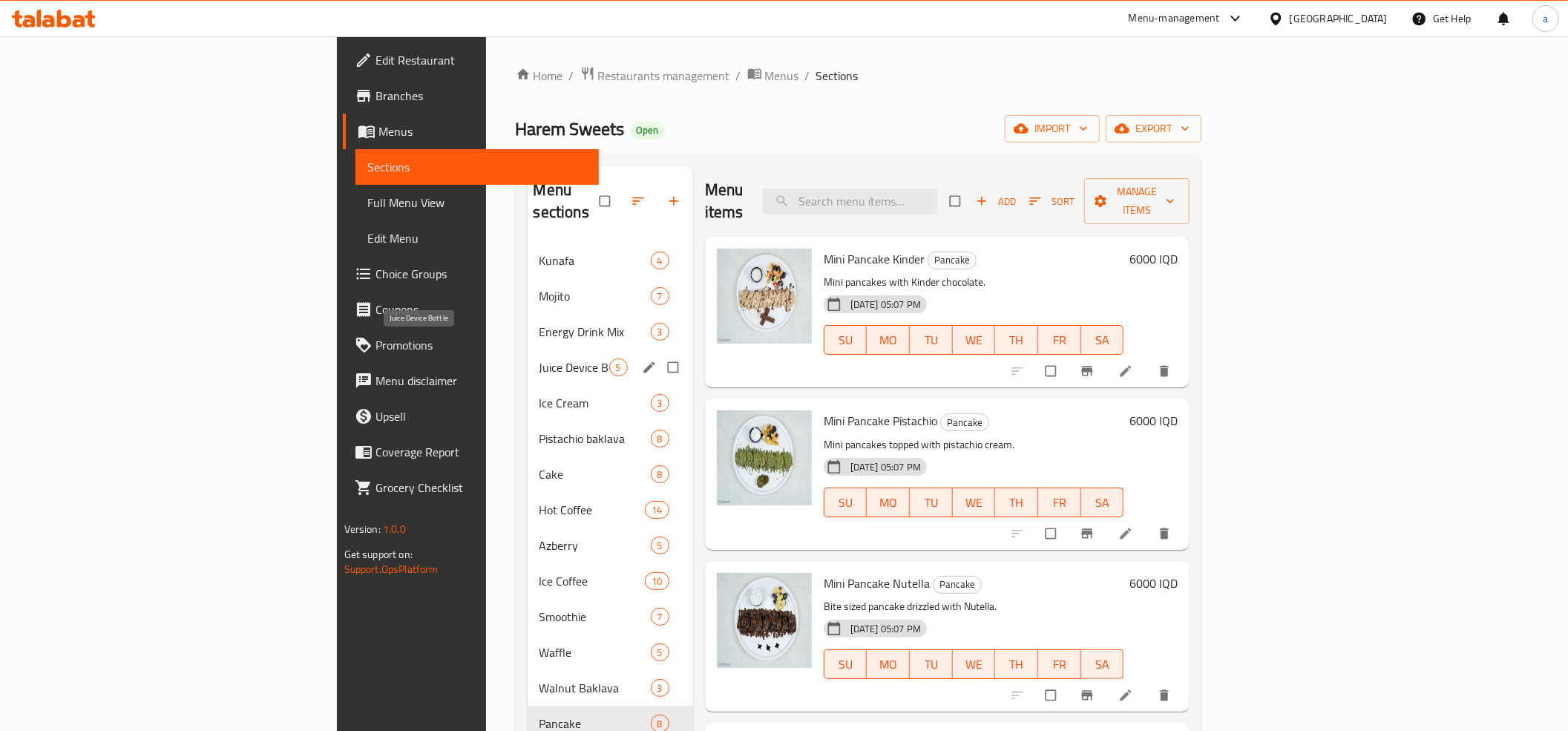
click at [540, 359] on span "Juice Device Bottle" at bounding box center [574, 367] width 70 height 18
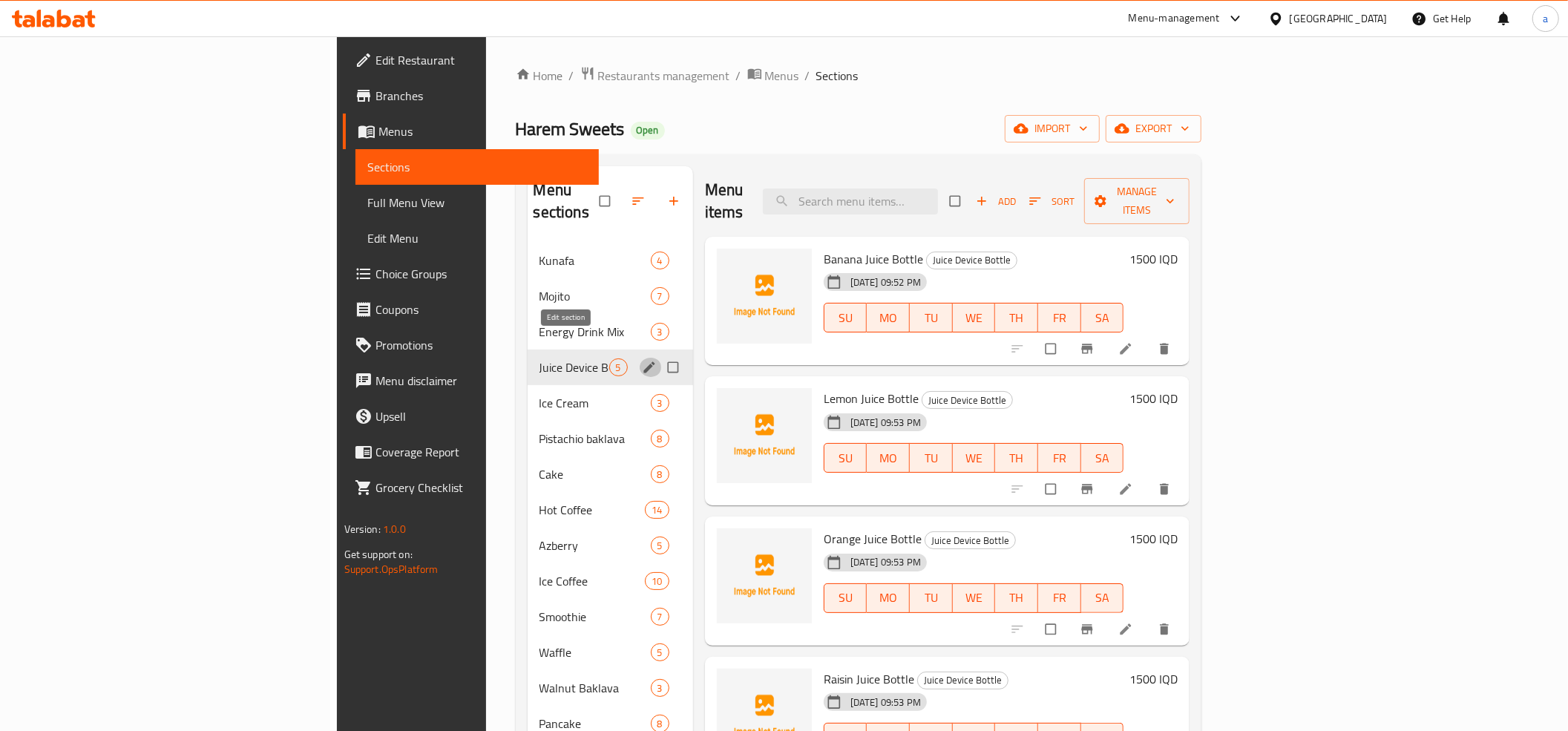
click at [642, 360] on icon "edit" at bounding box center [649, 367] width 15 height 15
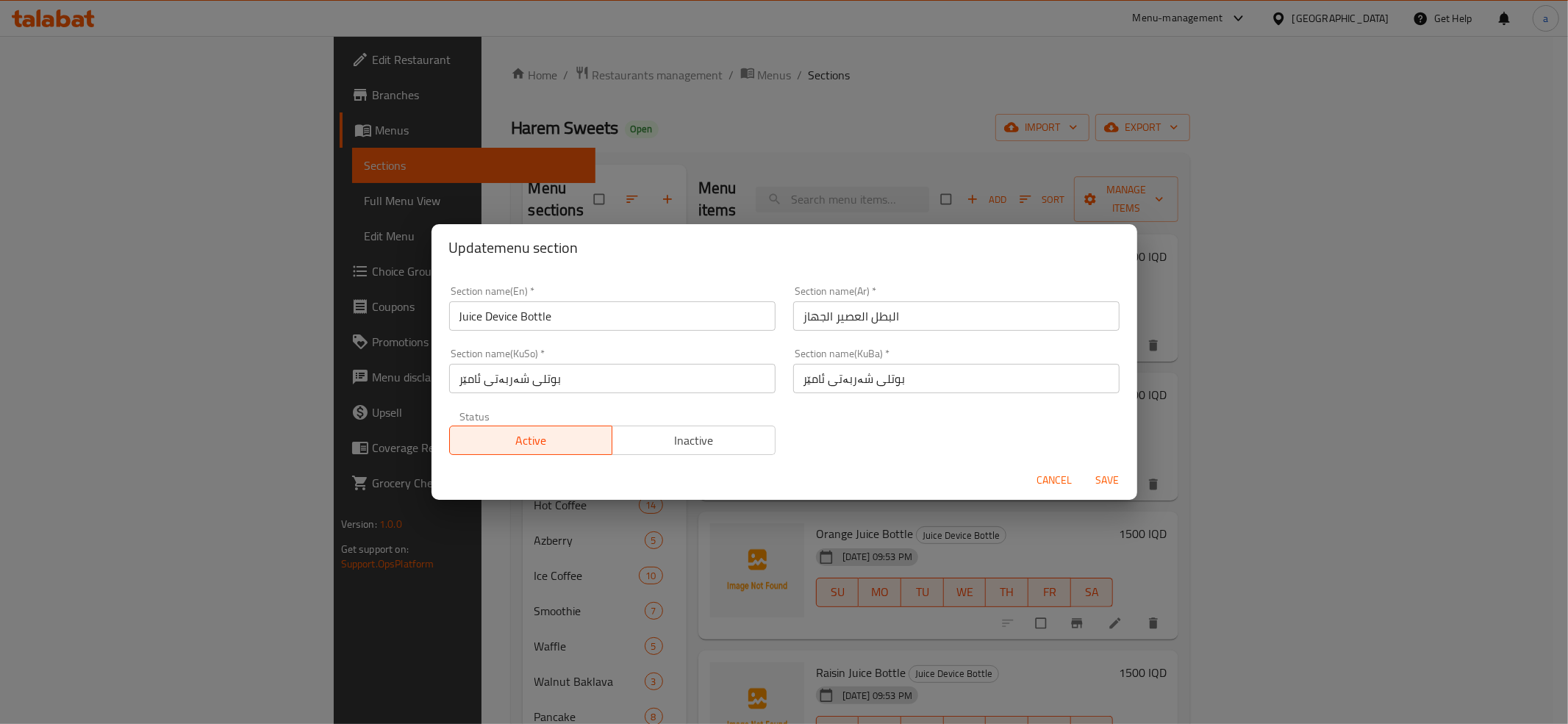
click at [513, 210] on div "Update menu section Section name(En)   * Juice Device Bottle Section name(En) *…" at bounding box center [784, 362] width 1568 height 724
click at [1043, 479] on span "Cancel" at bounding box center [1054, 481] width 36 height 18
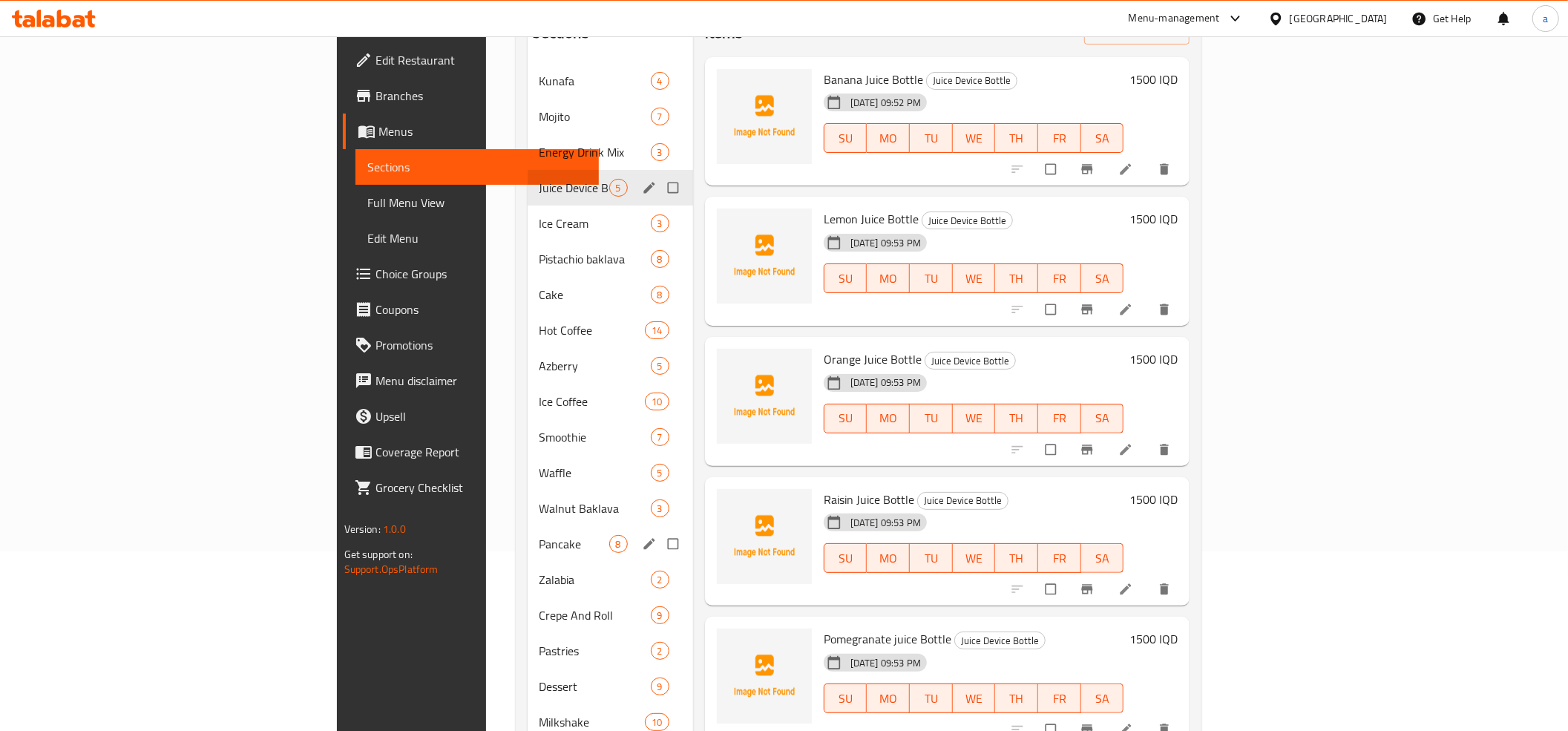
scroll to position [286, 0]
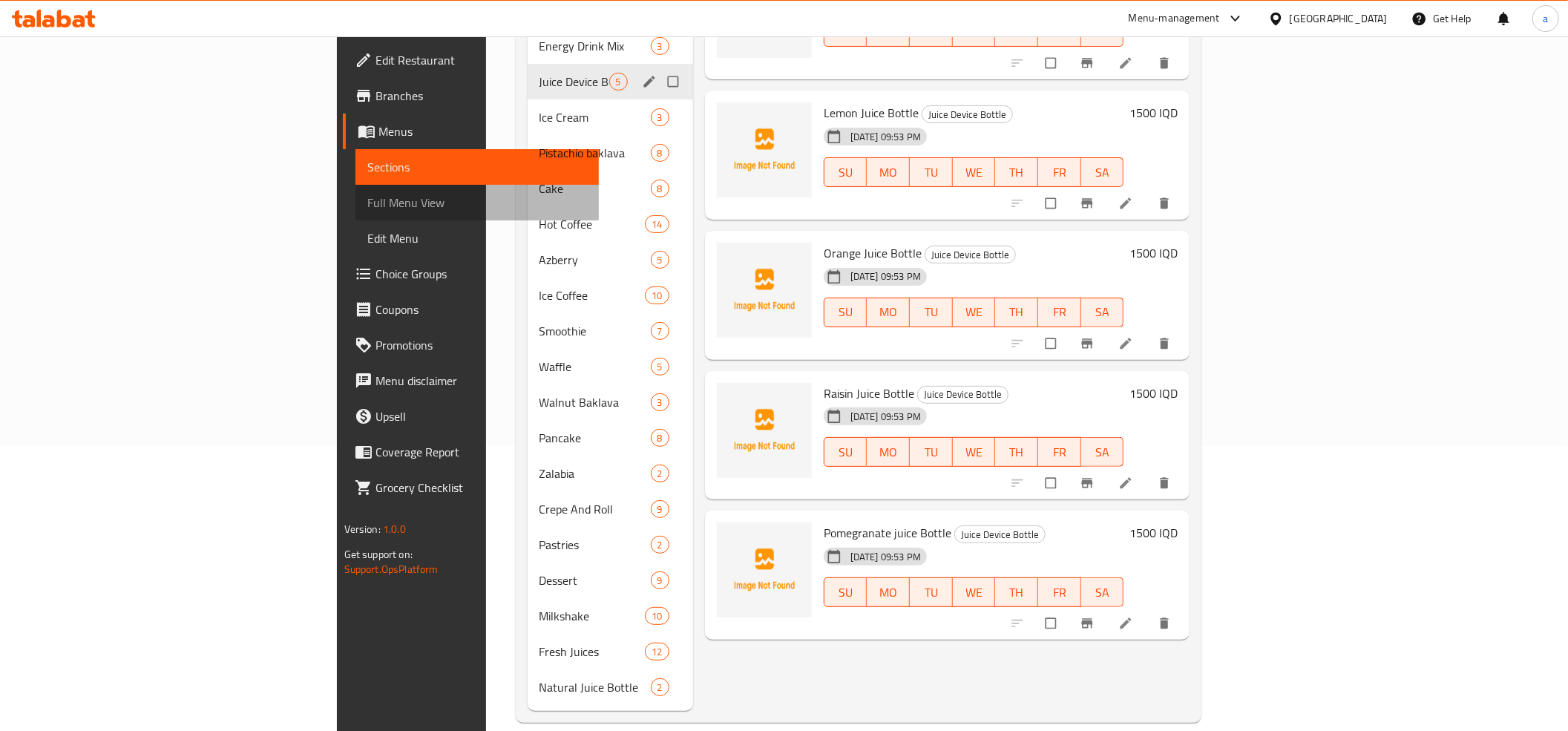
click at [367, 194] on span "Full Menu View" at bounding box center [477, 202] width 220 height 18
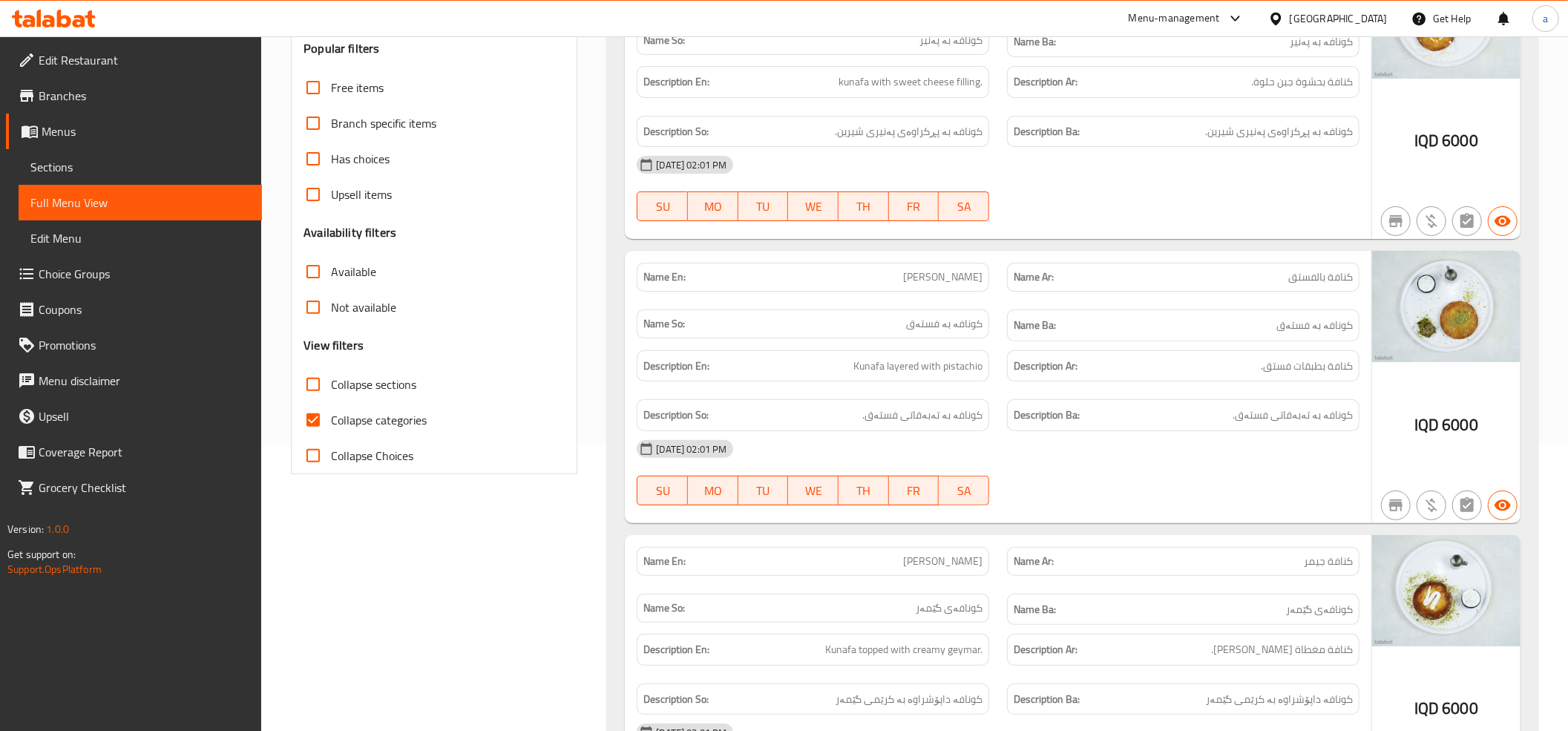
click at [313, 420] on input "Collapse categories" at bounding box center [313, 420] width 36 height 36
checkbox input "false"
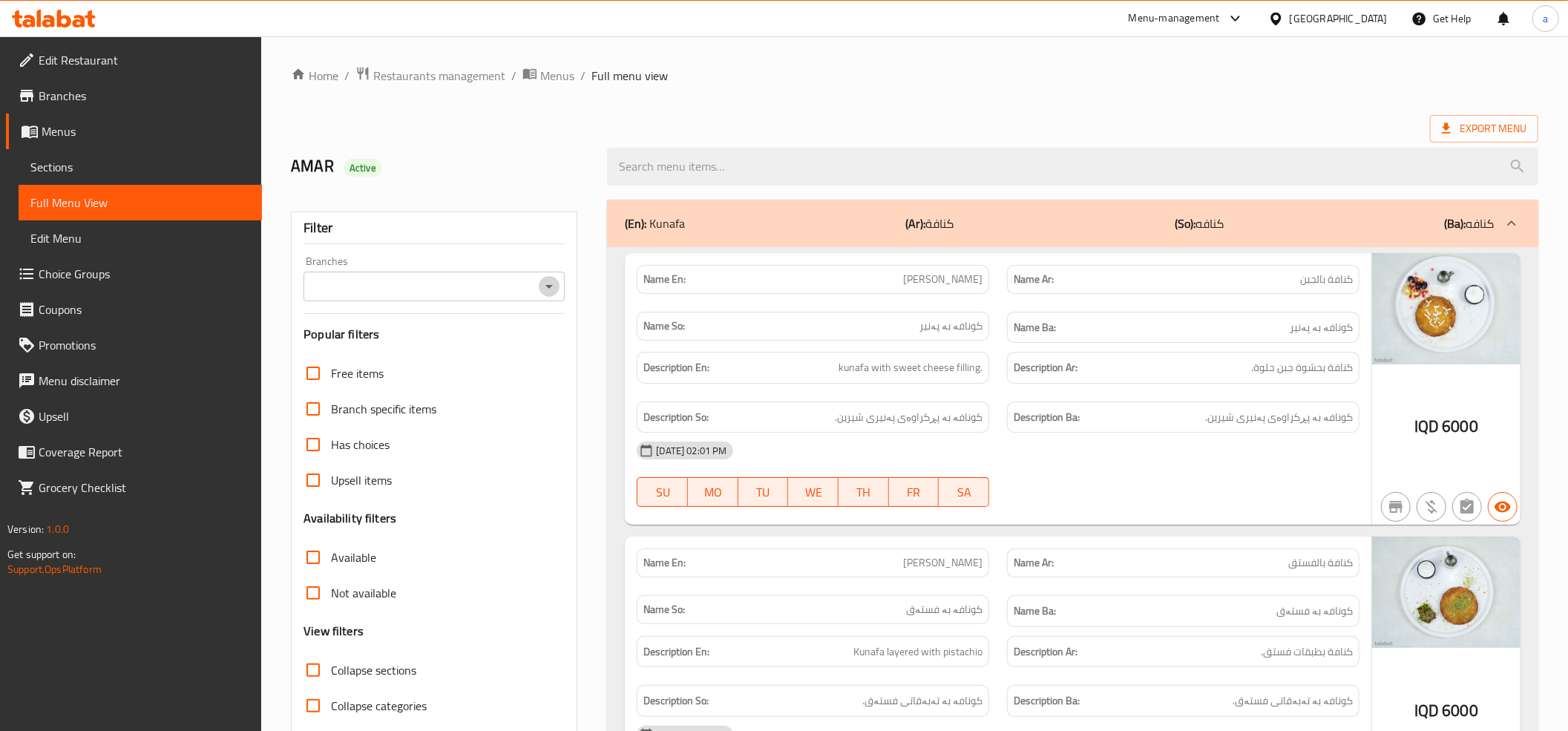
drag, startPoint x: 556, startPoint y: 285, endPoint x: 535, endPoint y: 300, distance: 25.8
click at [555, 285] on icon "Open" at bounding box center [549, 286] width 18 height 18
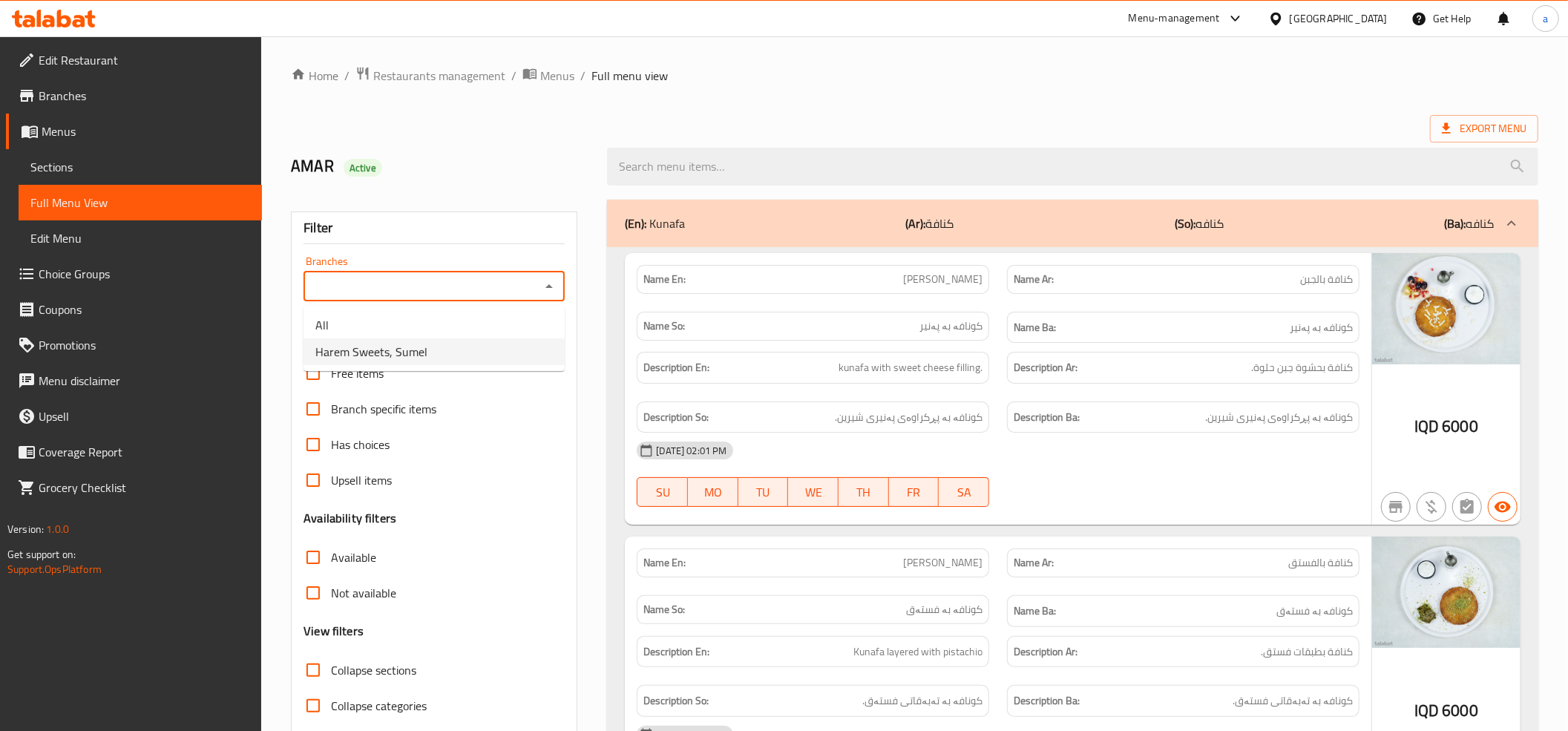
click at [389, 346] on span "Harem Sweets, Sumel" at bounding box center [371, 351] width 112 height 18
type input "Harem Sweets, Sumel"
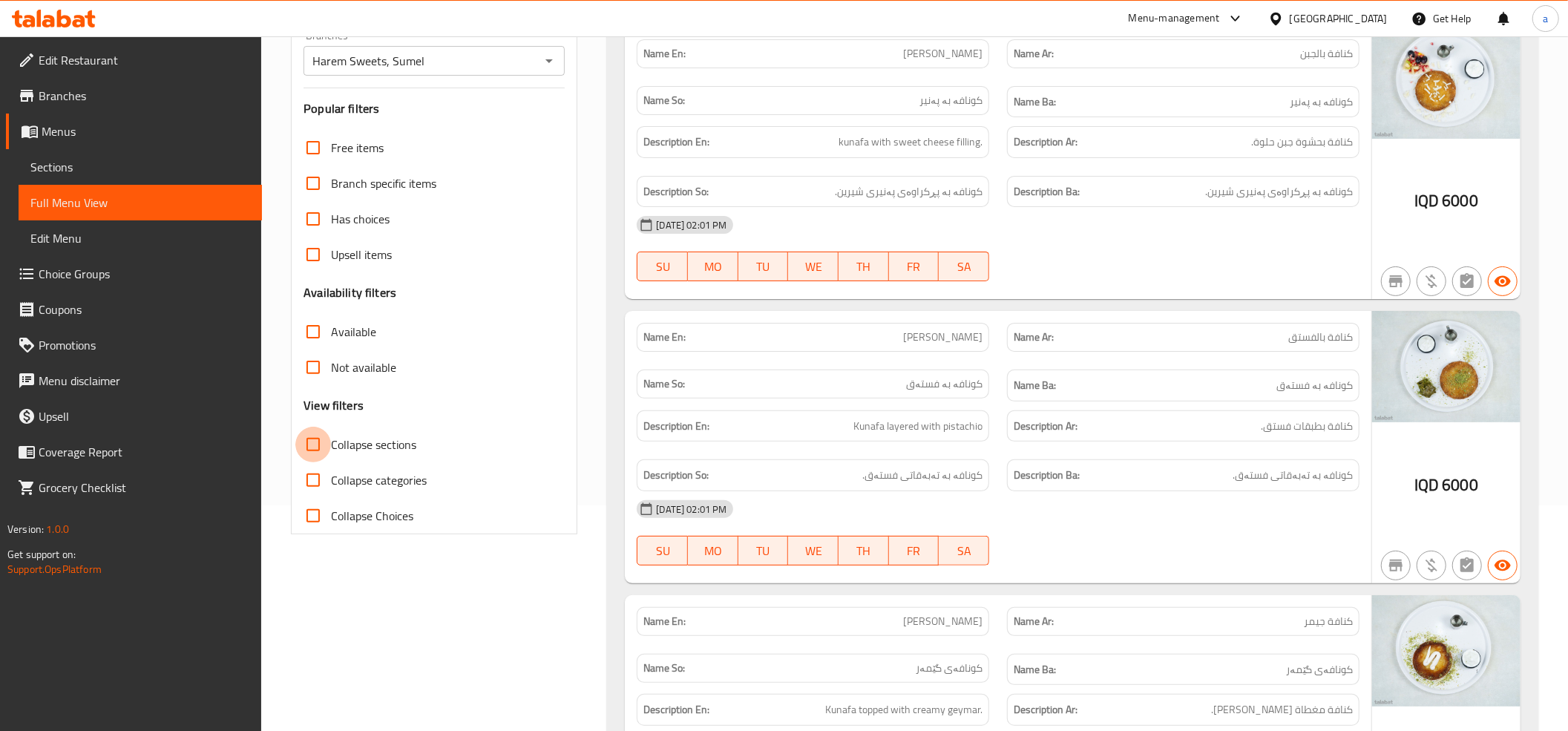
click at [310, 448] on input "Collapse sections" at bounding box center [313, 444] width 36 height 36
checkbox input "true"
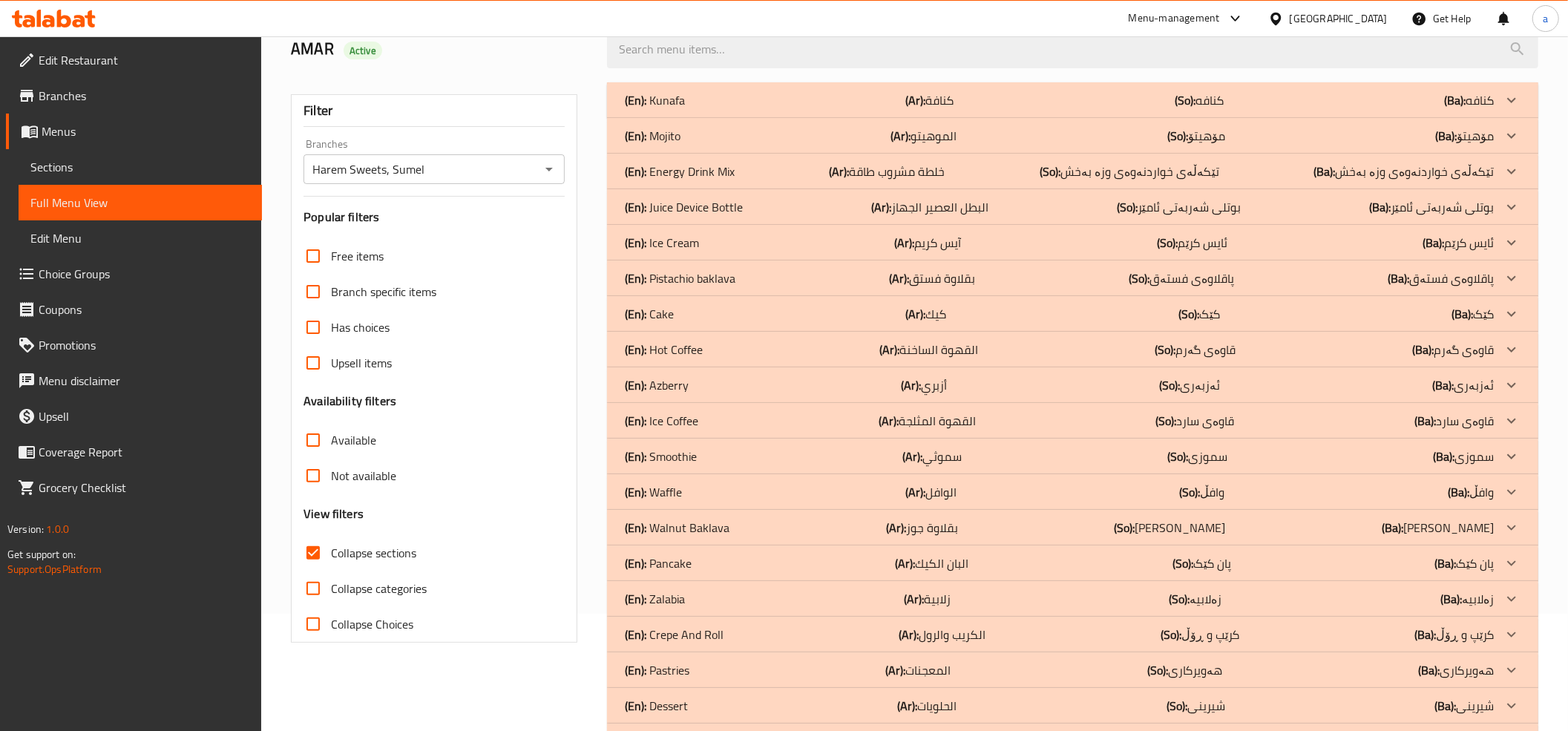
scroll to position [165, 0]
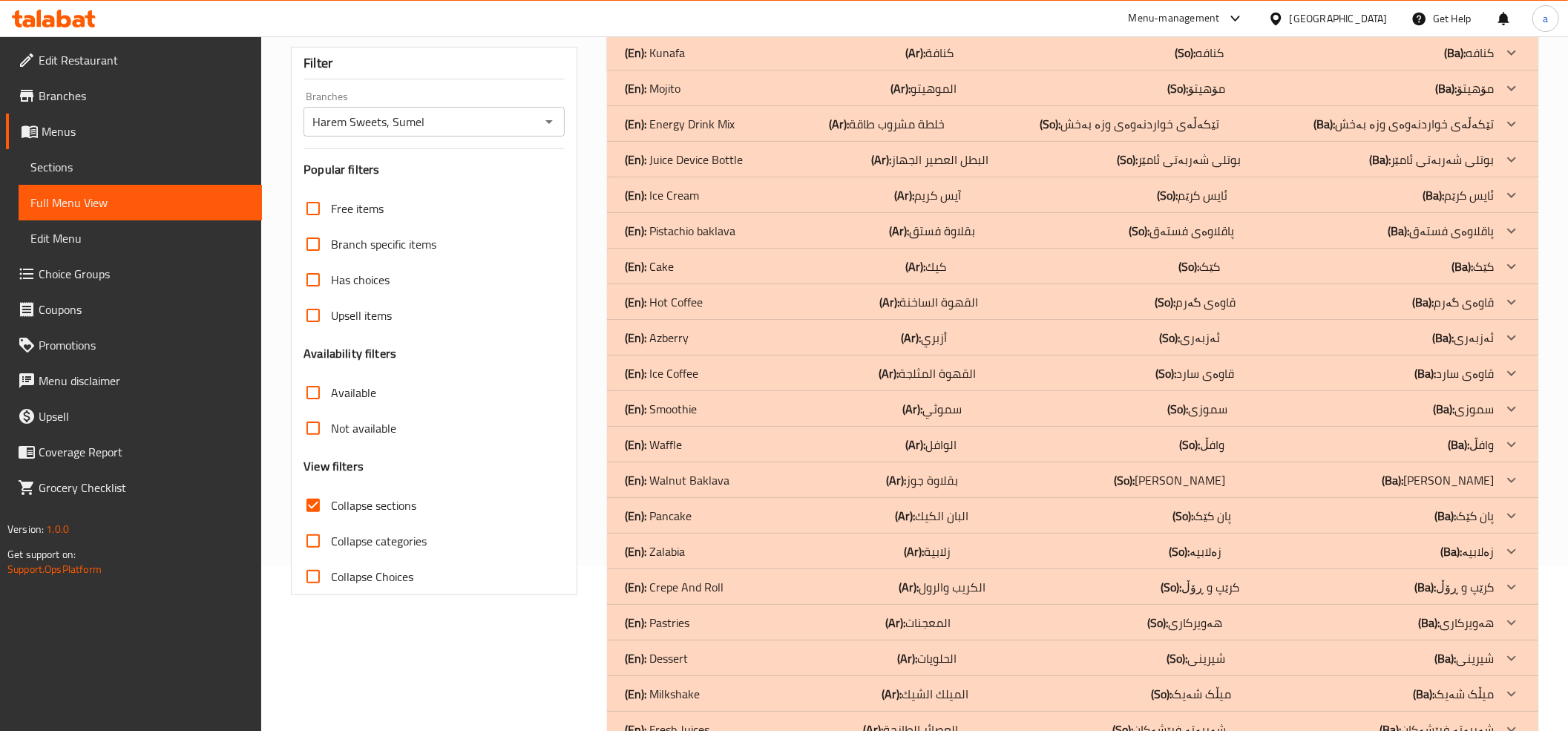
click at [743, 262] on div "(En): Cake (Ar): كيك (So): کێک (Ba): کێک" at bounding box center [1059, 266] width 869 height 18
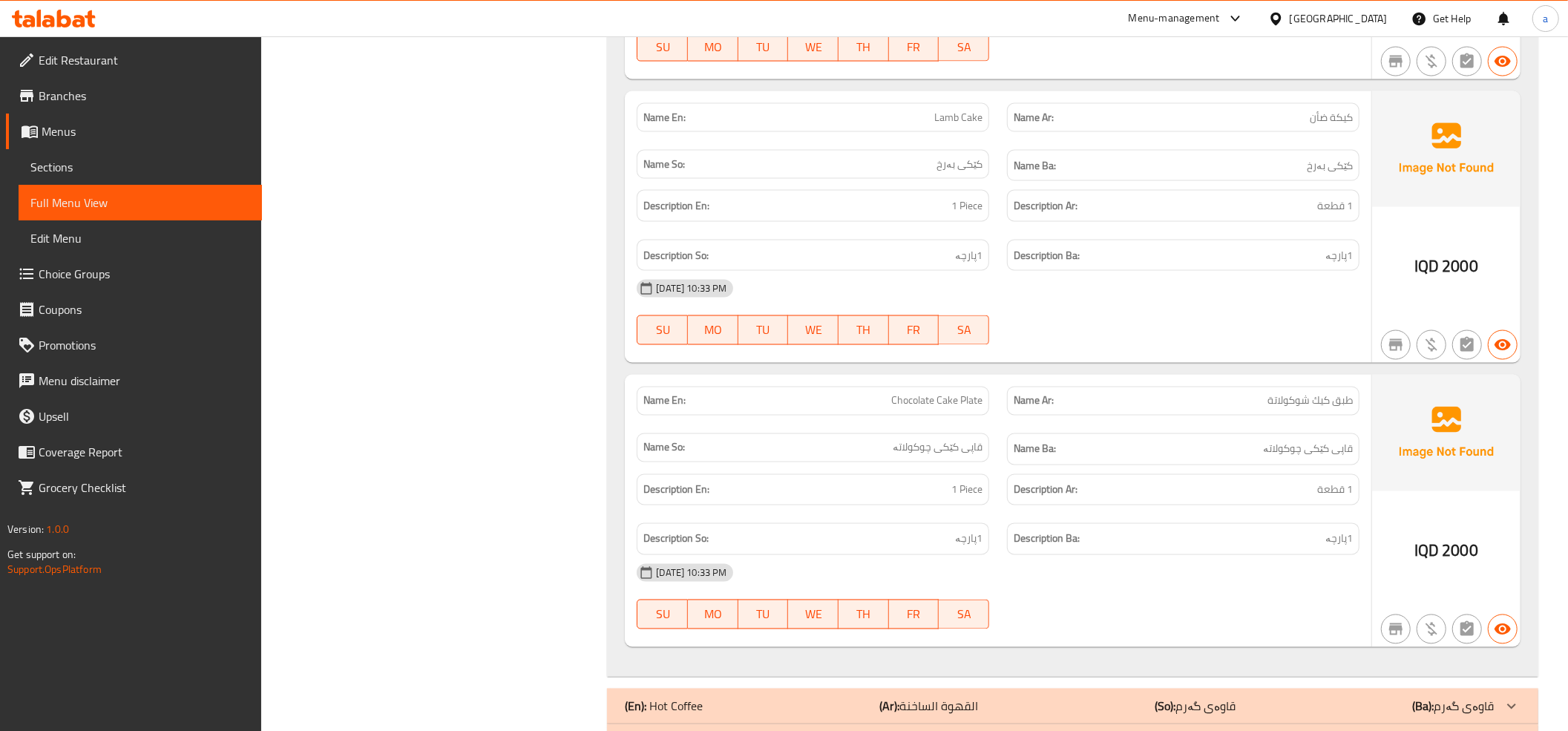
scroll to position [2594, 0]
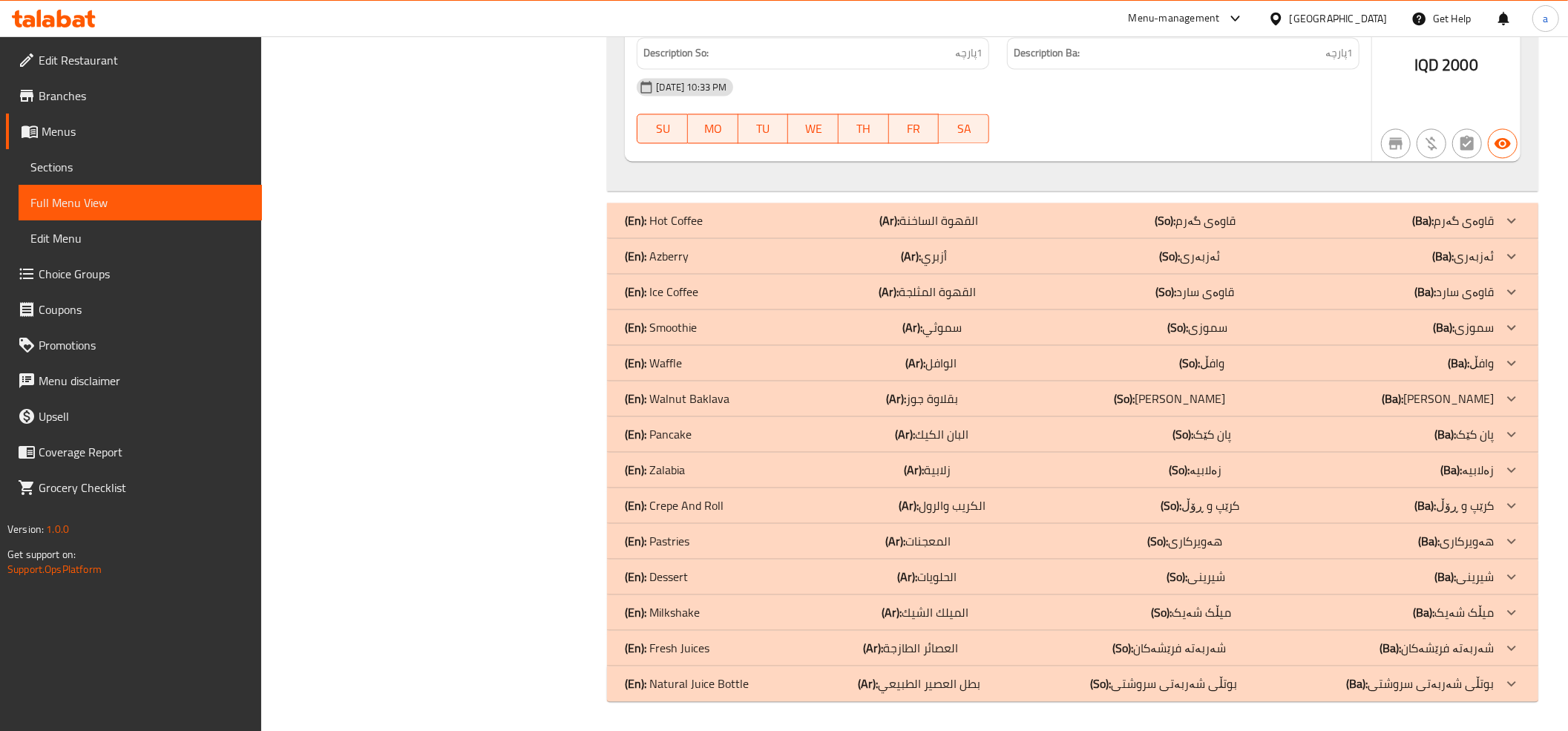
click at [675, 254] on p "(En): Azberry" at bounding box center [657, 256] width 64 height 18
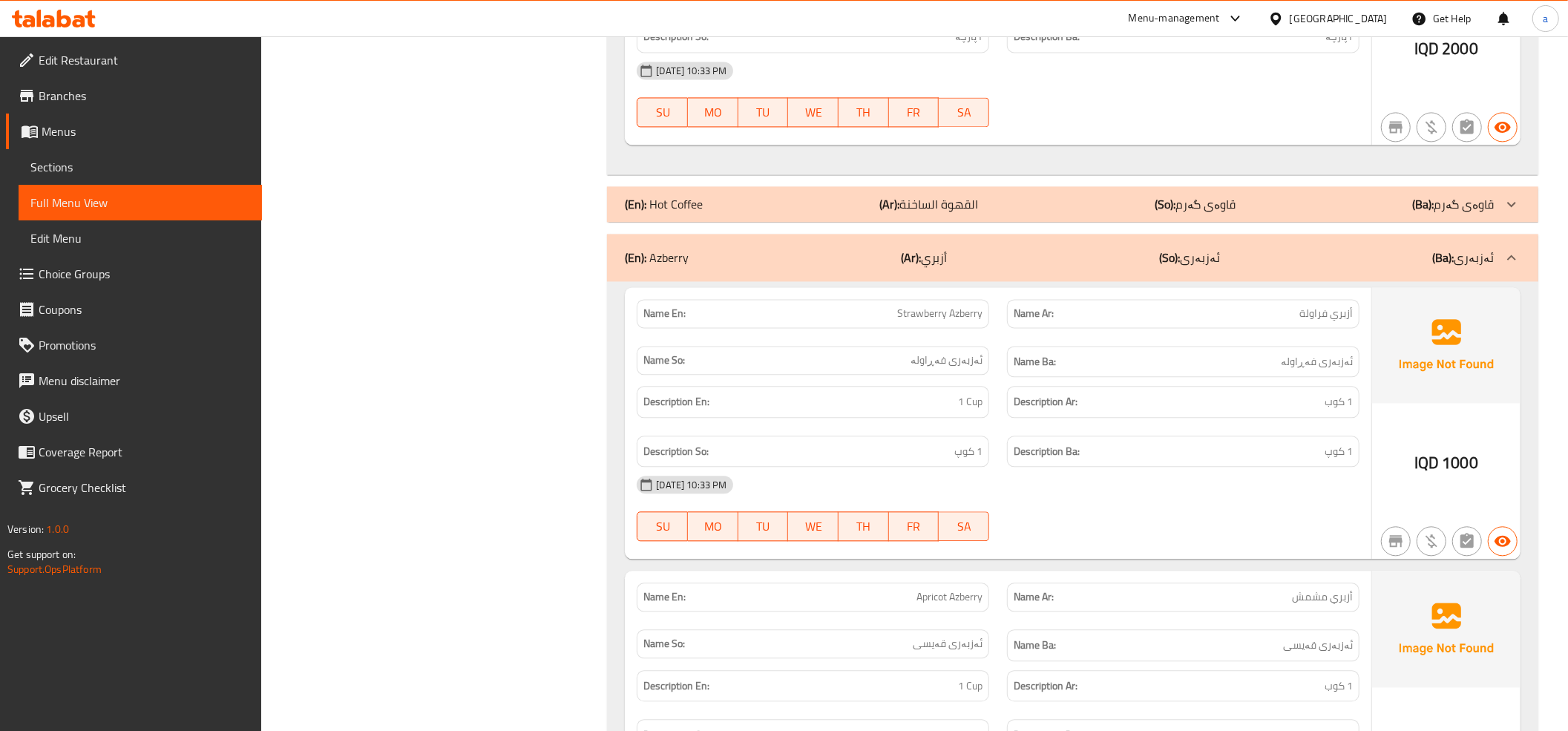
drag, startPoint x: 372, startPoint y: 625, endPoint x: 380, endPoint y: 609, distance: 17.9
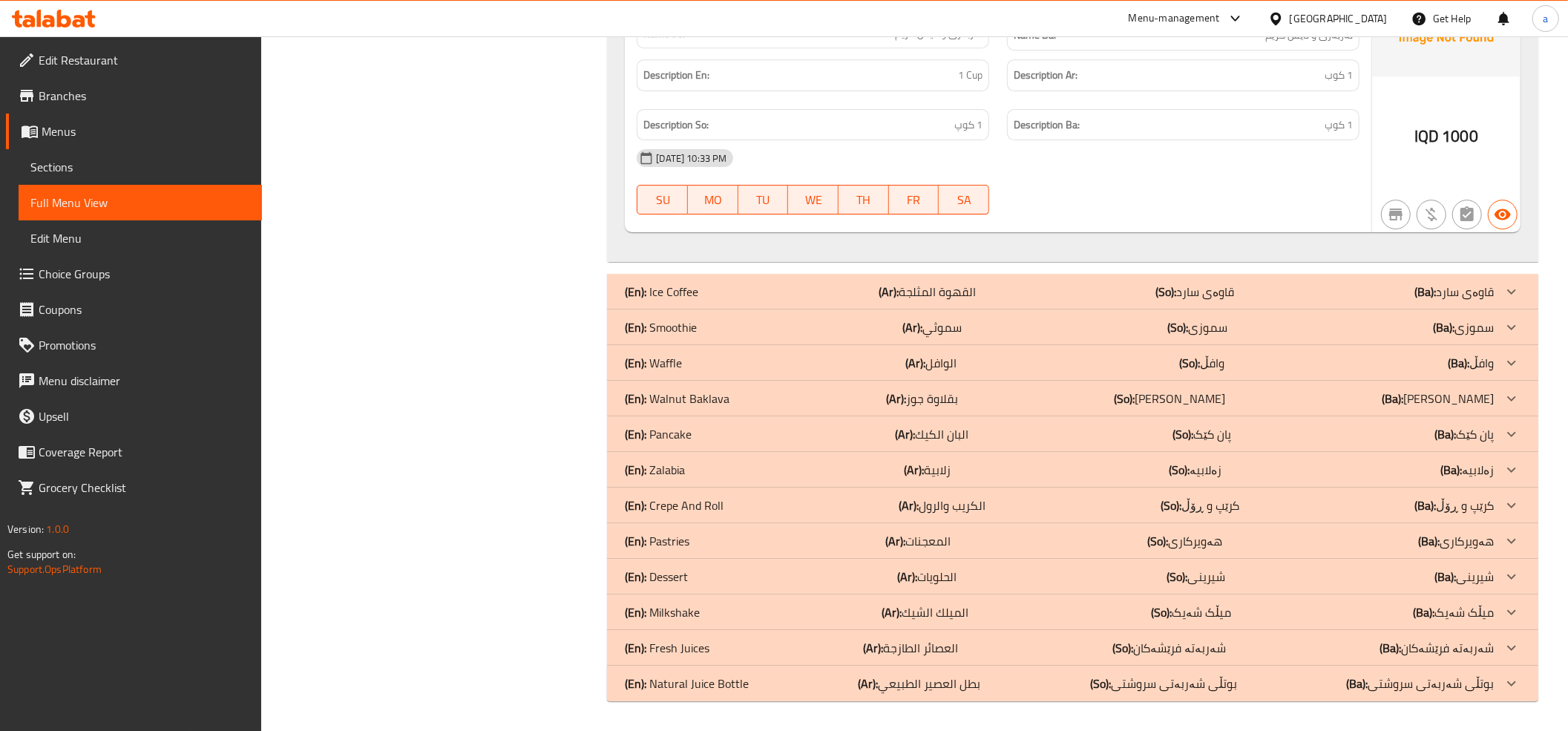
scroll to position [4083, 0]
click at [710, 333] on div "(En): Smoothie (Ar): سموثي (So): سموزی (Ba): سموزی" at bounding box center [1059, 327] width 869 height 18
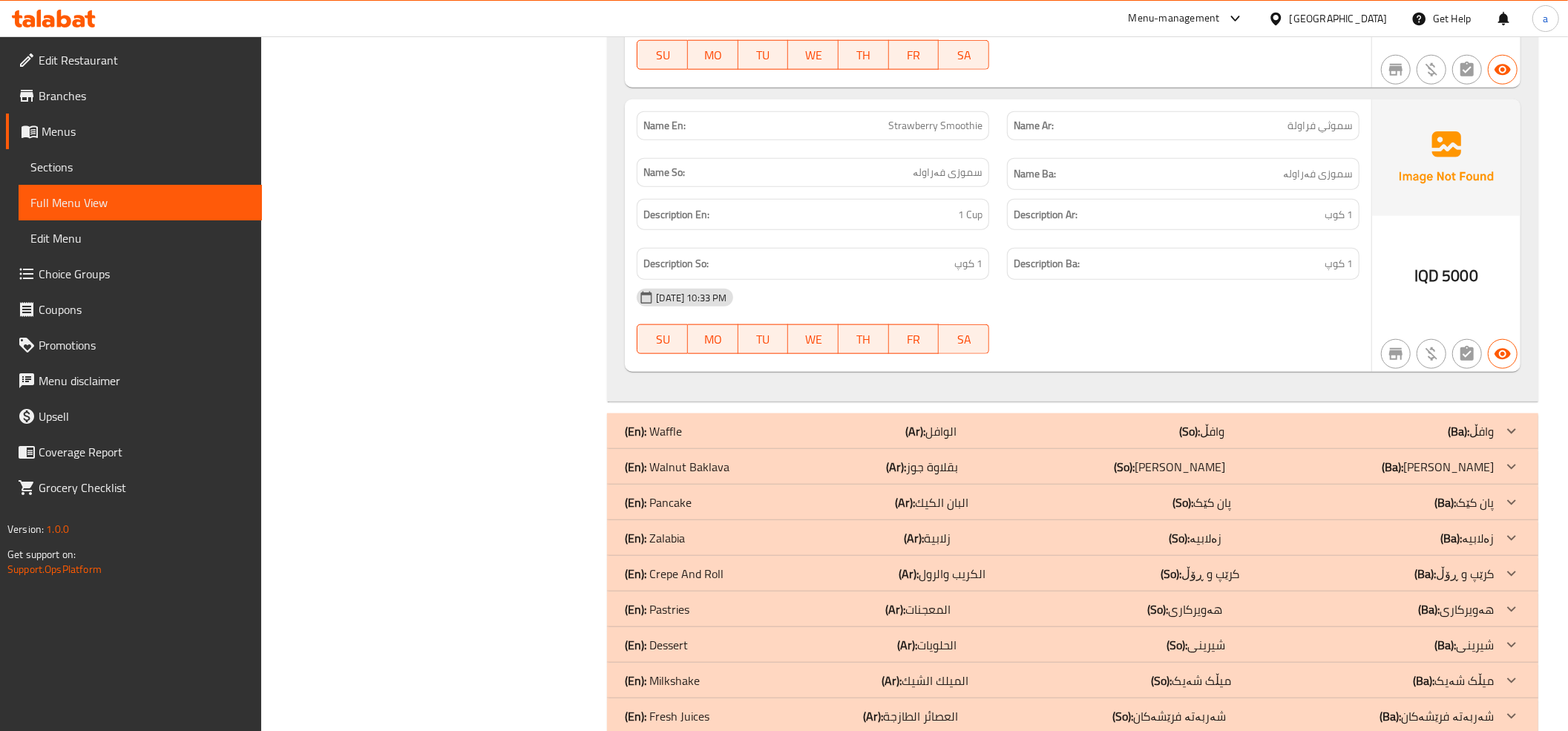
scroll to position [6143, 0]
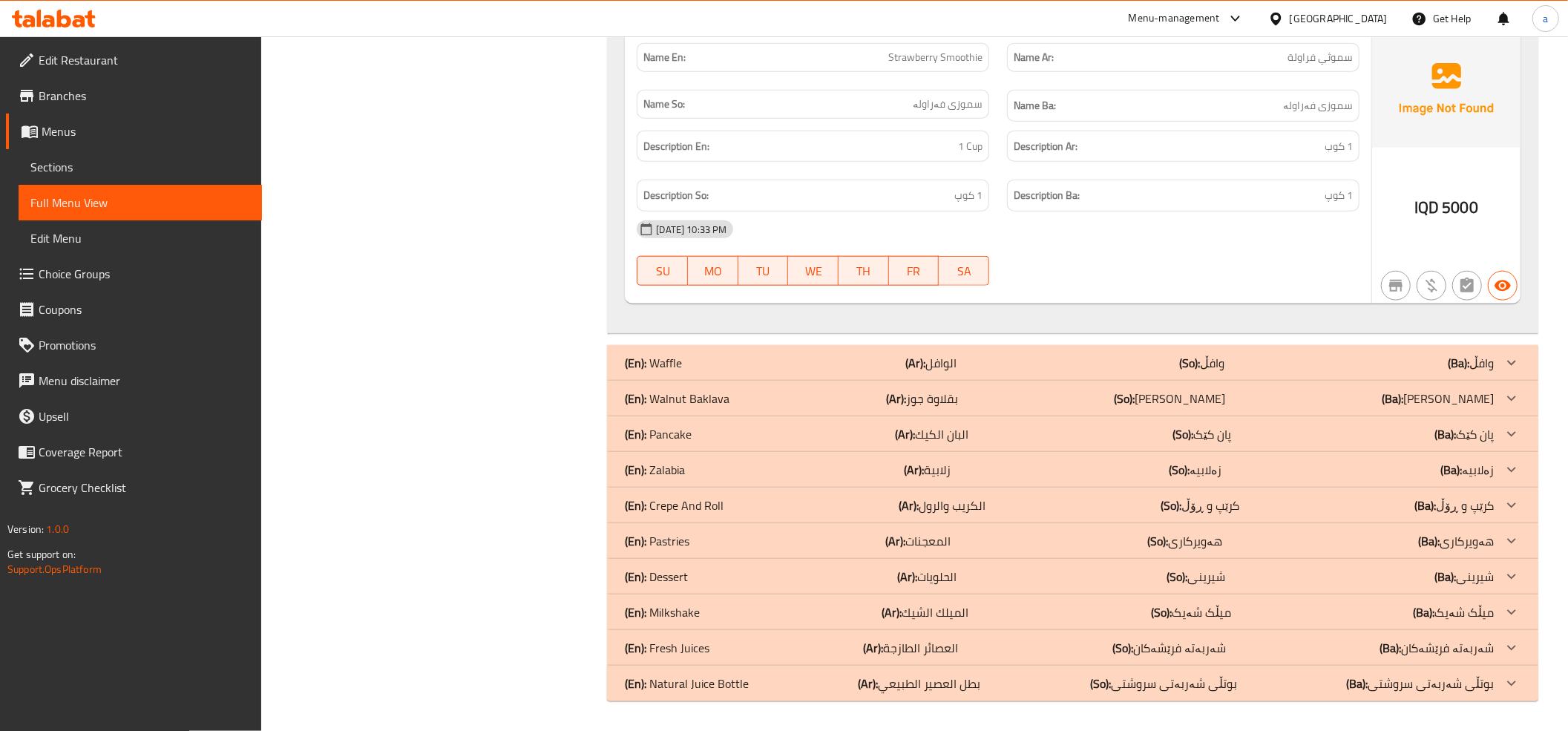
click at [660, 392] on p "(En): Walnut Baklava" at bounding box center [677, 398] width 105 height 18
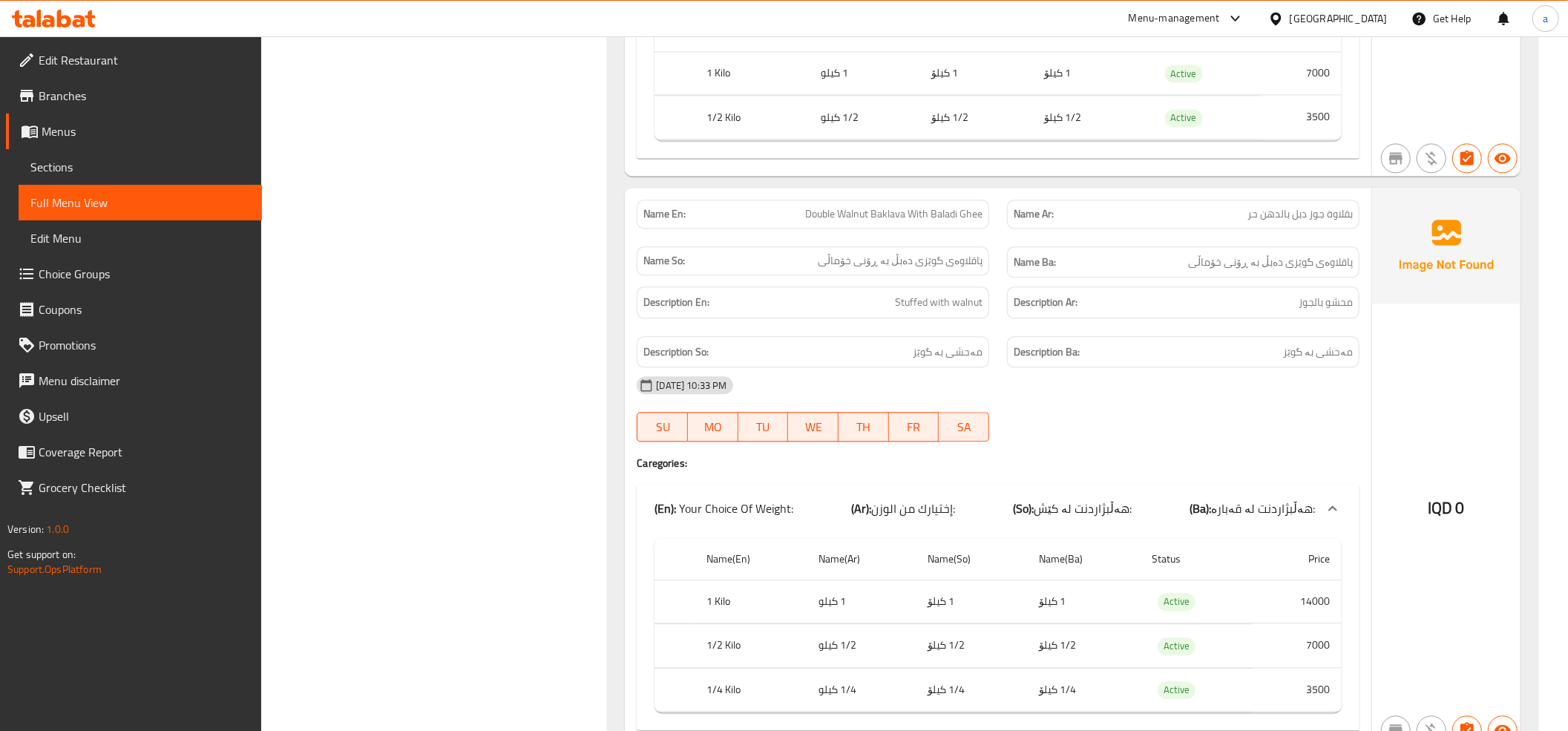
scroll to position [7888, 0]
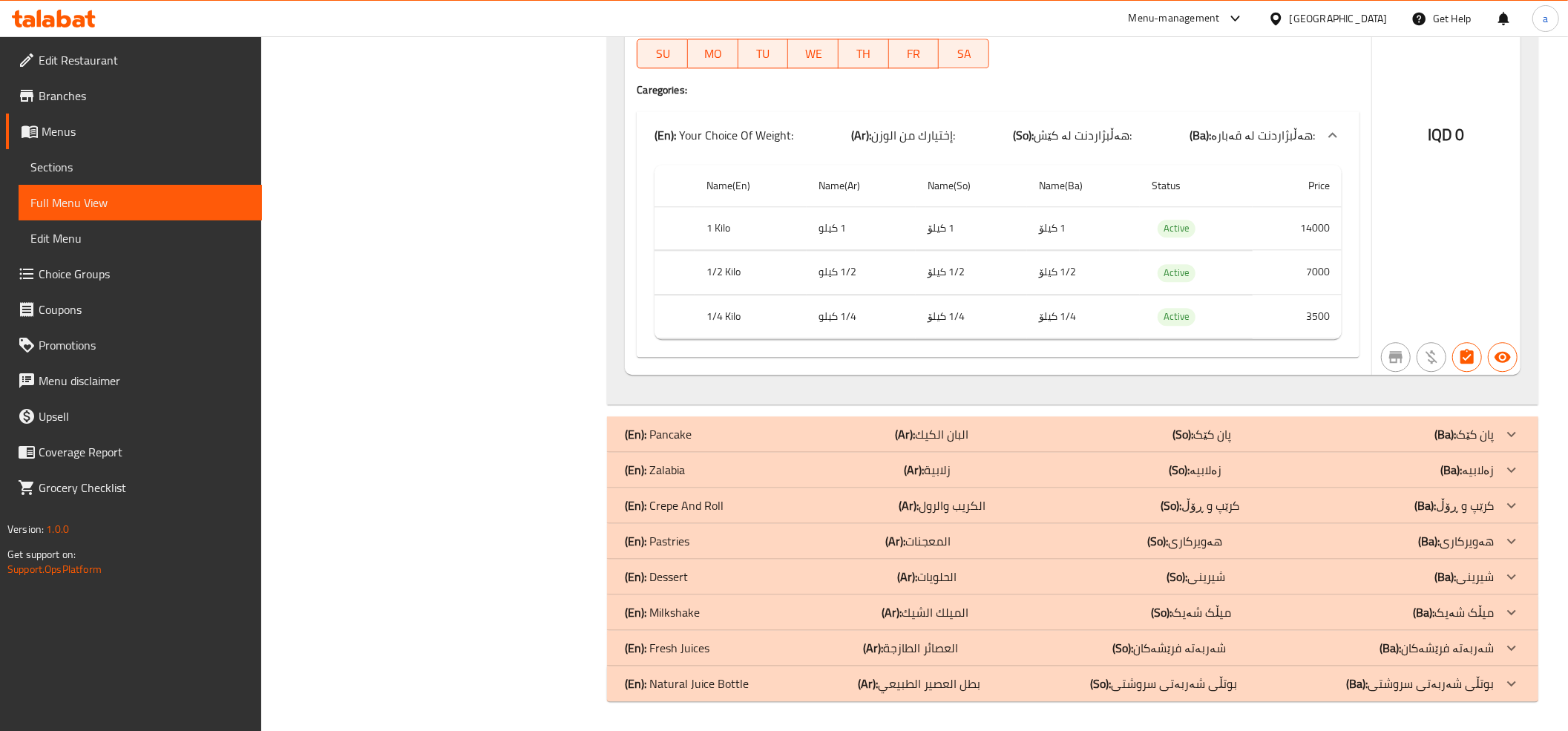
click at [678, 474] on p "(En): Zalabia" at bounding box center [655, 469] width 60 height 18
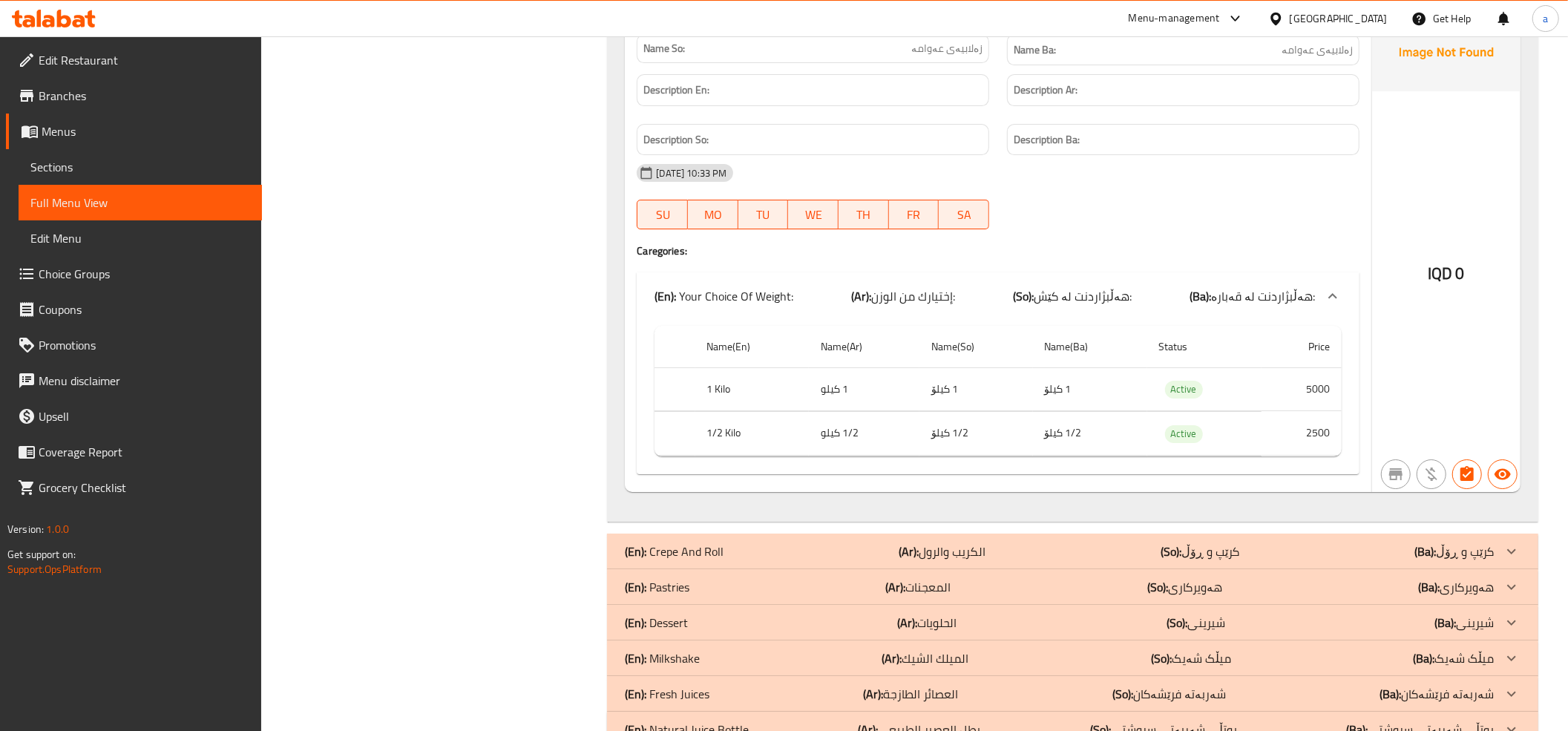
scroll to position [9013, 0]
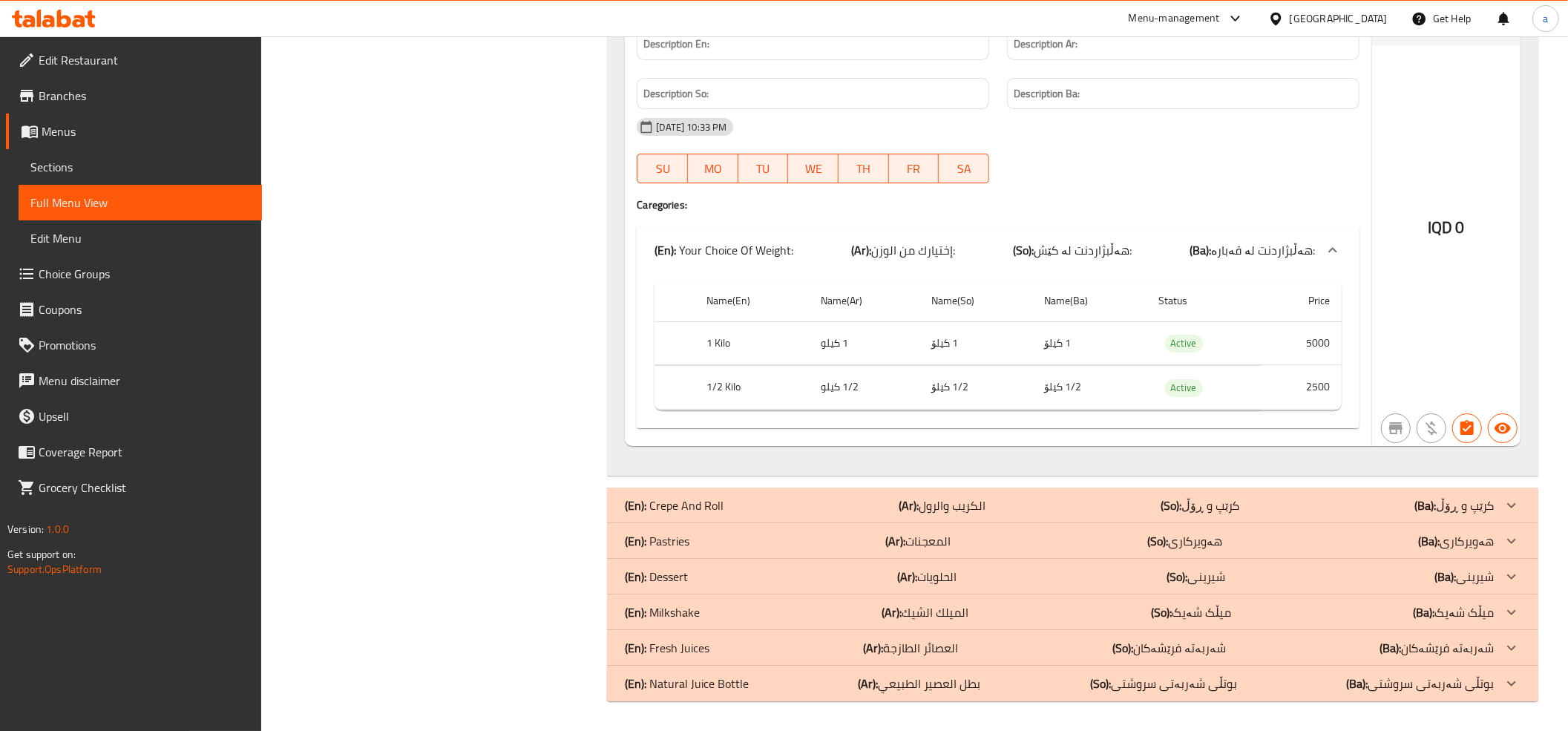
click at [675, 535] on p "(En): Pastries" at bounding box center [657, 541] width 65 height 18
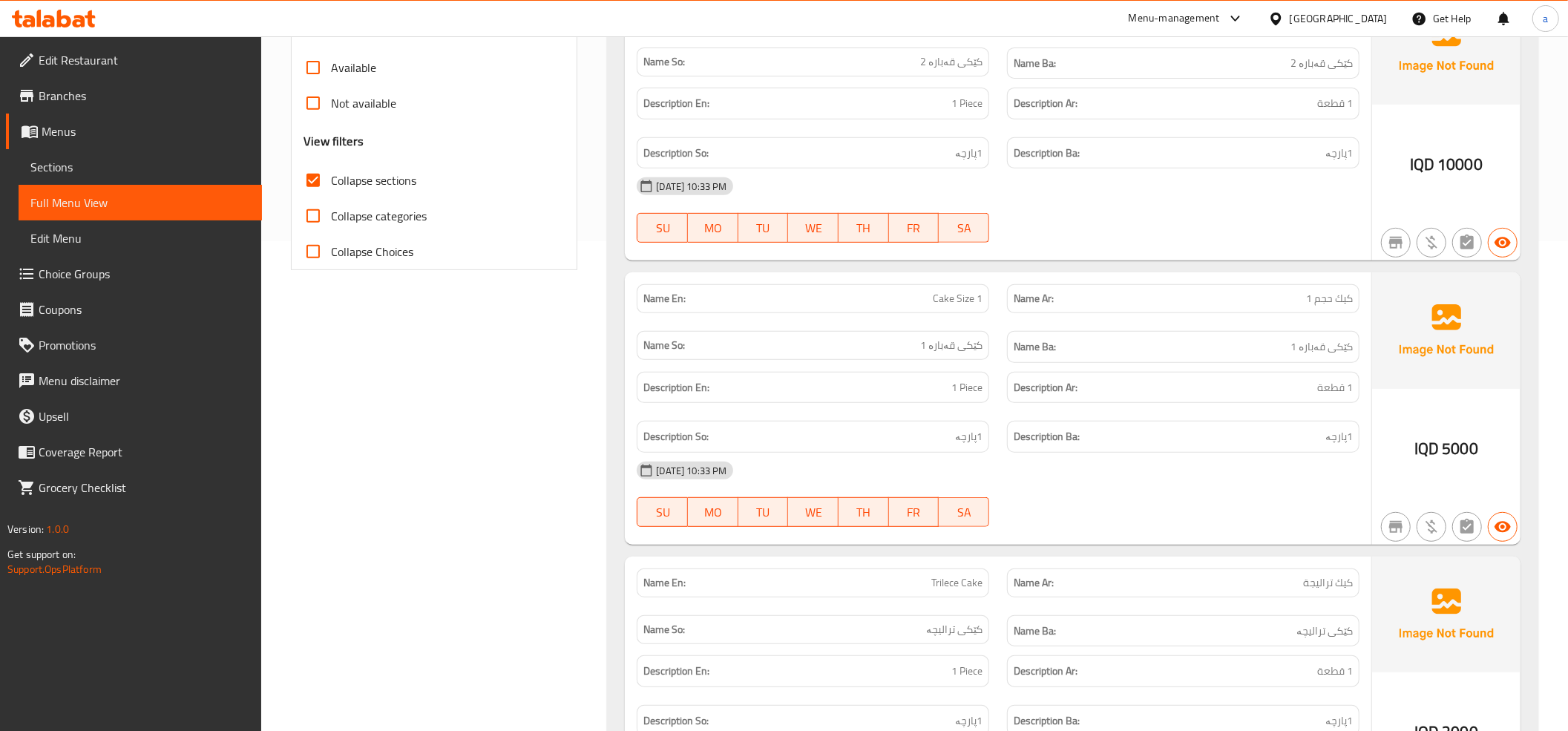
scroll to position [0, 0]
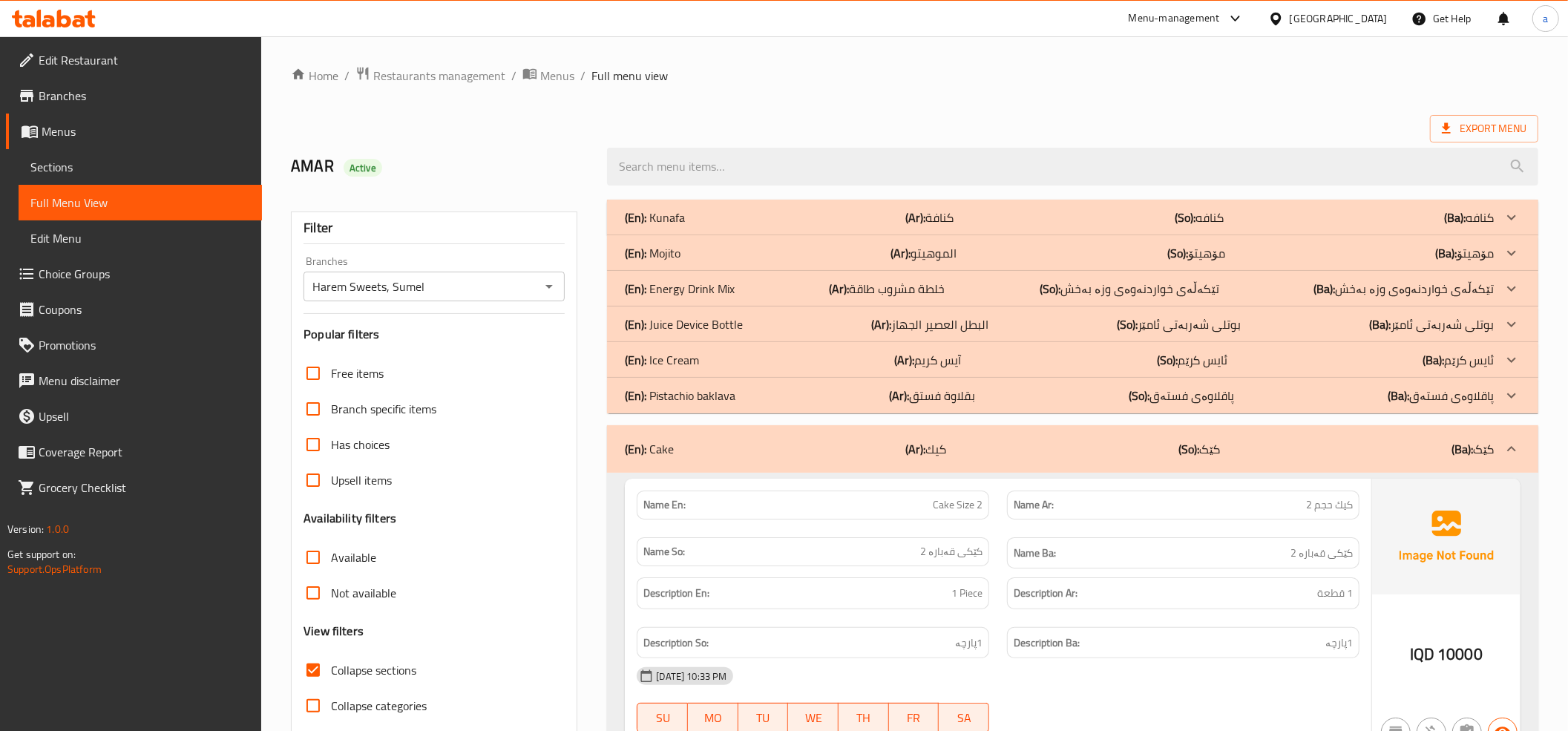
drag, startPoint x: 955, startPoint y: 319, endPoint x: 968, endPoint y: 149, distance: 170.5
drag, startPoint x: 1159, startPoint y: 350, endPoint x: 1141, endPoint y: 50, distance: 300.5
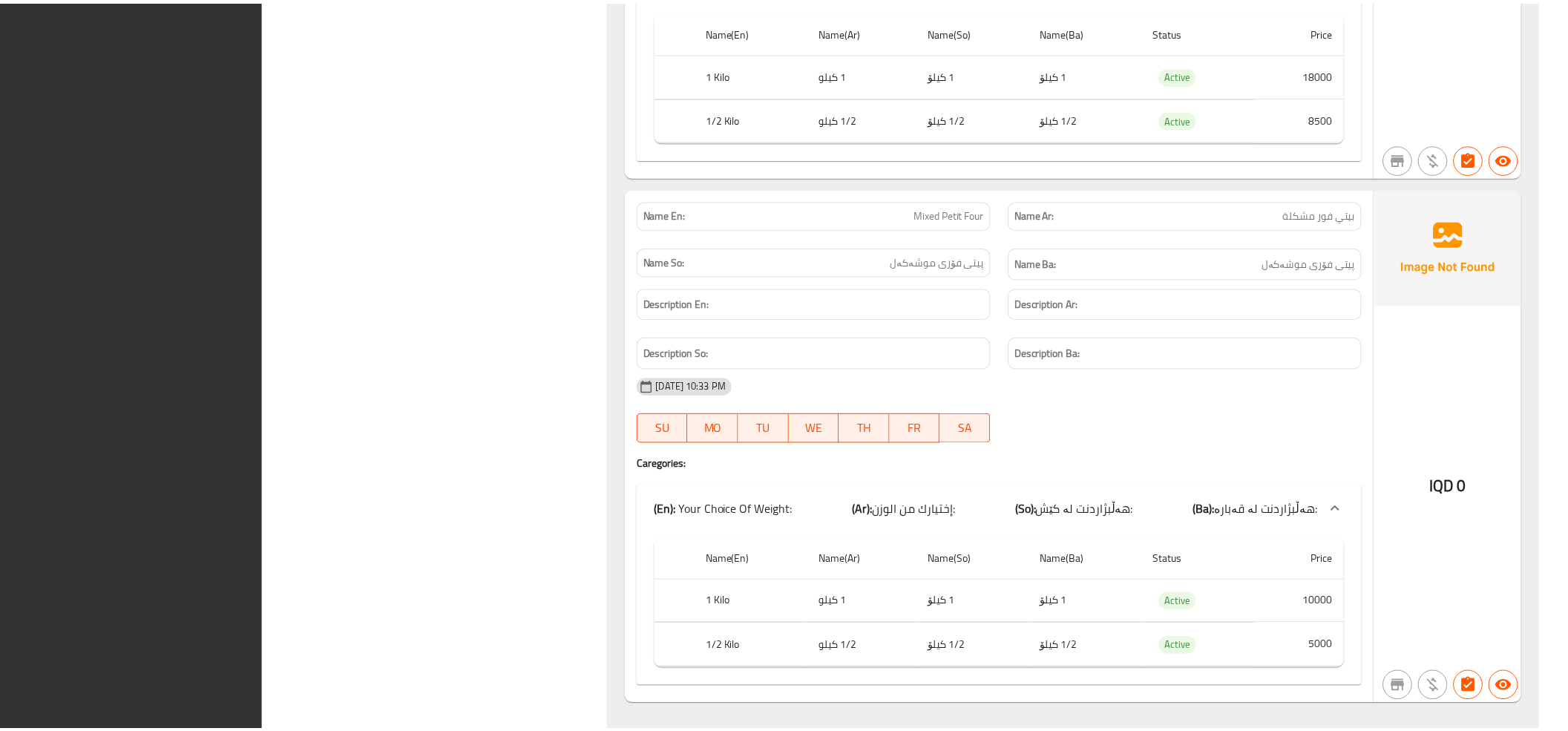
scroll to position [10135, 0]
